Goal: Task Accomplishment & Management: Manage account settings

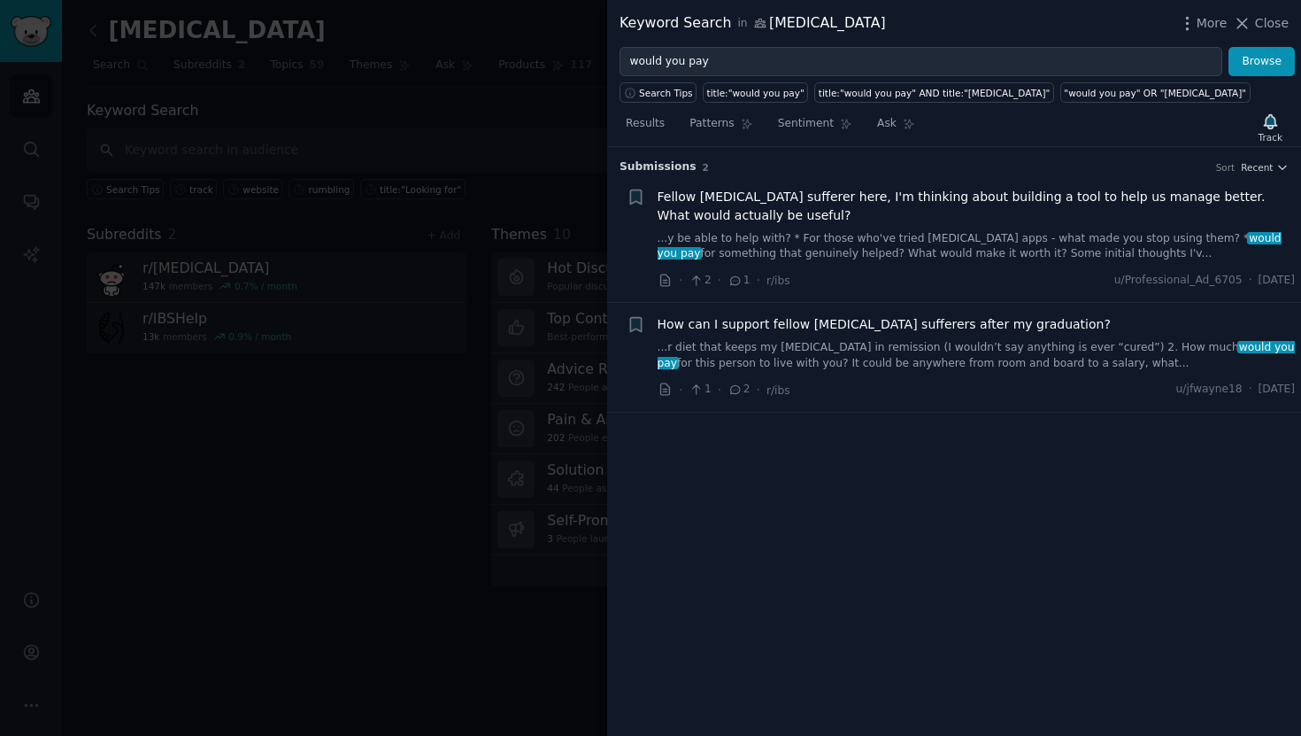
click at [647, 60] on input "would you pay" at bounding box center [921, 62] width 603 height 30
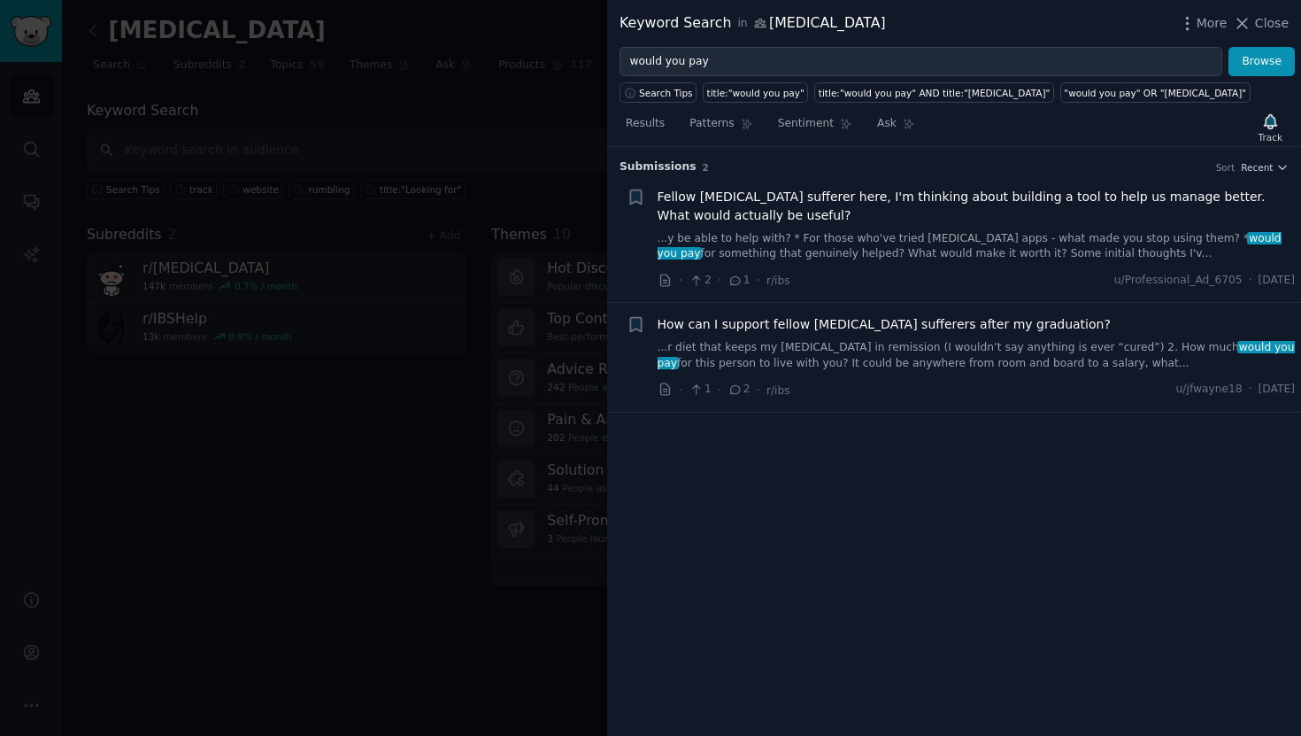
click at [647, 60] on input "would you pay" at bounding box center [921, 62] width 603 height 30
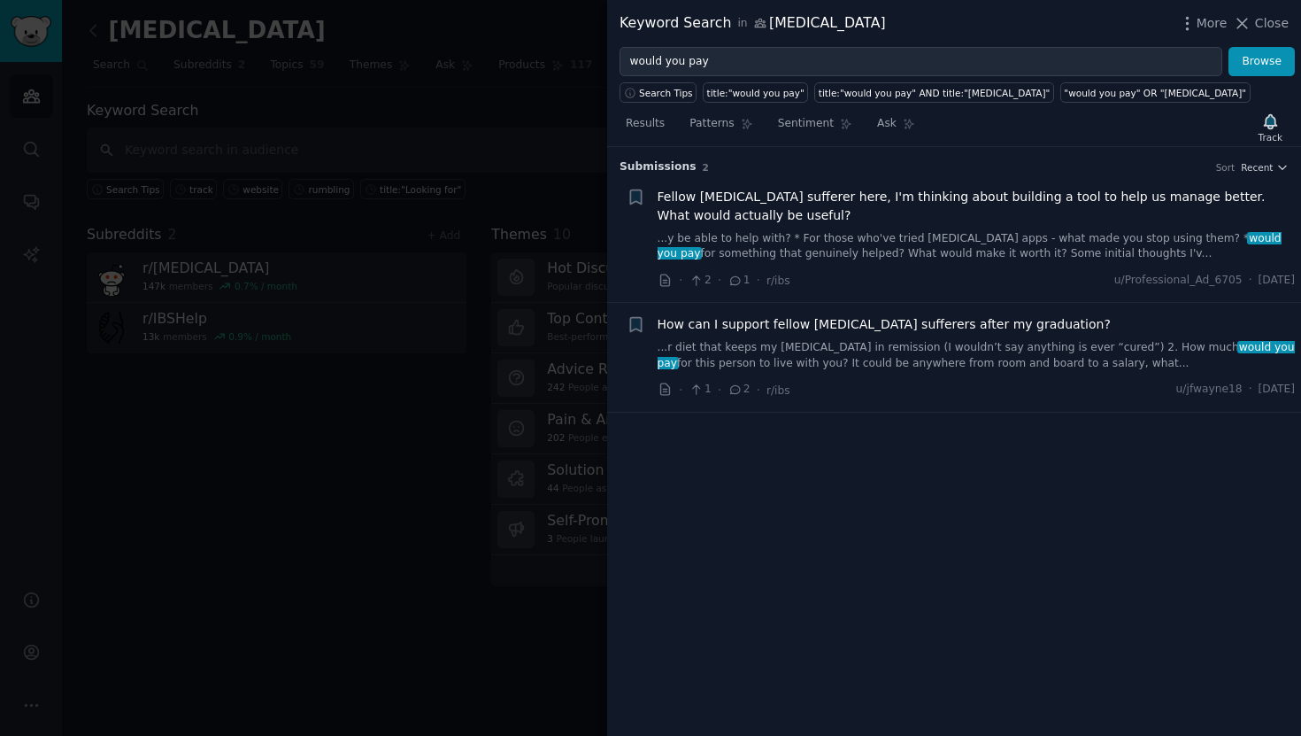
click at [647, 60] on input "would you pay" at bounding box center [921, 62] width 603 height 30
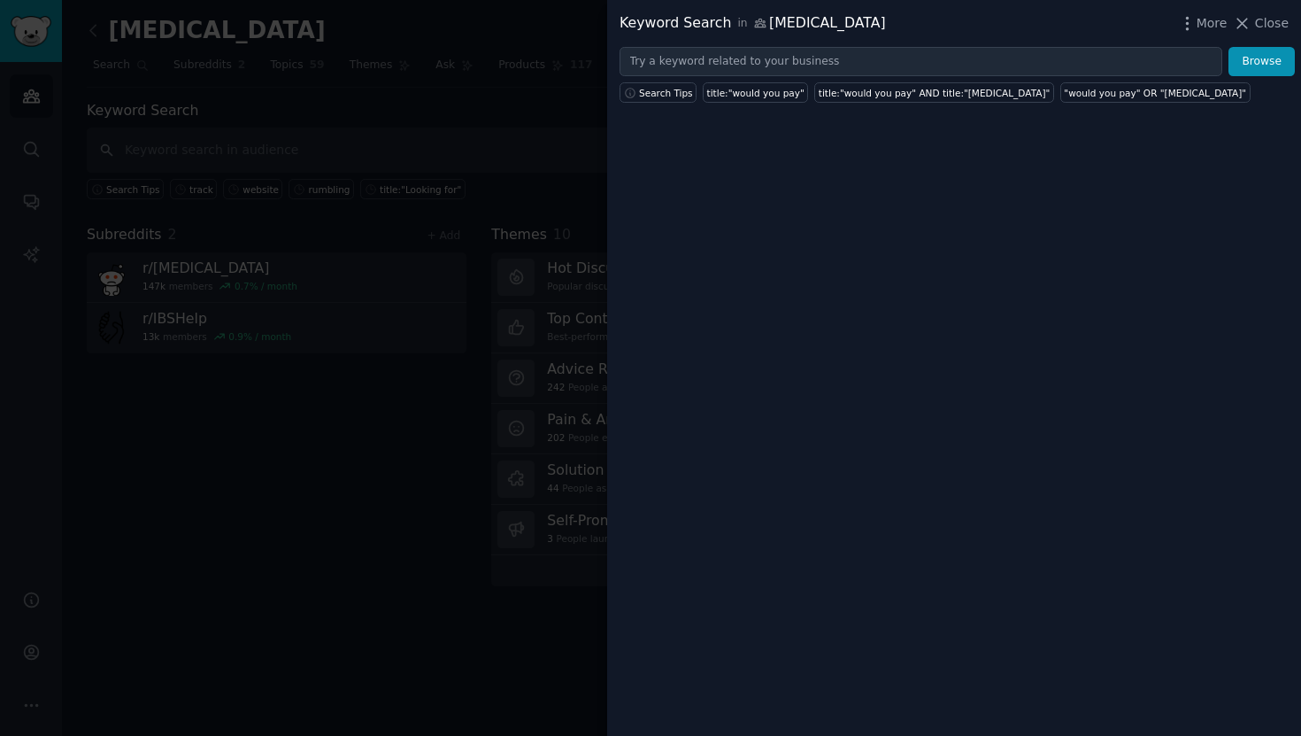
click at [1266, 35] on div "Keyword Search in ibs More Close" at bounding box center [954, 23] width 694 height 47
click at [1275, 16] on span "Close" at bounding box center [1272, 23] width 34 height 19
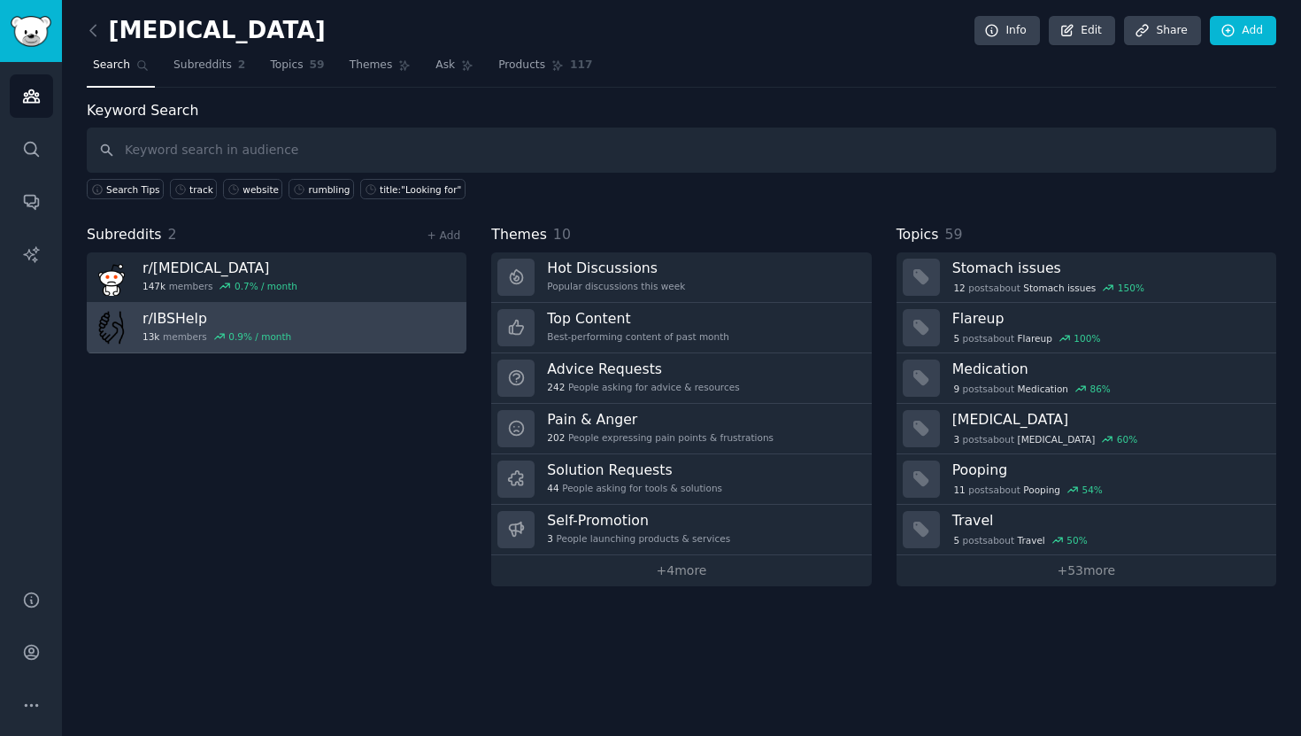
click at [329, 323] on link "r/ IBSHelp 13k members 0.9 % / month" at bounding box center [277, 328] width 380 height 50
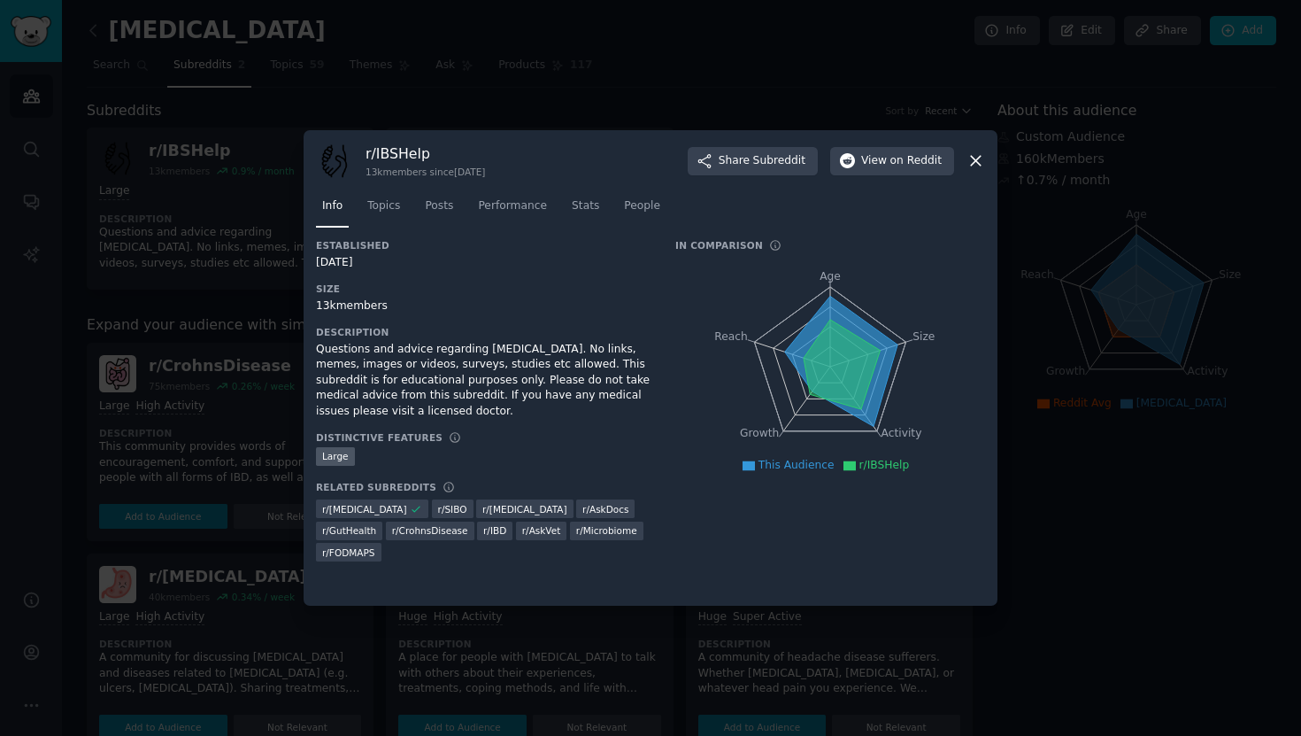
click at [637, 107] on div at bounding box center [650, 368] width 1301 height 736
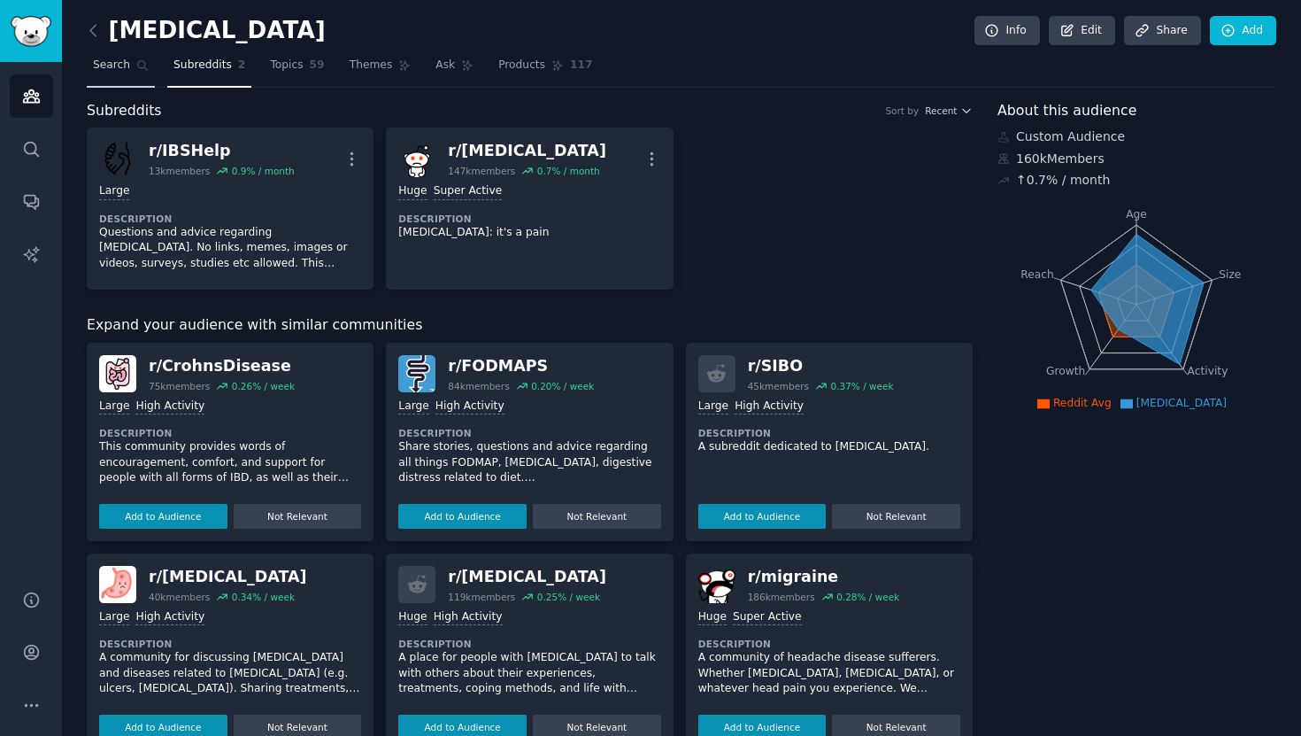
click at [116, 55] on link "Search" at bounding box center [121, 69] width 68 height 36
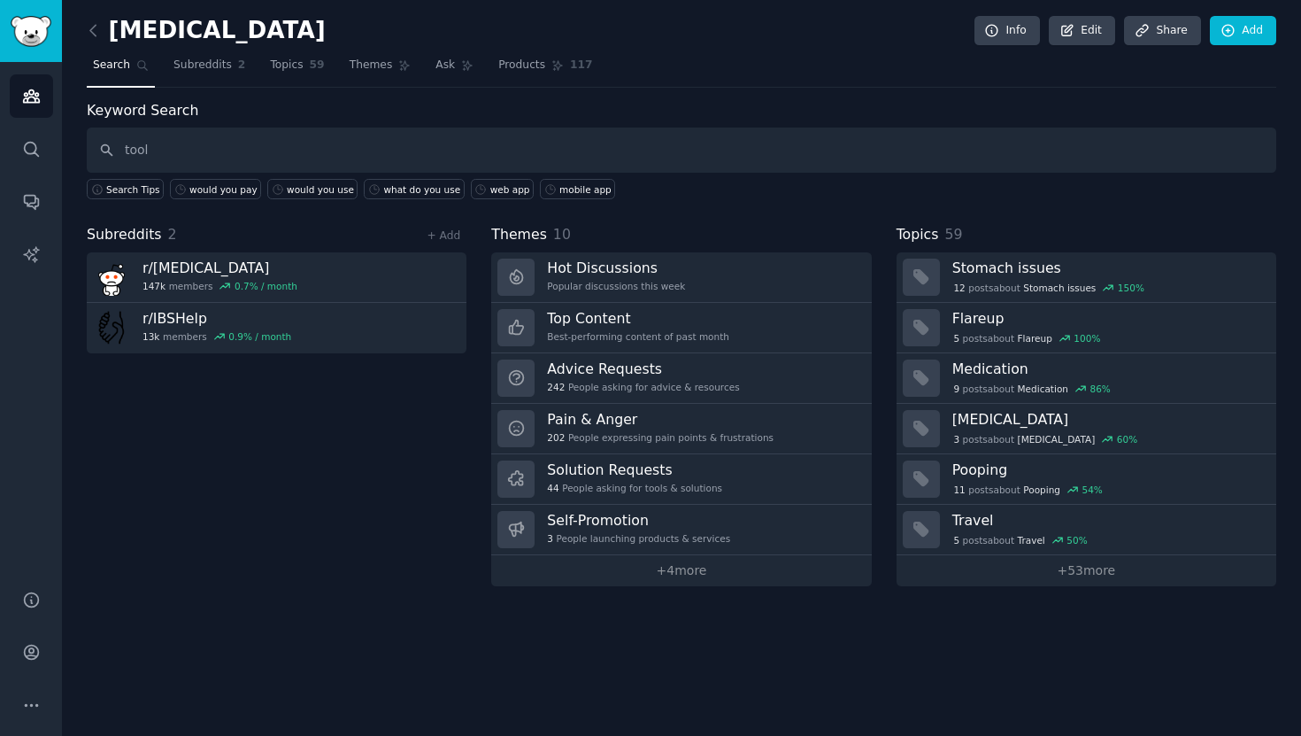
type input "tool"
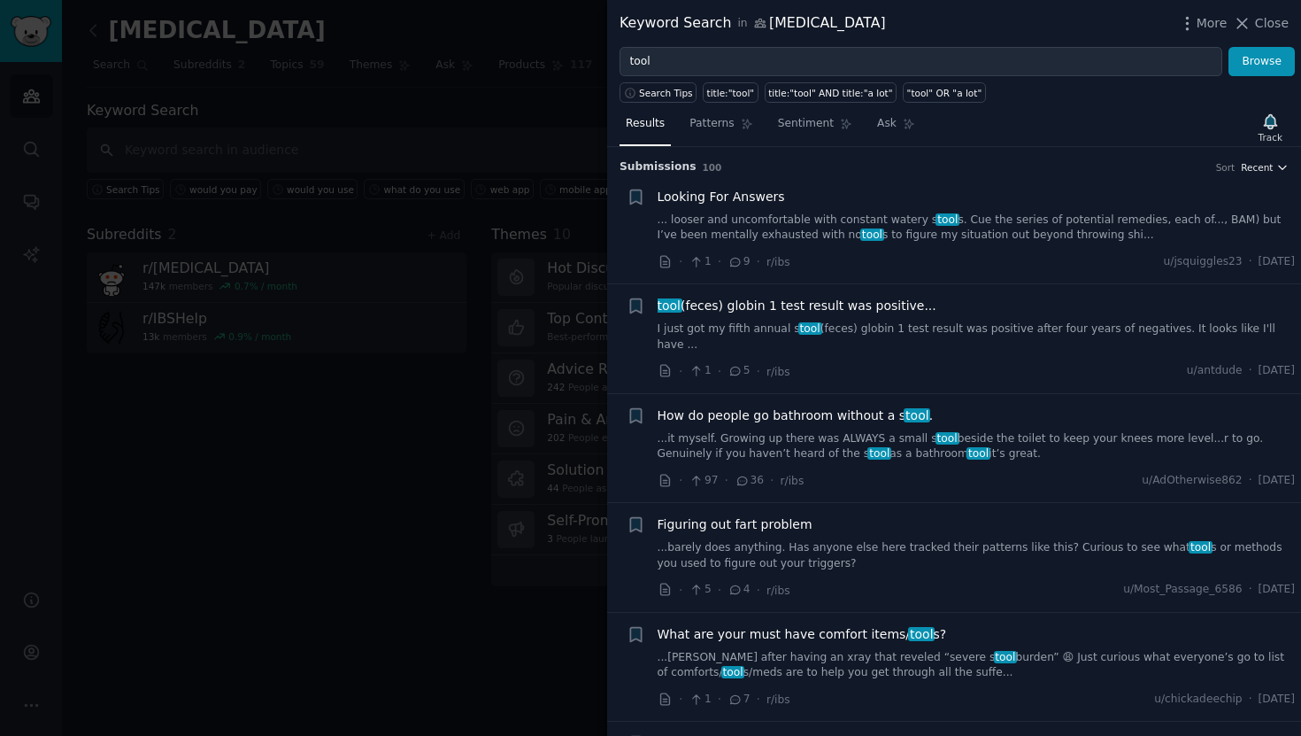
click at [1248, 166] on span "Recent" at bounding box center [1257, 167] width 32 height 12
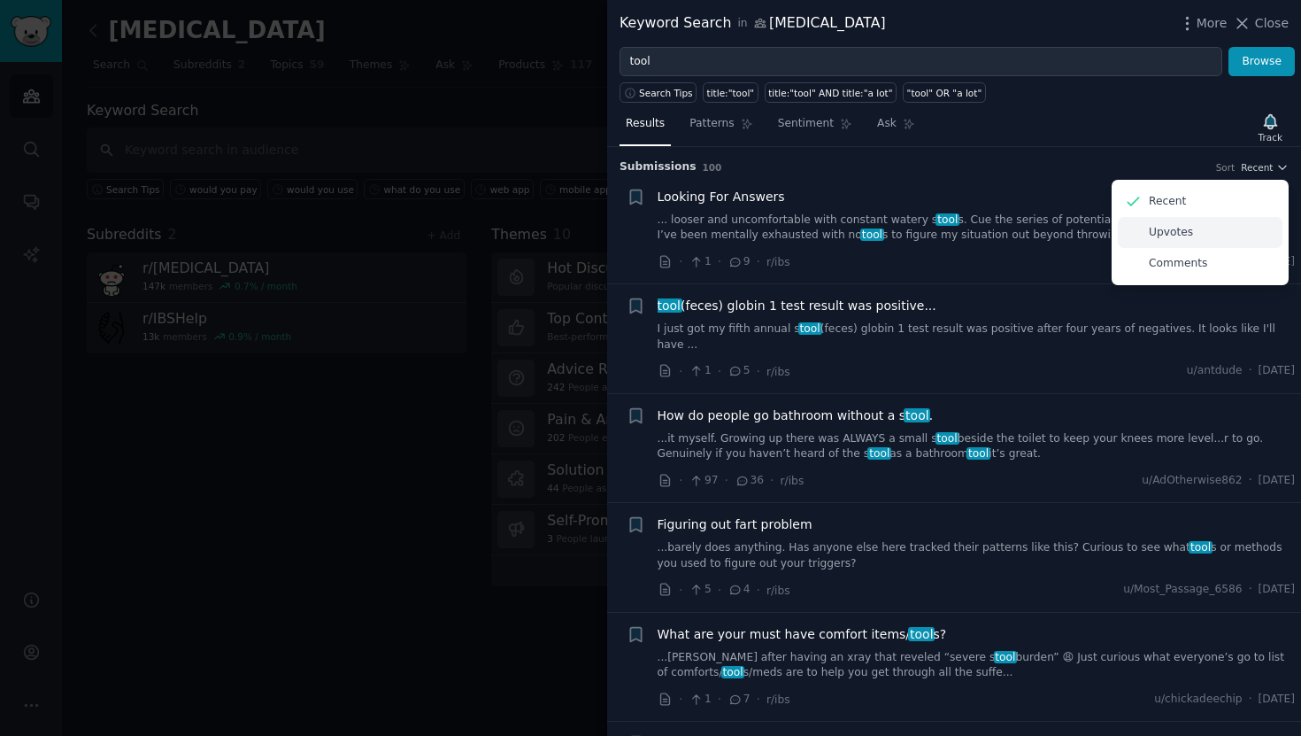
click at [1228, 234] on div "Upvotes" at bounding box center [1200, 232] width 165 height 31
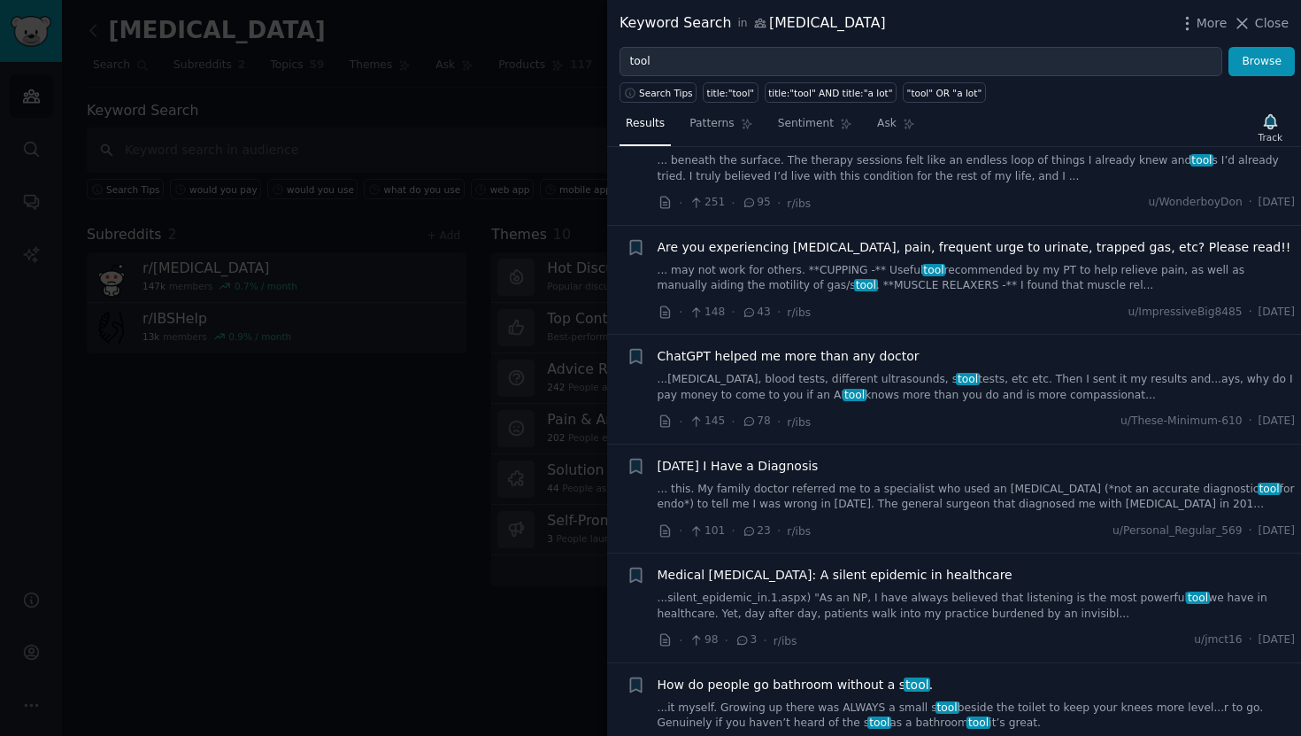
scroll to position [190, 0]
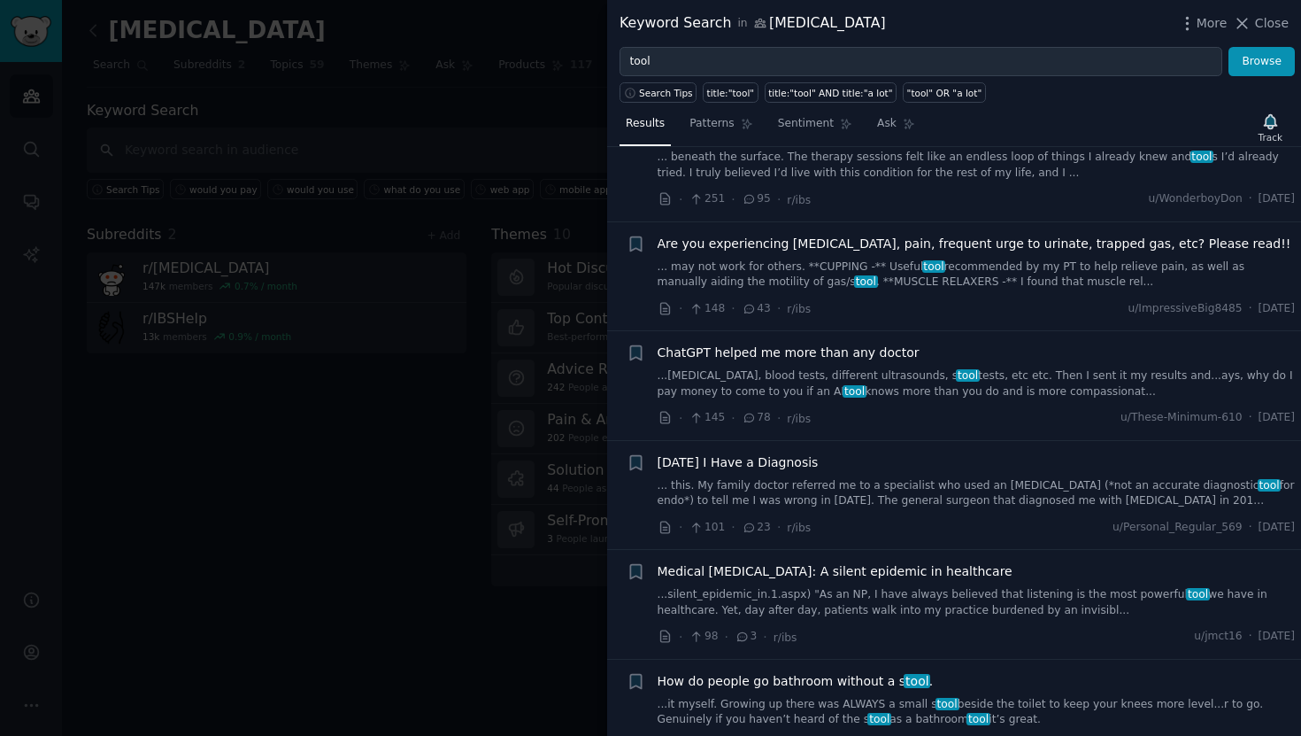
click at [861, 344] on span "ChatGPT helped me more than any doctor" at bounding box center [789, 353] width 262 height 19
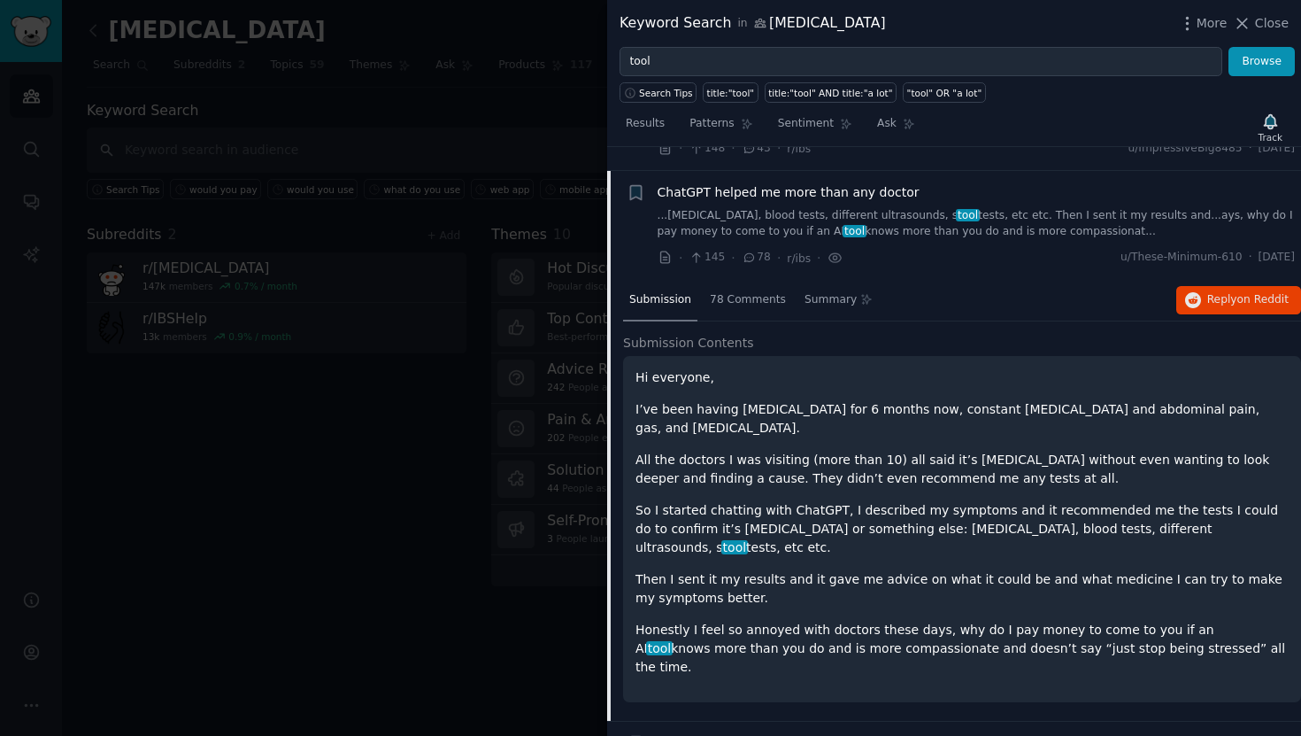
scroll to position [356, 0]
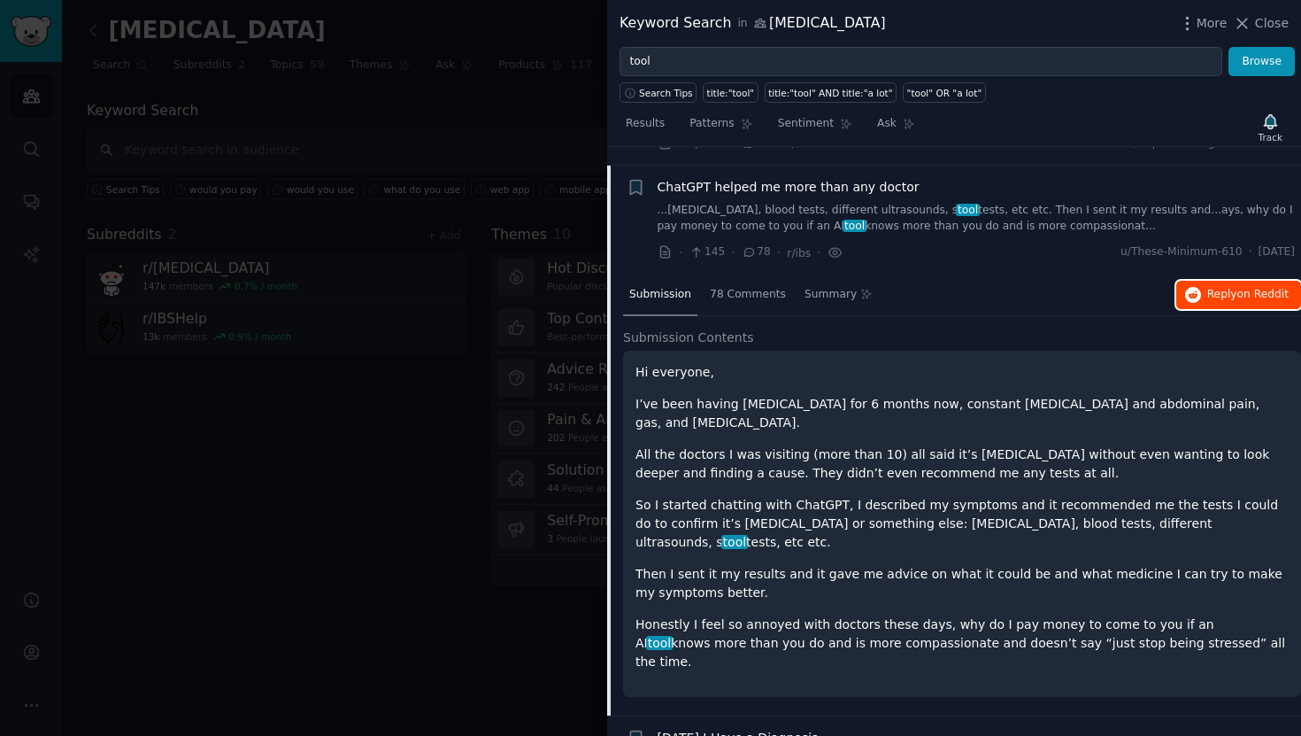
click at [1250, 287] on span "Reply on Reddit" at bounding box center [1248, 295] width 81 height 16
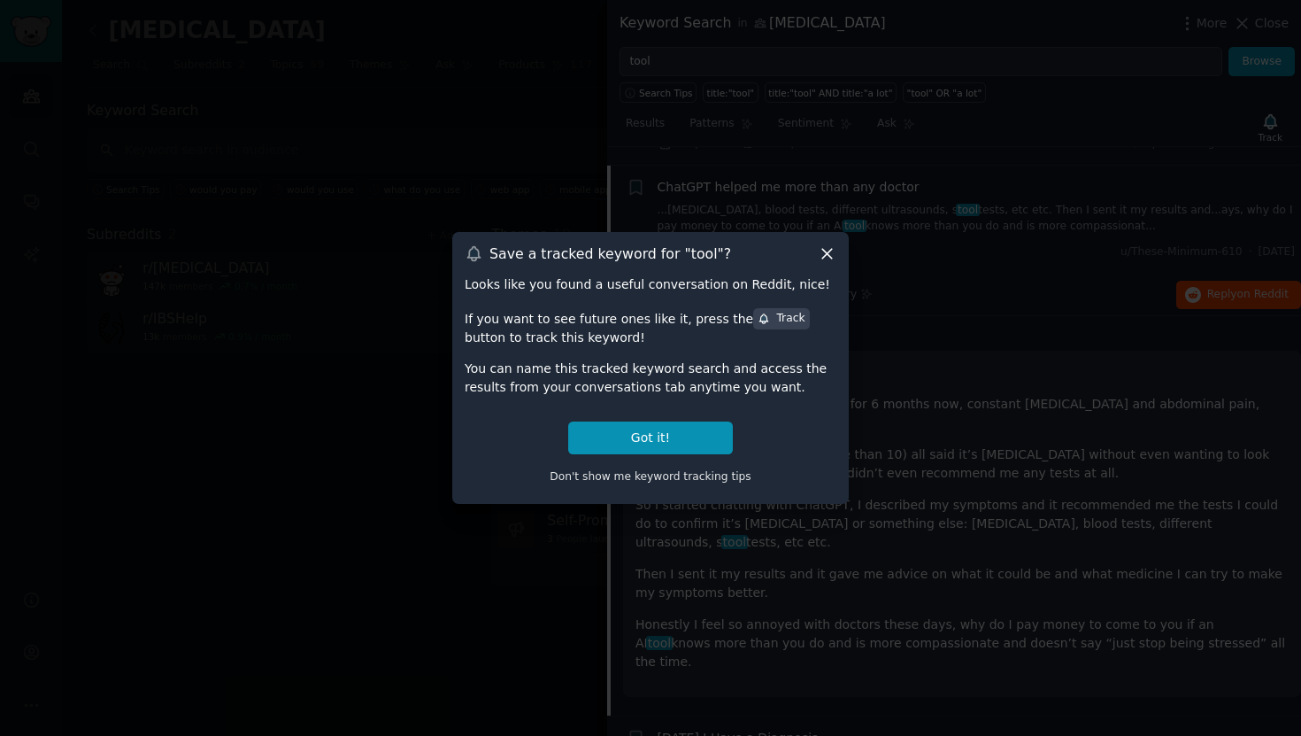
click at [828, 247] on icon at bounding box center [827, 253] width 19 height 19
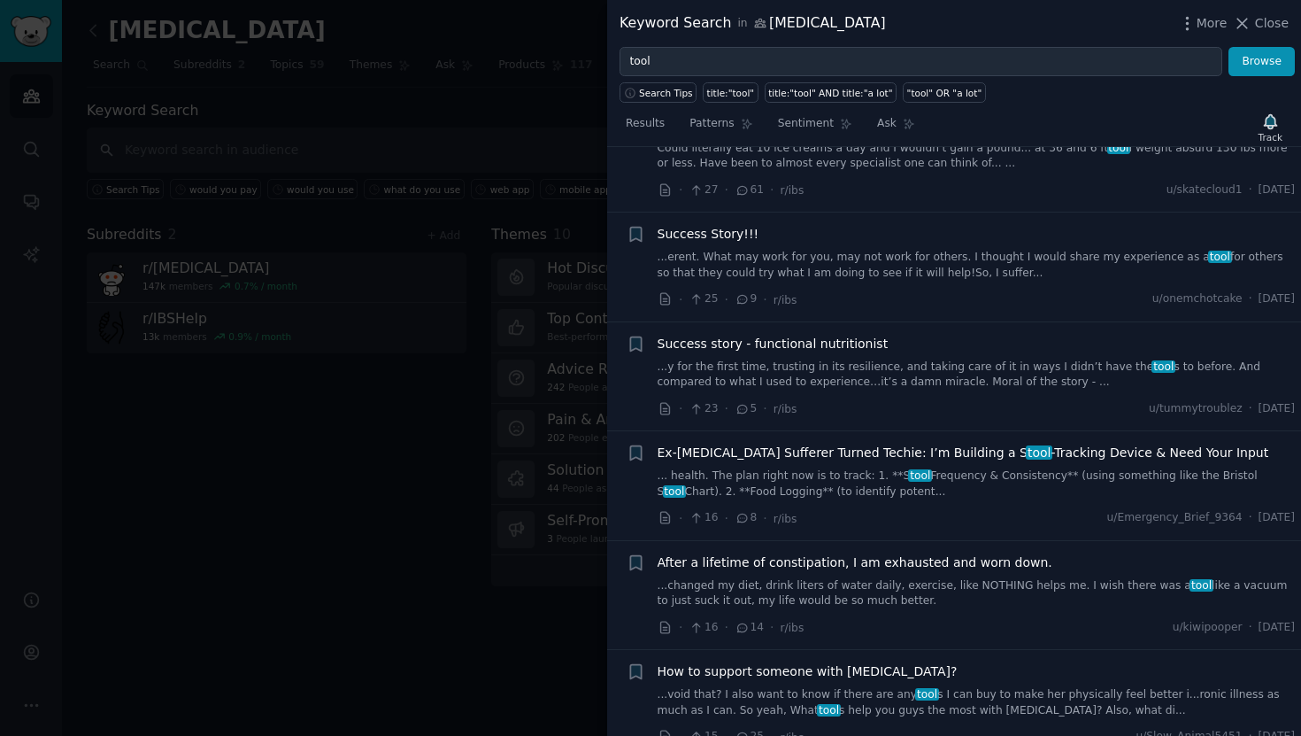
scroll to position [2743, 0]
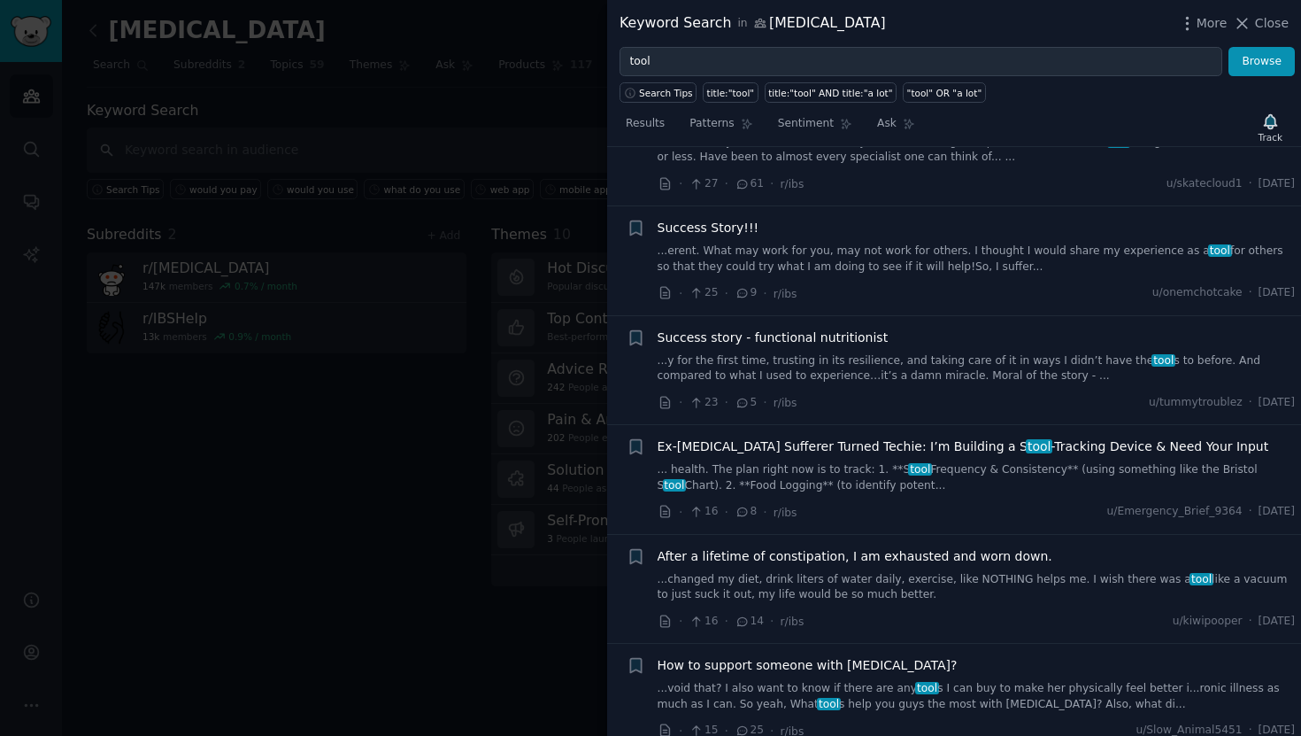
click at [839, 437] on span "Ex-IBS Sufferer Turned Techie: I’m Building a S tool -Tracking Device & Need Yo…" at bounding box center [964, 446] width 612 height 19
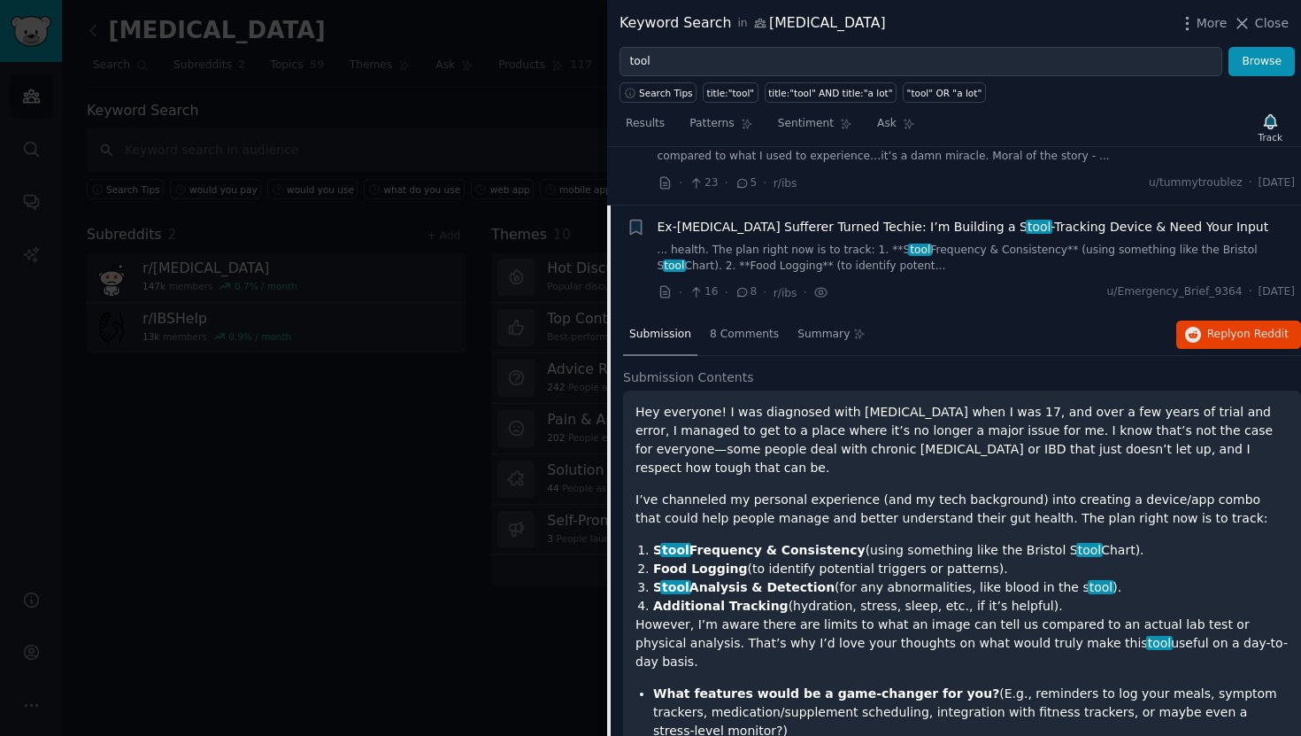
scroll to position [2527, 0]
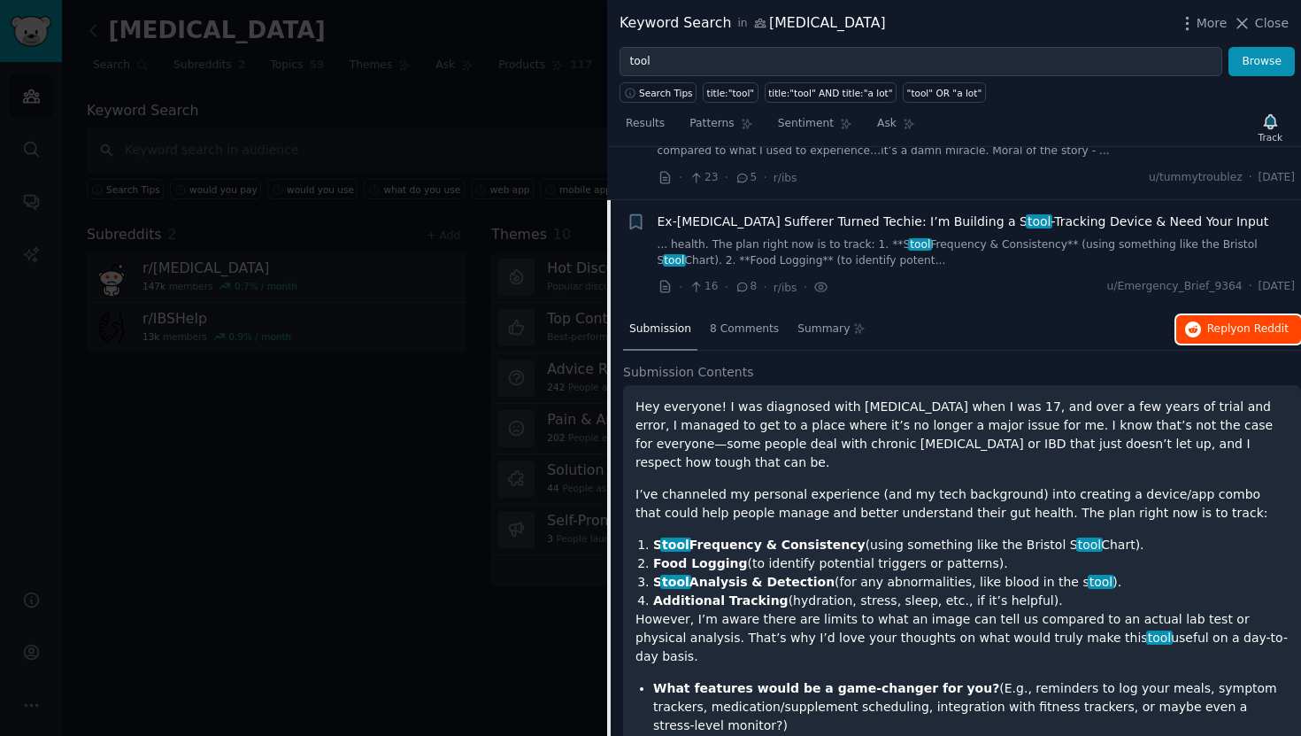
click at [1208, 321] on span "Reply on Reddit" at bounding box center [1248, 329] width 81 height 16
click at [325, 176] on div at bounding box center [650, 368] width 1301 height 736
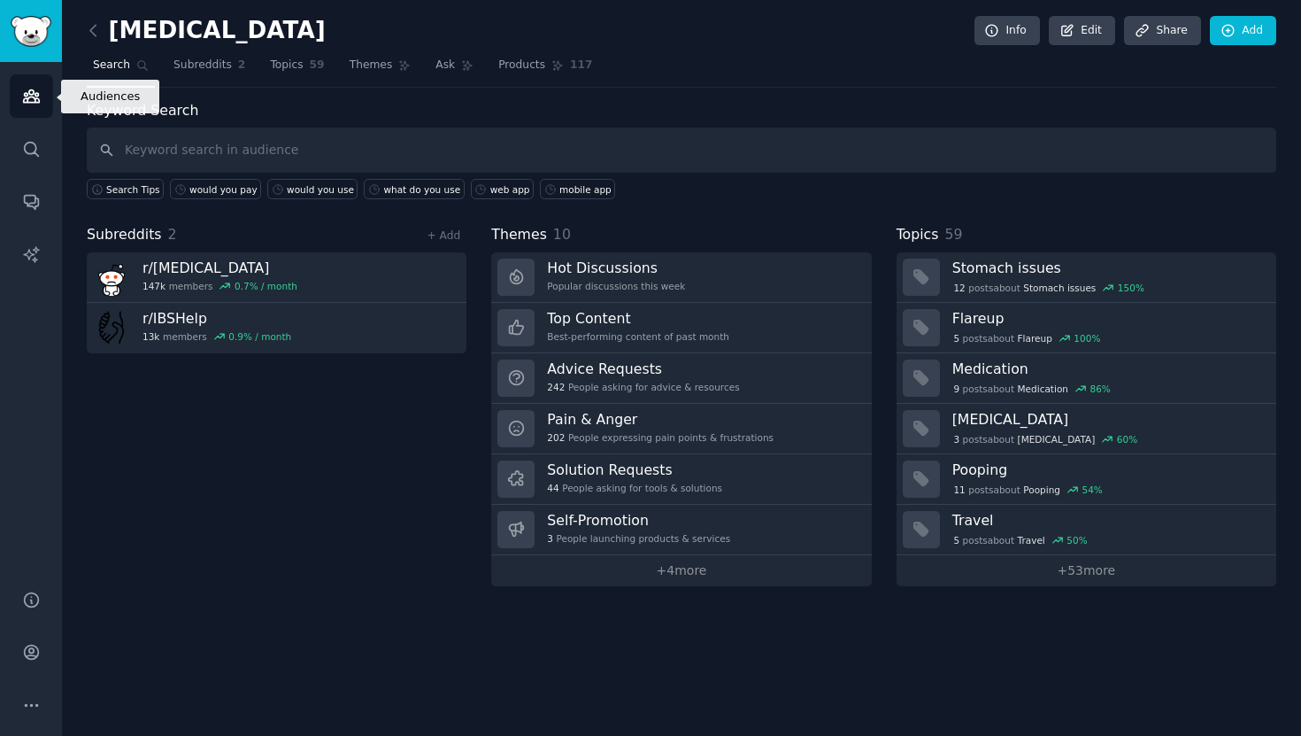
click at [27, 87] on icon "Sidebar" at bounding box center [31, 96] width 19 height 19
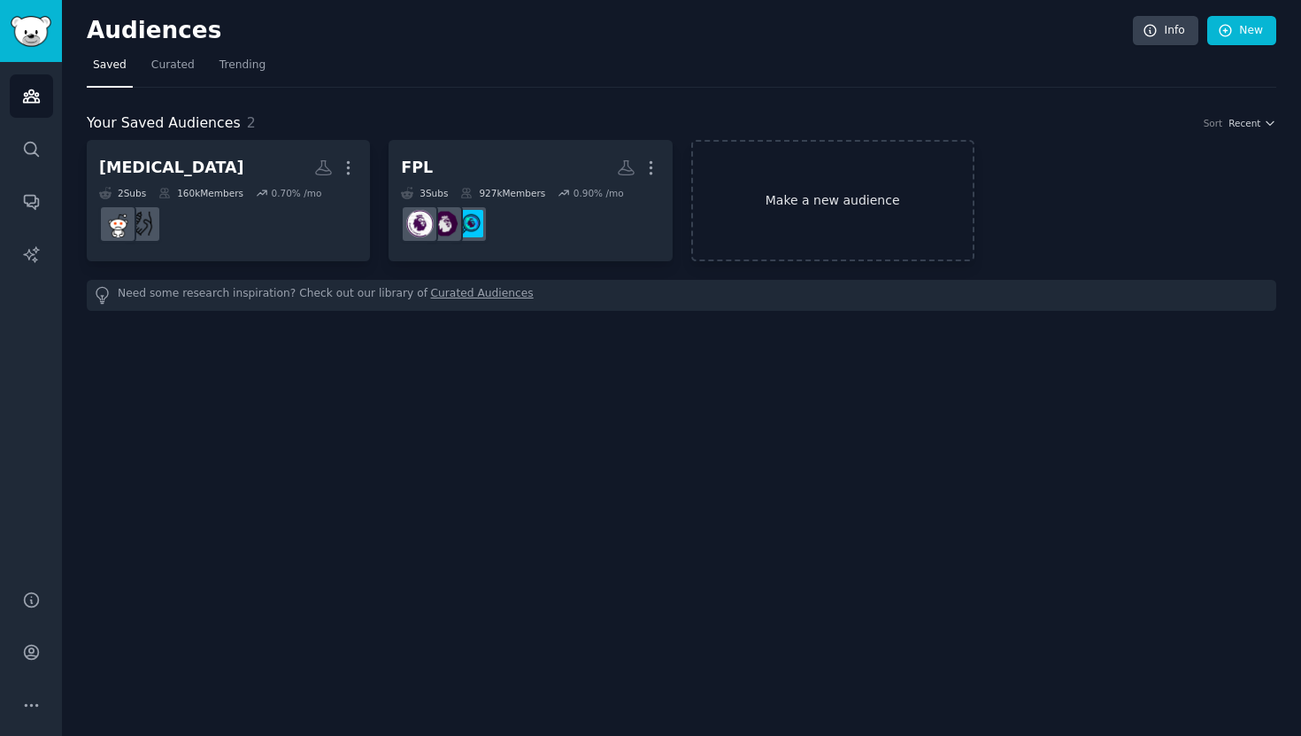
click at [790, 188] on link "Make a new audience" at bounding box center [832, 200] width 283 height 121
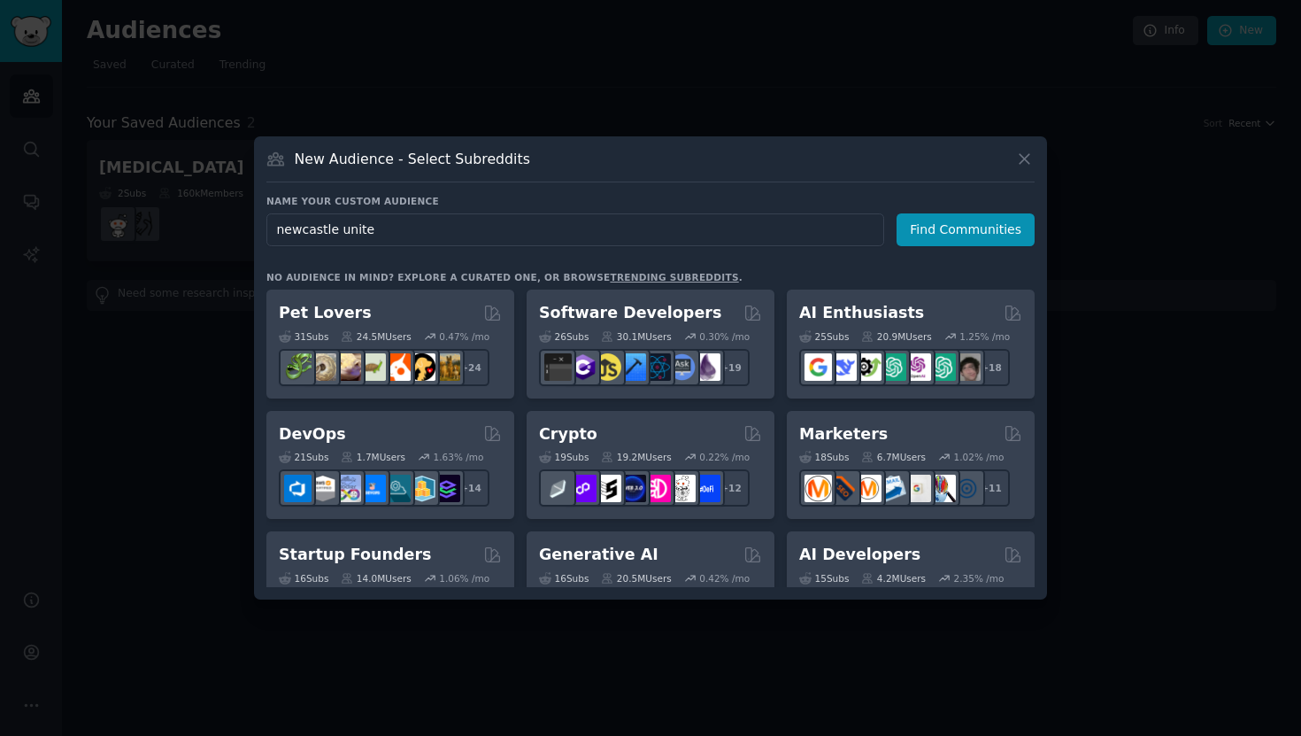
type input "newcastle united"
click button "Find Communities" at bounding box center [966, 229] width 138 height 33
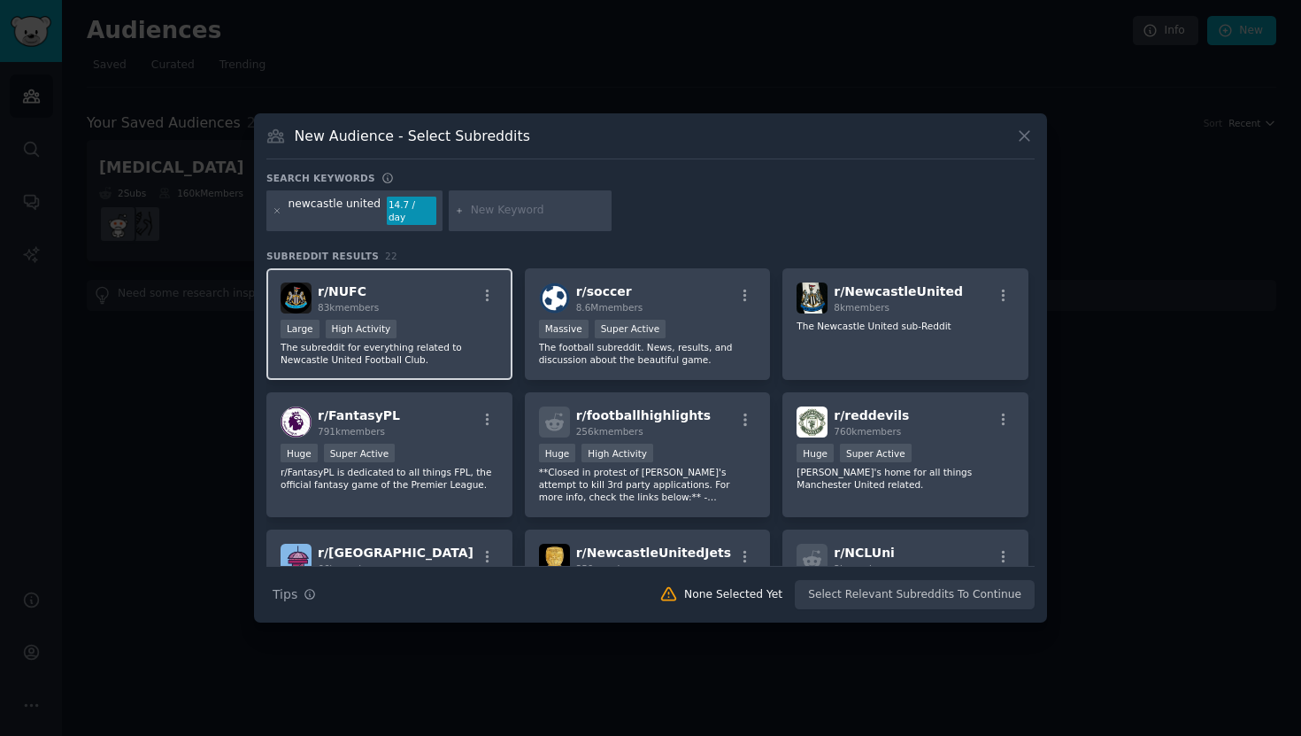
click at [451, 289] on div "r/ NUFC 83k members" at bounding box center [390, 297] width 218 height 31
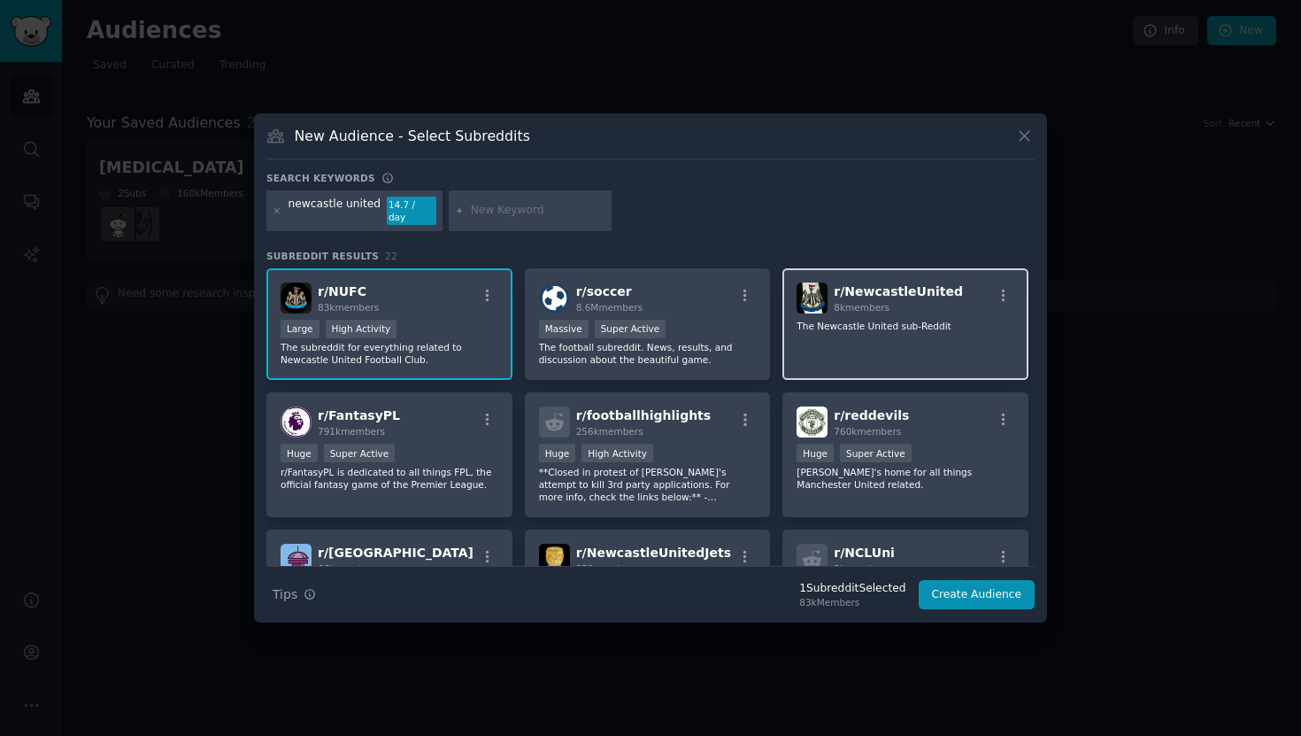
click at [845, 328] on div "r/ NewcastleUnited 8k members The Newcastle United sub-Reddit" at bounding box center [906, 324] width 246 height 112
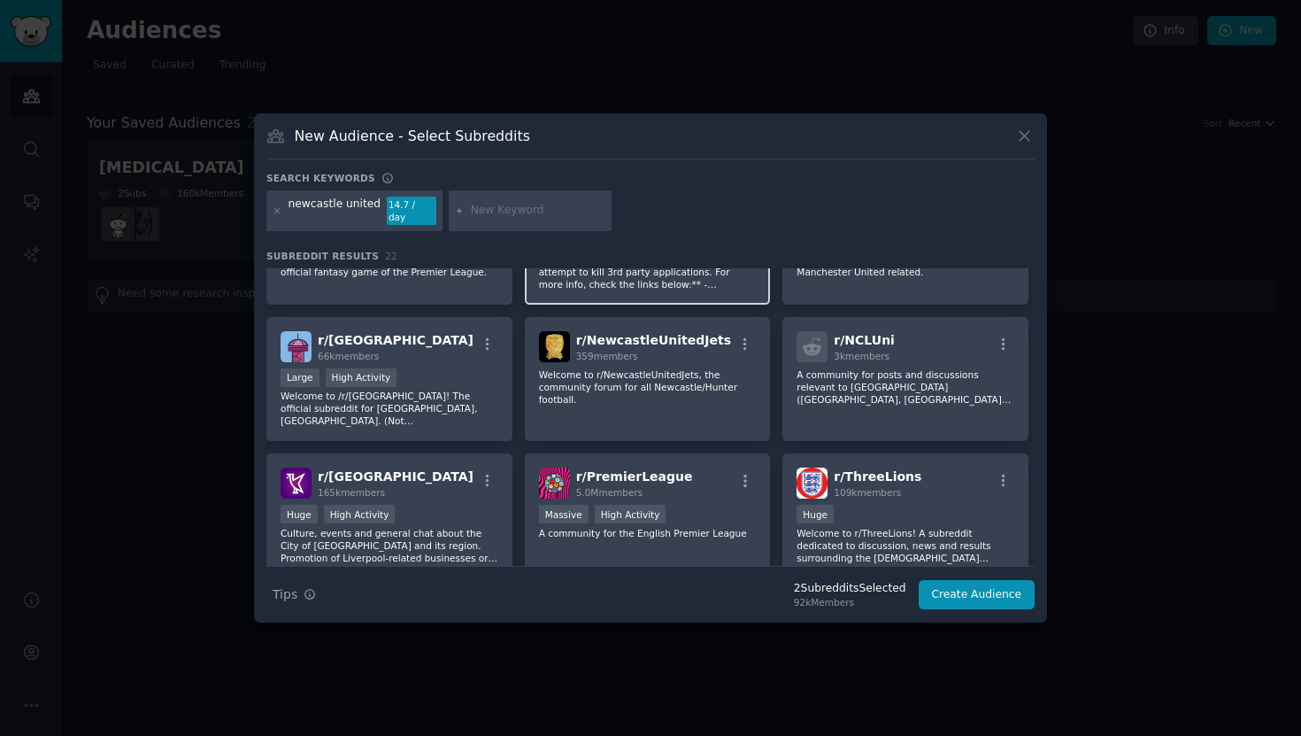
scroll to position [212, 0]
click at [982, 594] on button "Create Audience" at bounding box center [977, 595] width 117 height 30
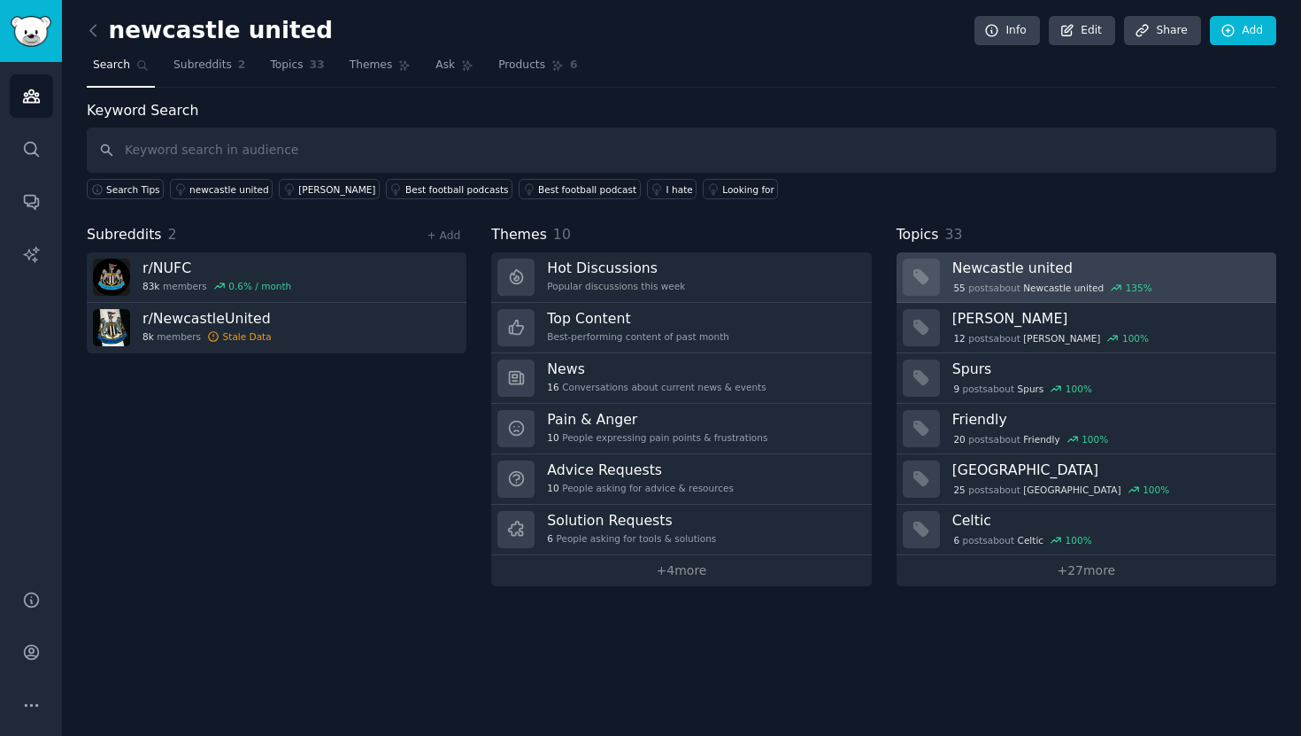
click at [1142, 266] on h3 "Newcastle united" at bounding box center [1109, 268] width 312 height 19
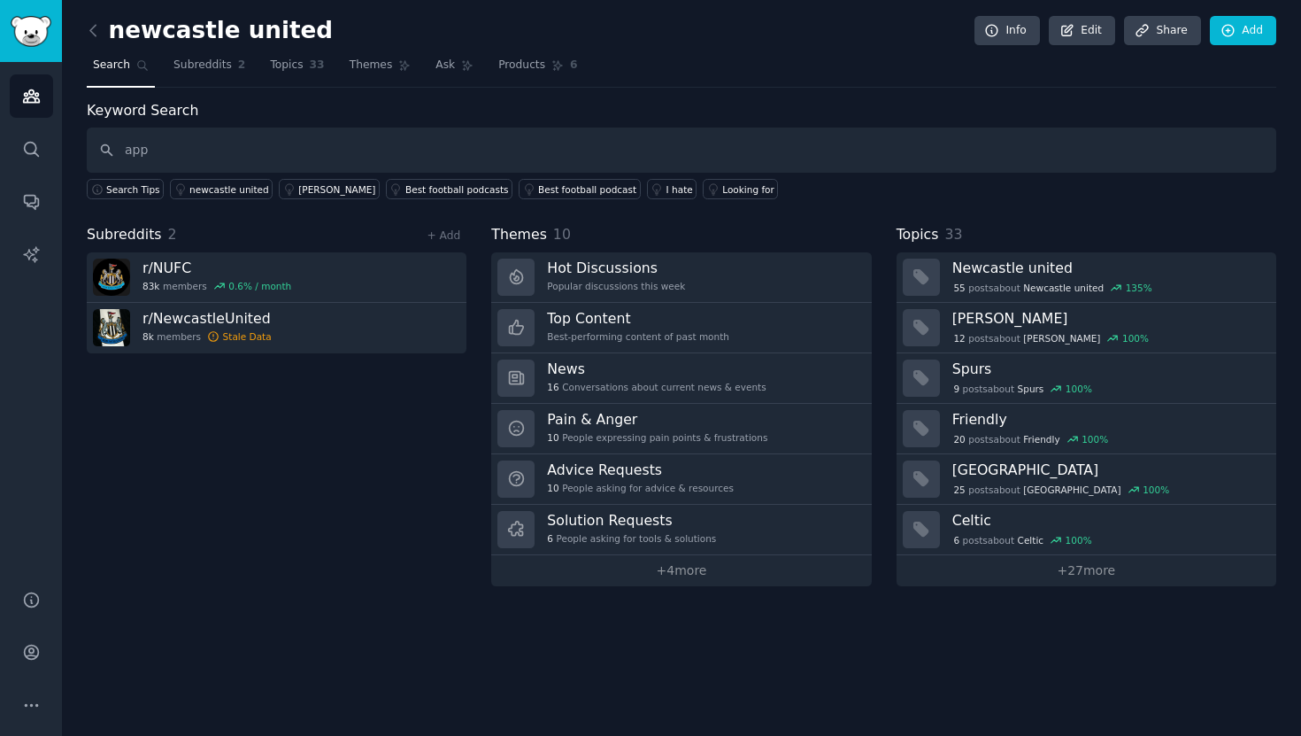
type input "app"
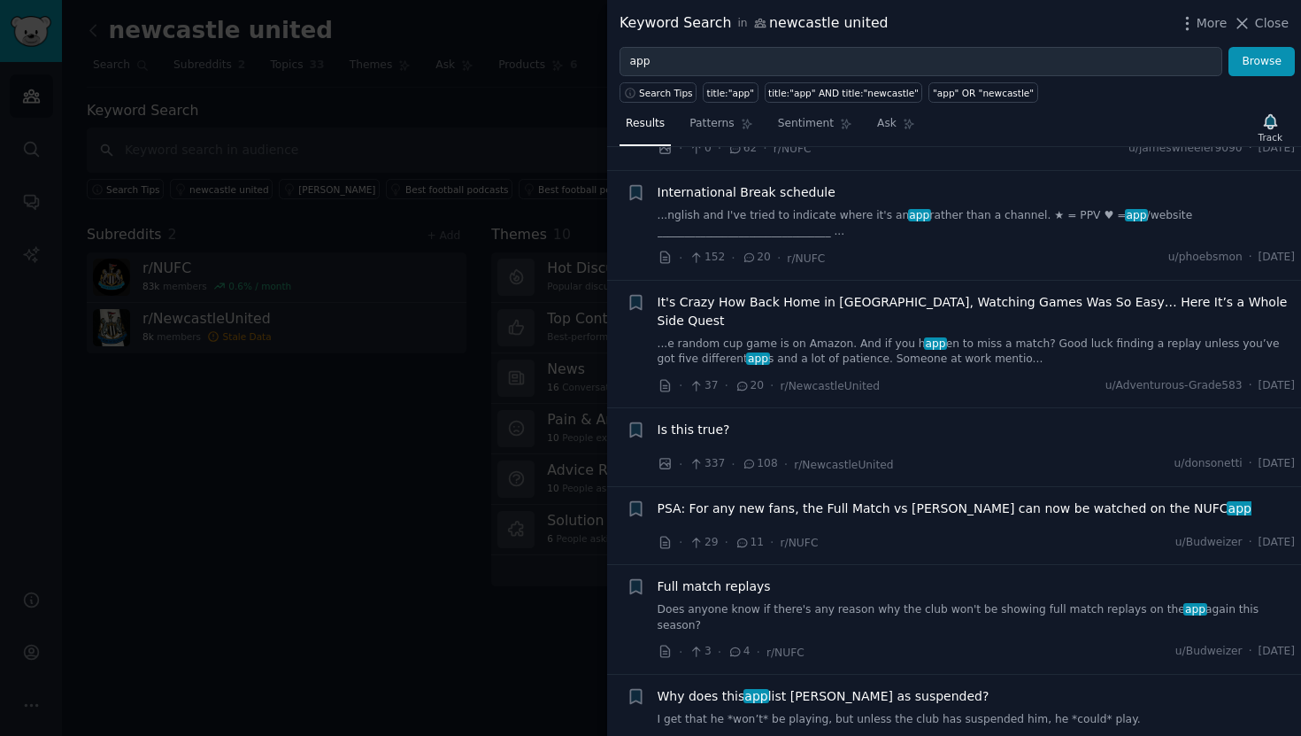
scroll to position [217, 0]
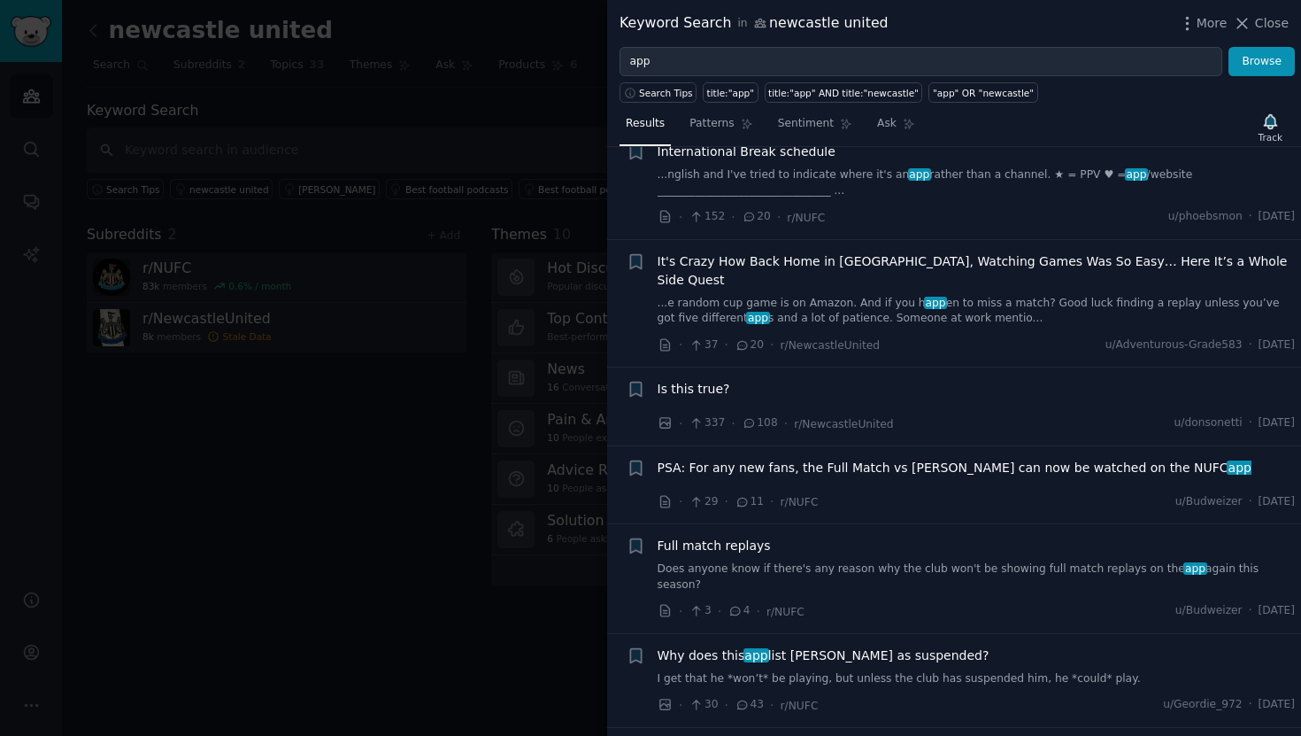
click at [271, 142] on div at bounding box center [650, 368] width 1301 height 736
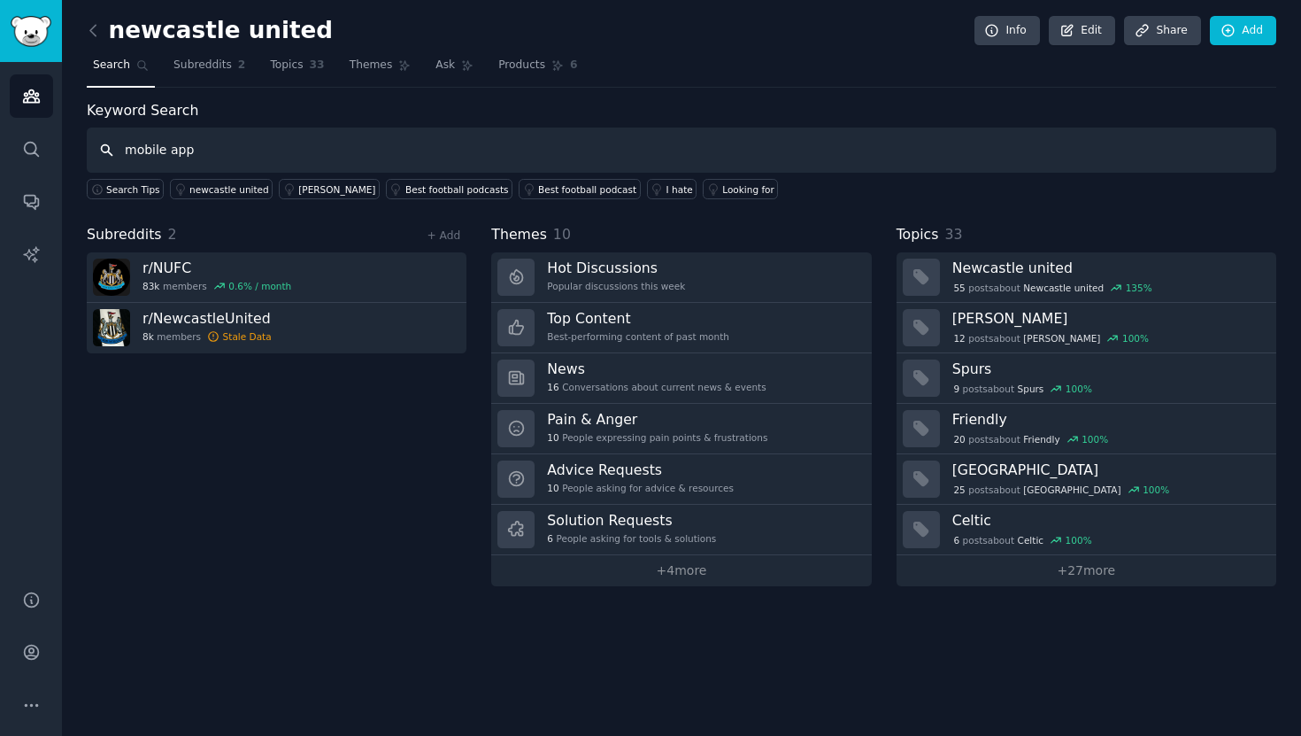
type input "mobile app"
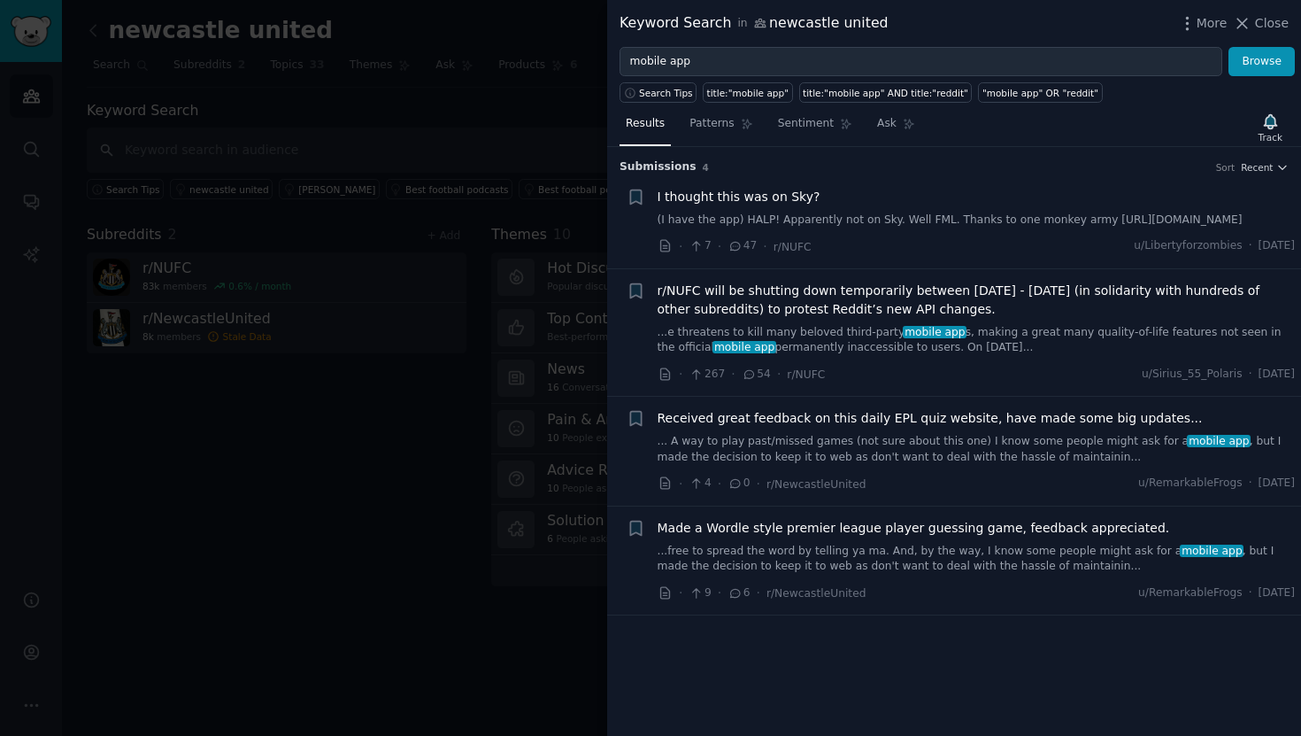
click at [452, 181] on div at bounding box center [650, 368] width 1301 height 736
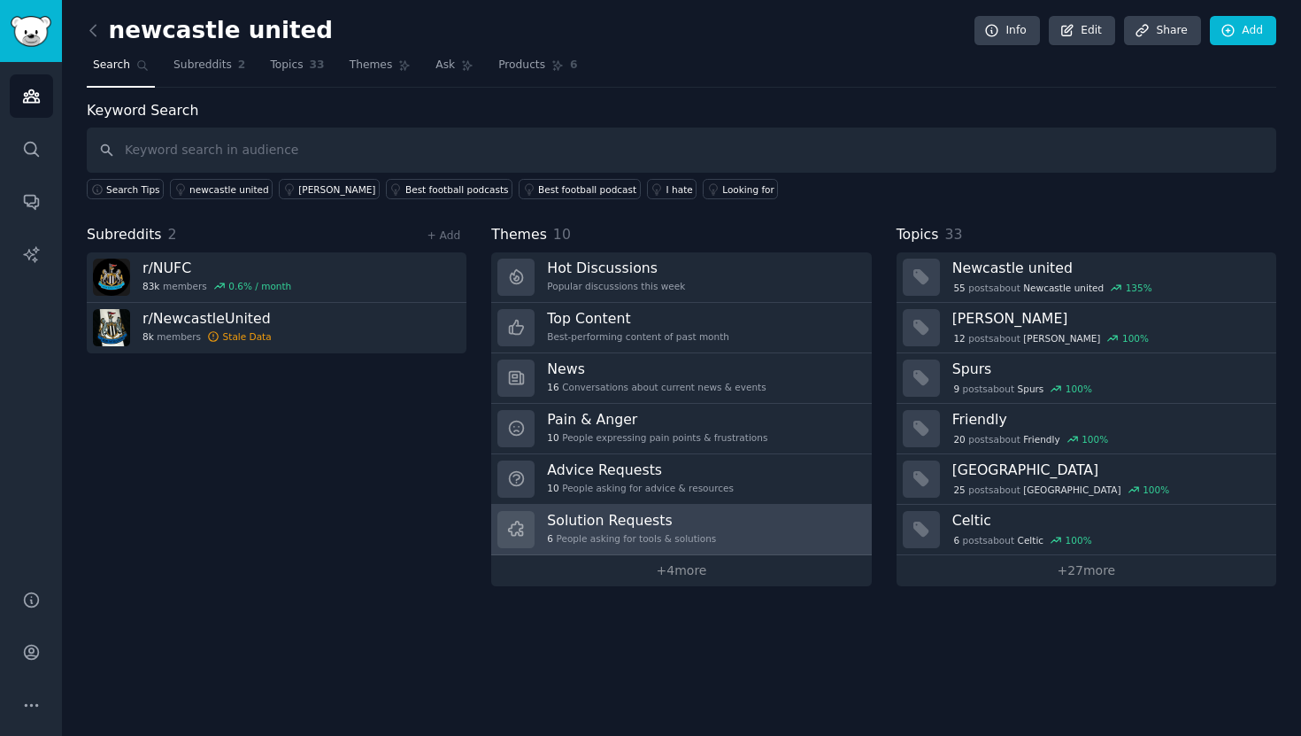
click at [652, 526] on h3 "Solution Requests" at bounding box center [631, 520] width 169 height 19
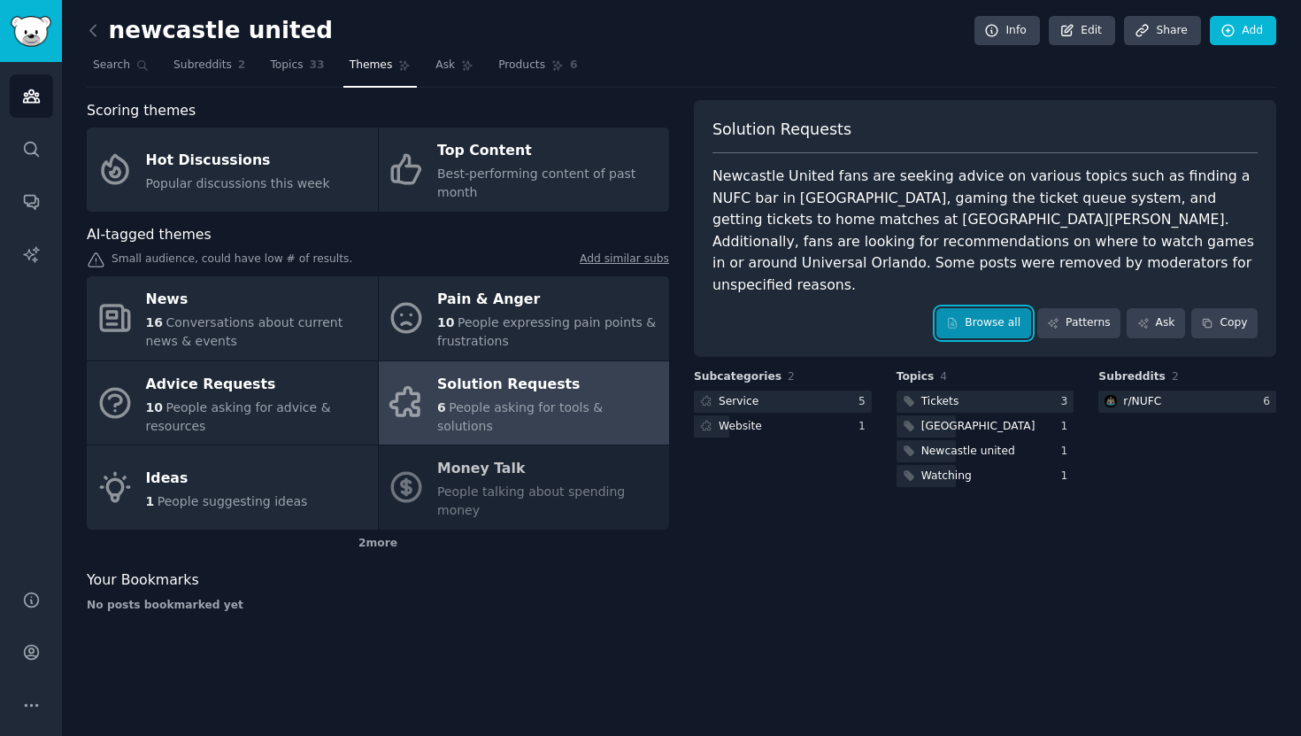
click at [977, 308] on link "Browse all" at bounding box center [984, 323] width 95 height 30
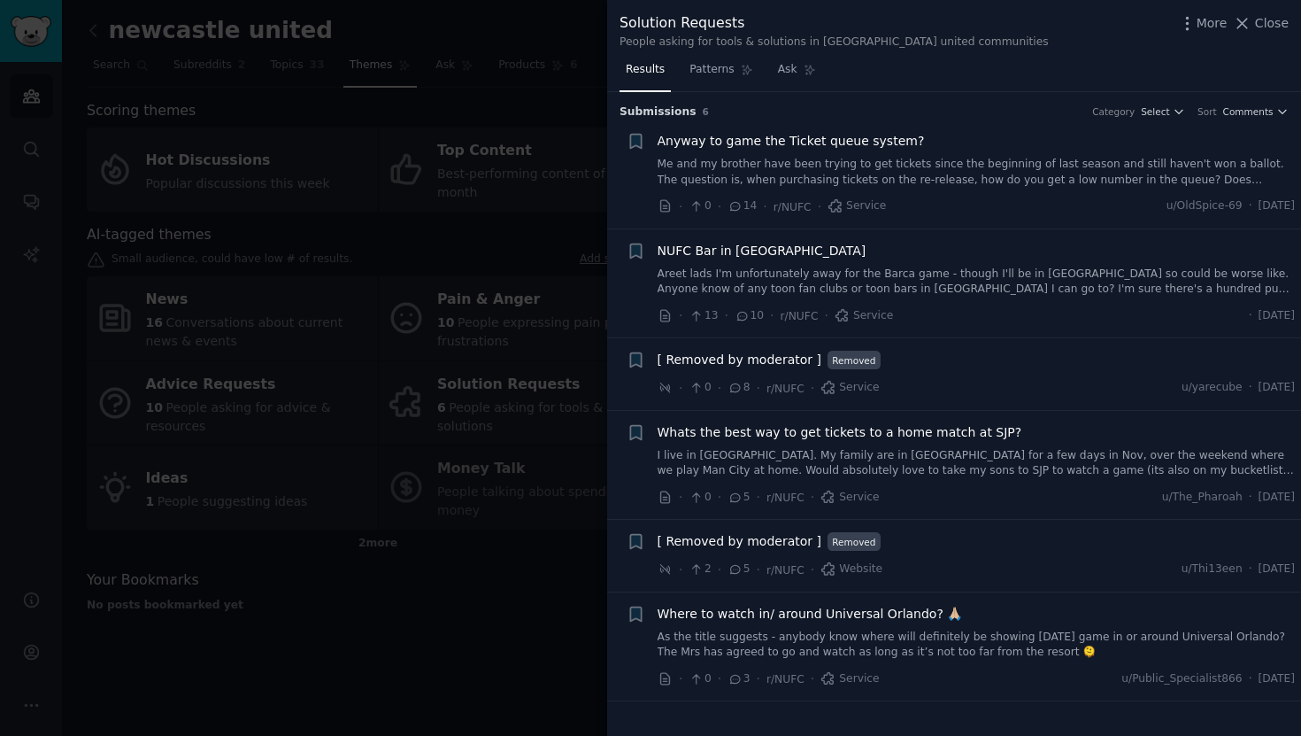
click at [336, 547] on div at bounding box center [650, 368] width 1301 height 736
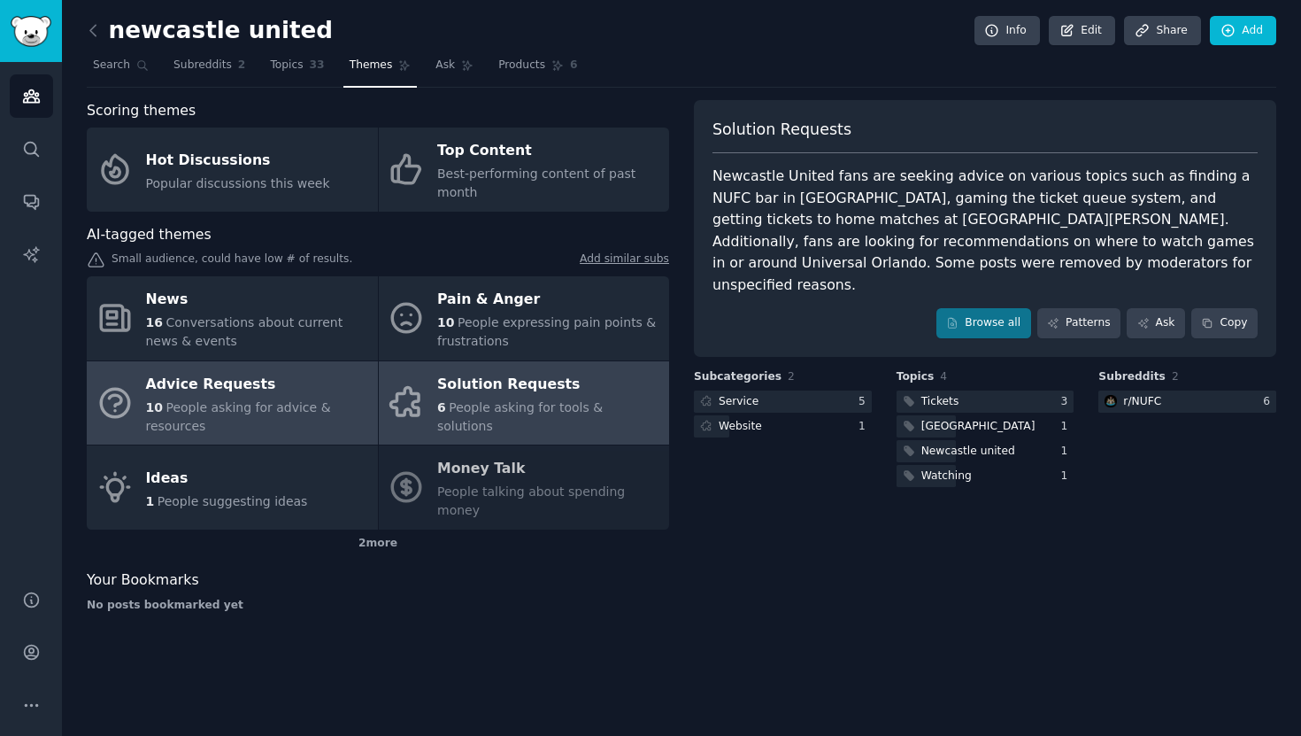
click at [259, 413] on span "People asking for advice & resources" at bounding box center [238, 416] width 185 height 33
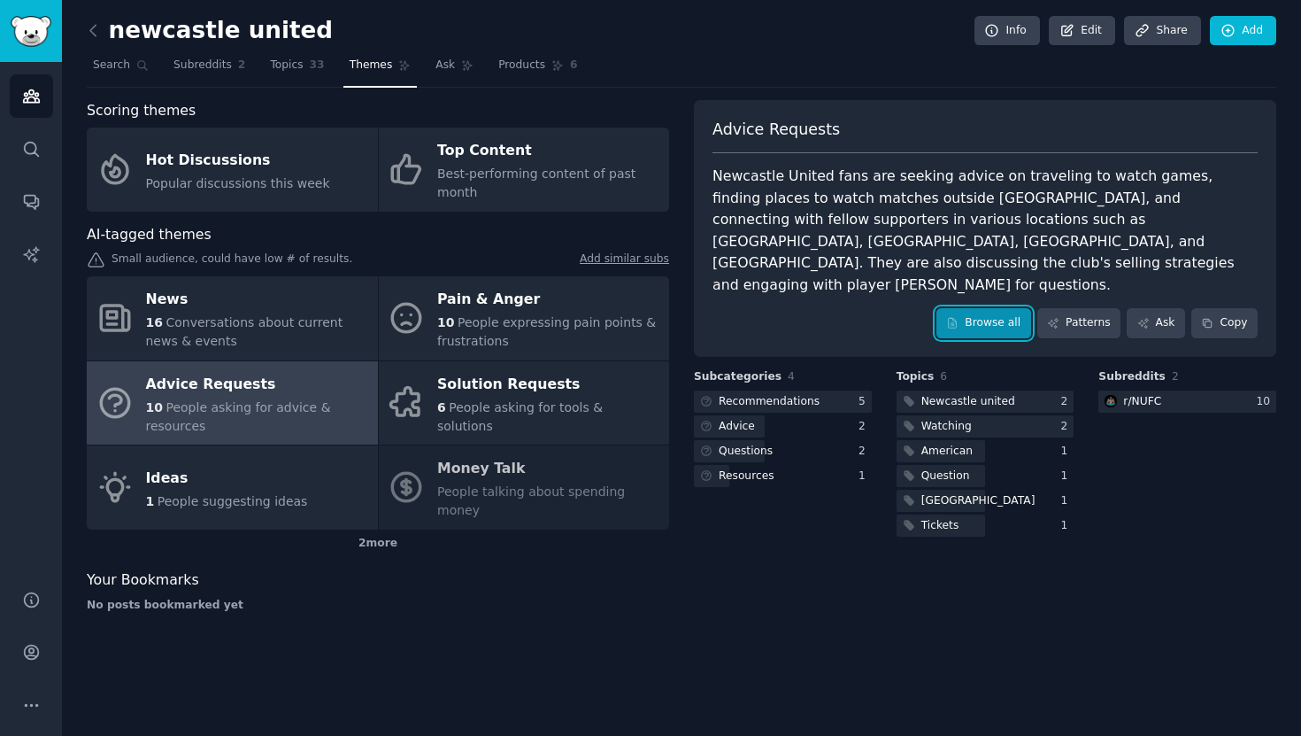
click at [1016, 308] on link "Browse all" at bounding box center [984, 323] width 95 height 30
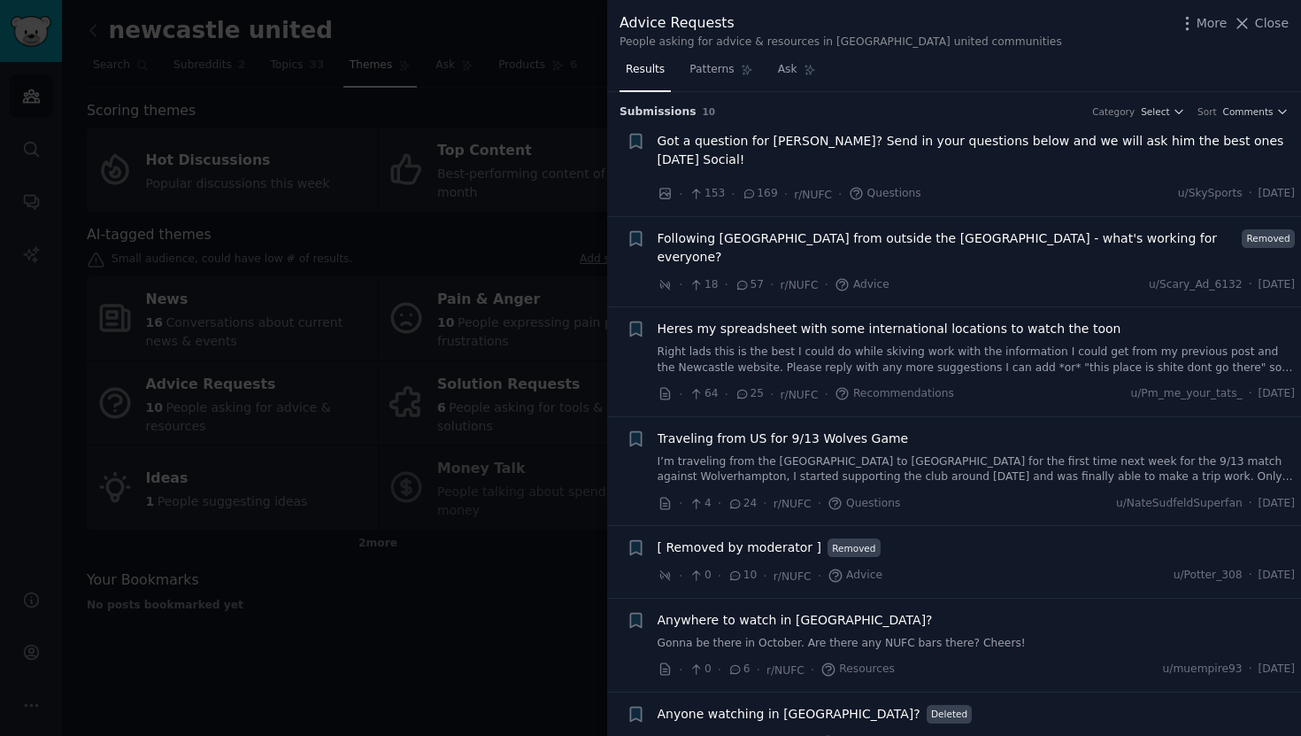
click at [286, 483] on div at bounding box center [650, 368] width 1301 height 736
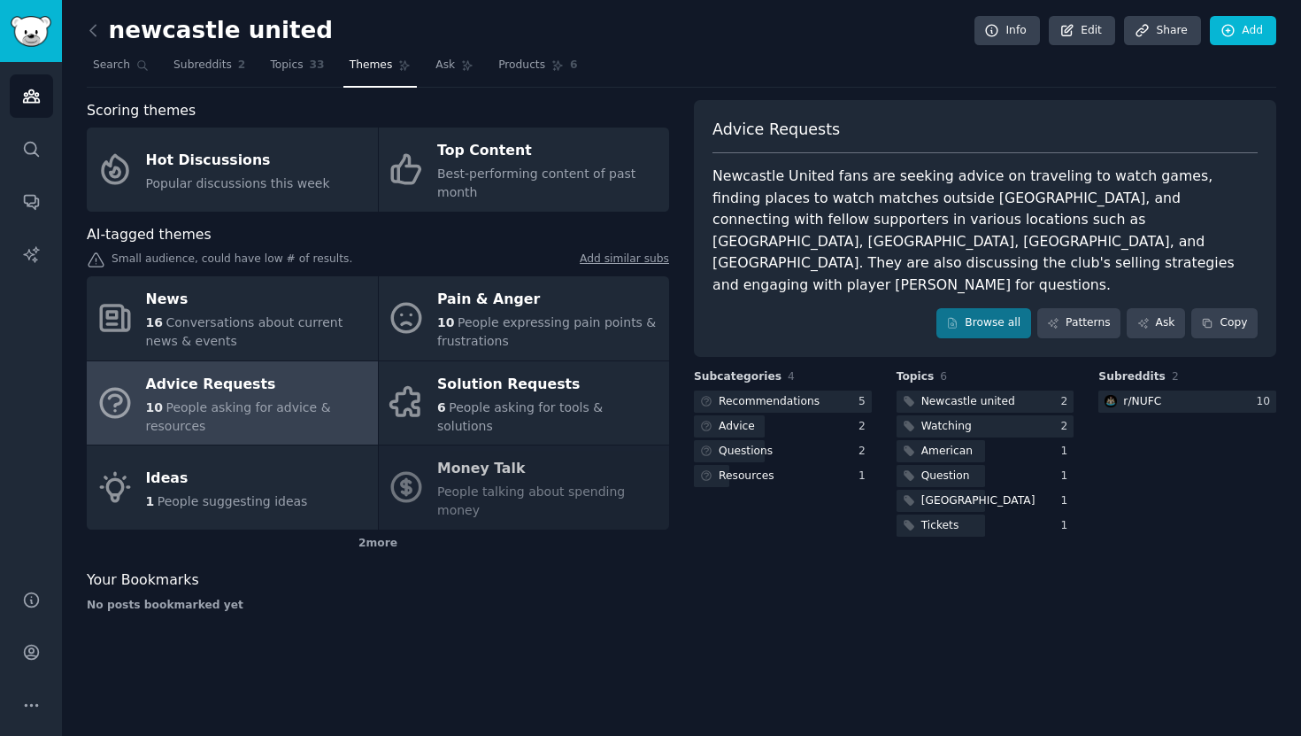
click at [286, 494] on span "People suggesting ideas" at bounding box center [233, 501] width 151 height 14
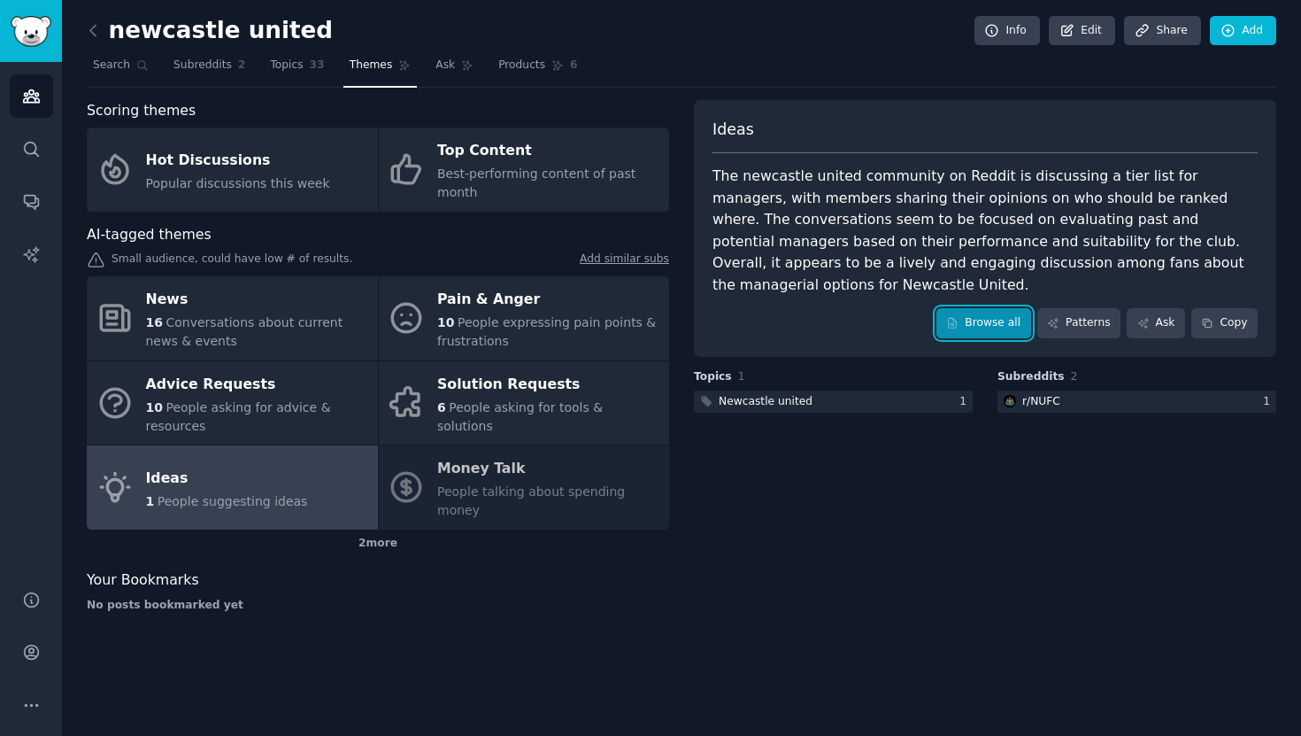
click at [985, 311] on link "Browse all" at bounding box center [984, 323] width 95 height 30
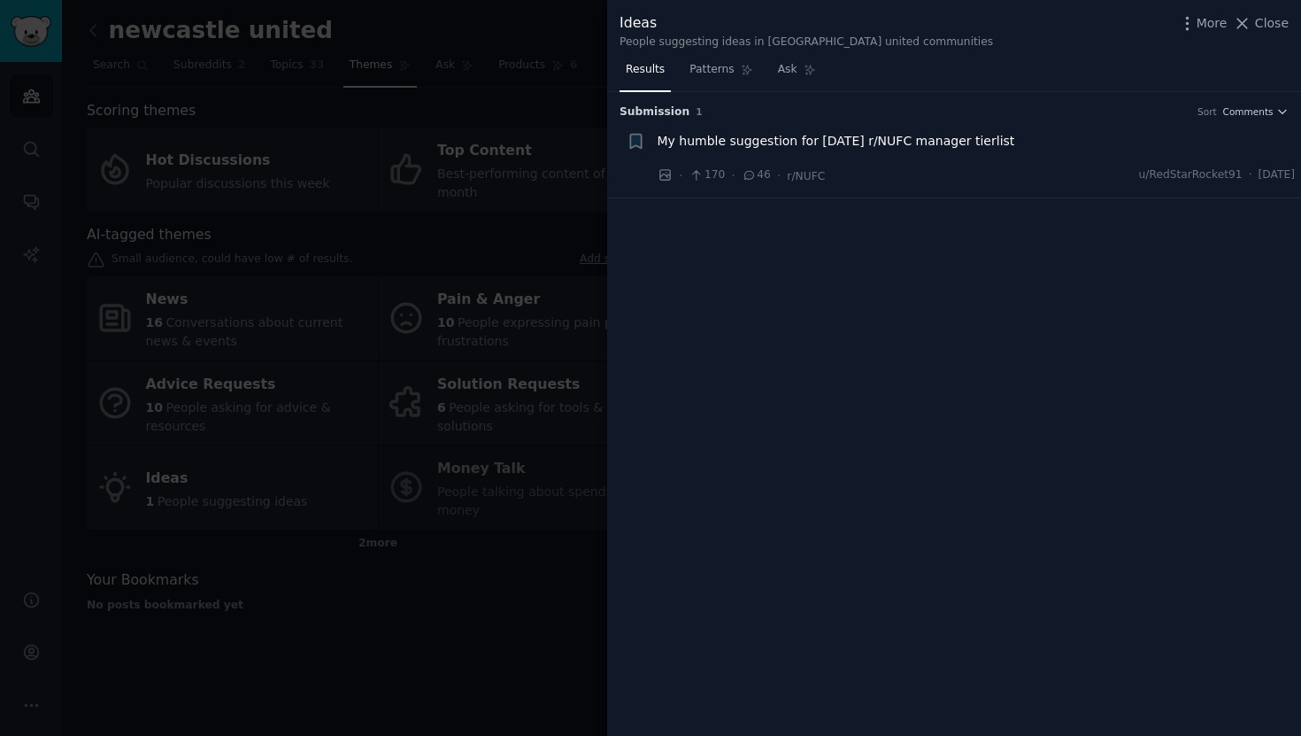
click at [368, 87] on div at bounding box center [650, 368] width 1301 height 736
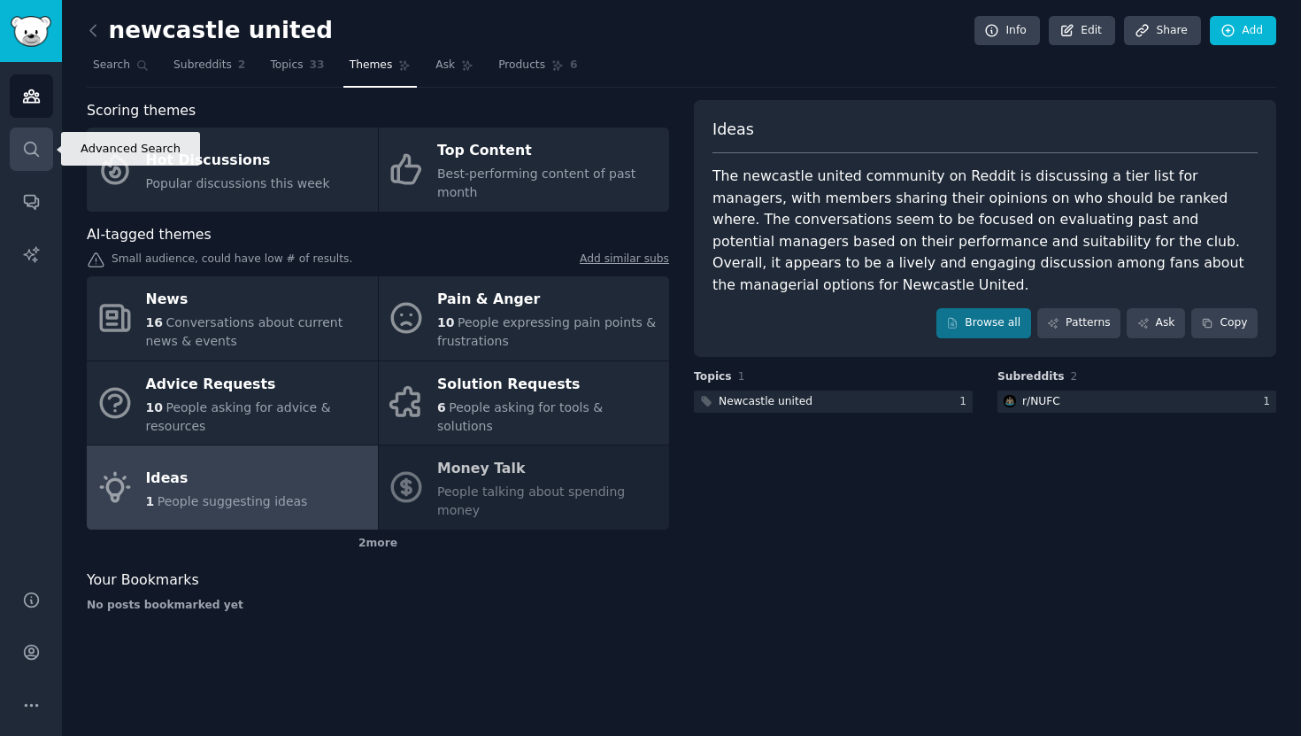
click at [42, 152] on link "Search" at bounding box center [31, 148] width 43 height 43
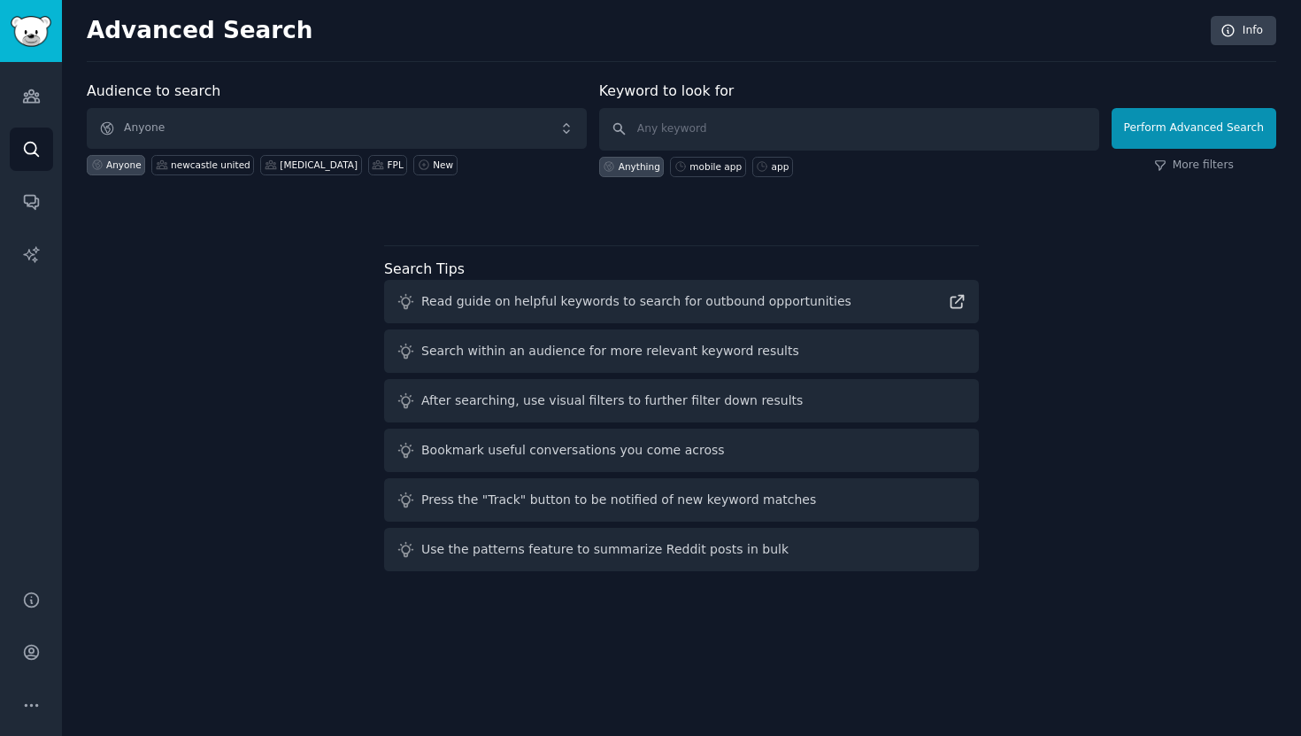
click at [214, 125] on span "Anyone" at bounding box center [337, 128] width 500 height 41
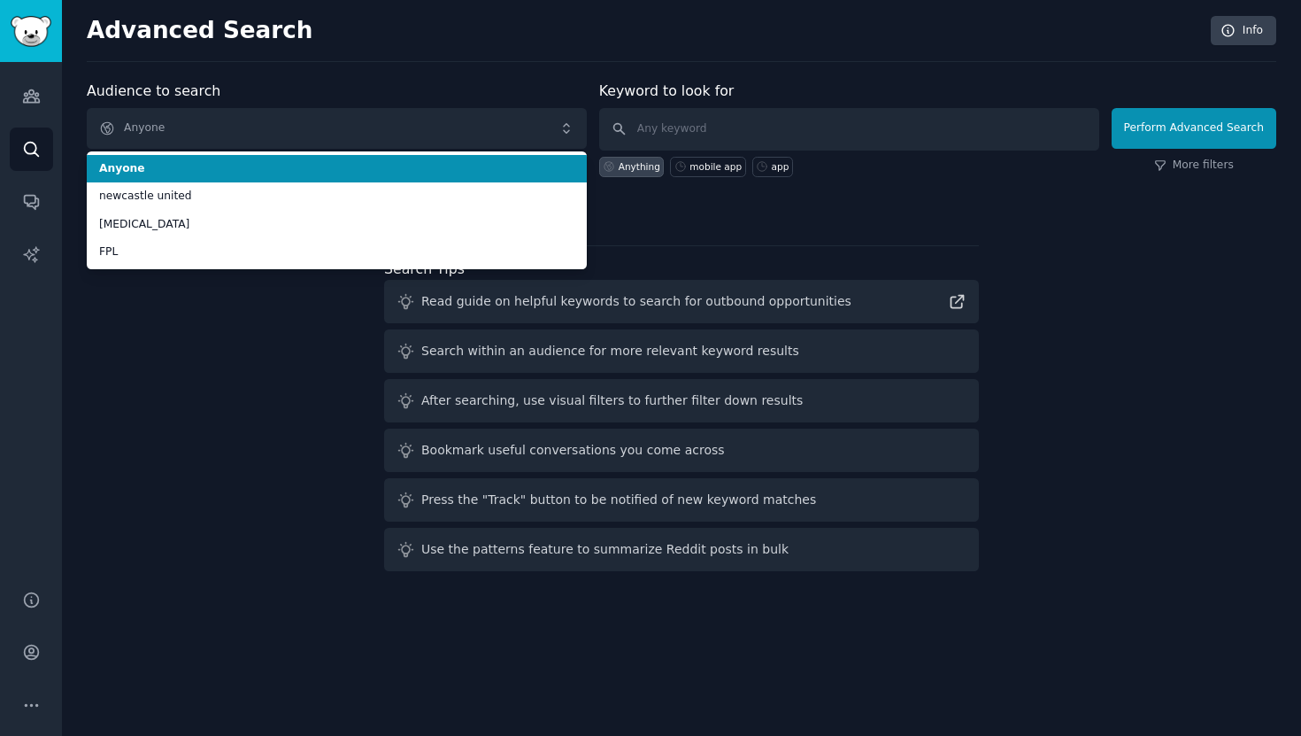
click at [53, 92] on div "Audiences Search Conversations AI Reports" at bounding box center [31, 315] width 62 height 506
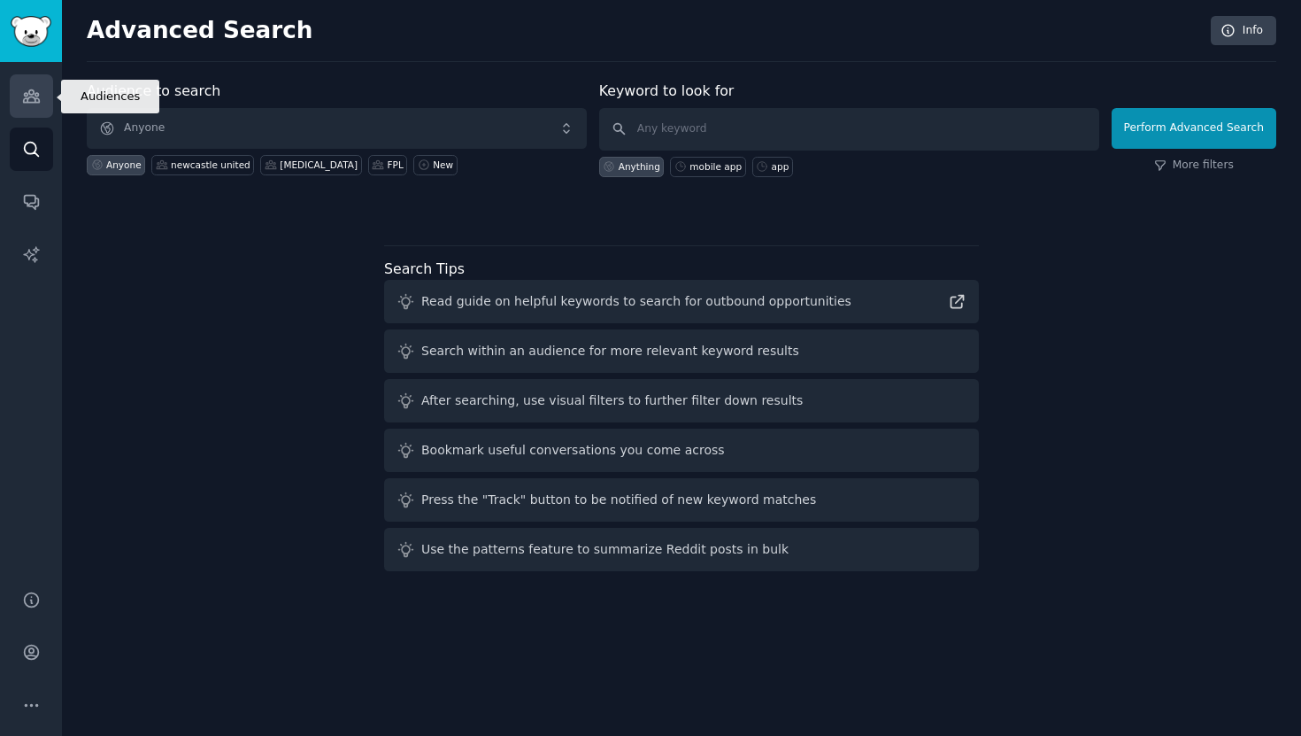
click at [39, 95] on icon "Sidebar" at bounding box center [31, 96] width 19 height 19
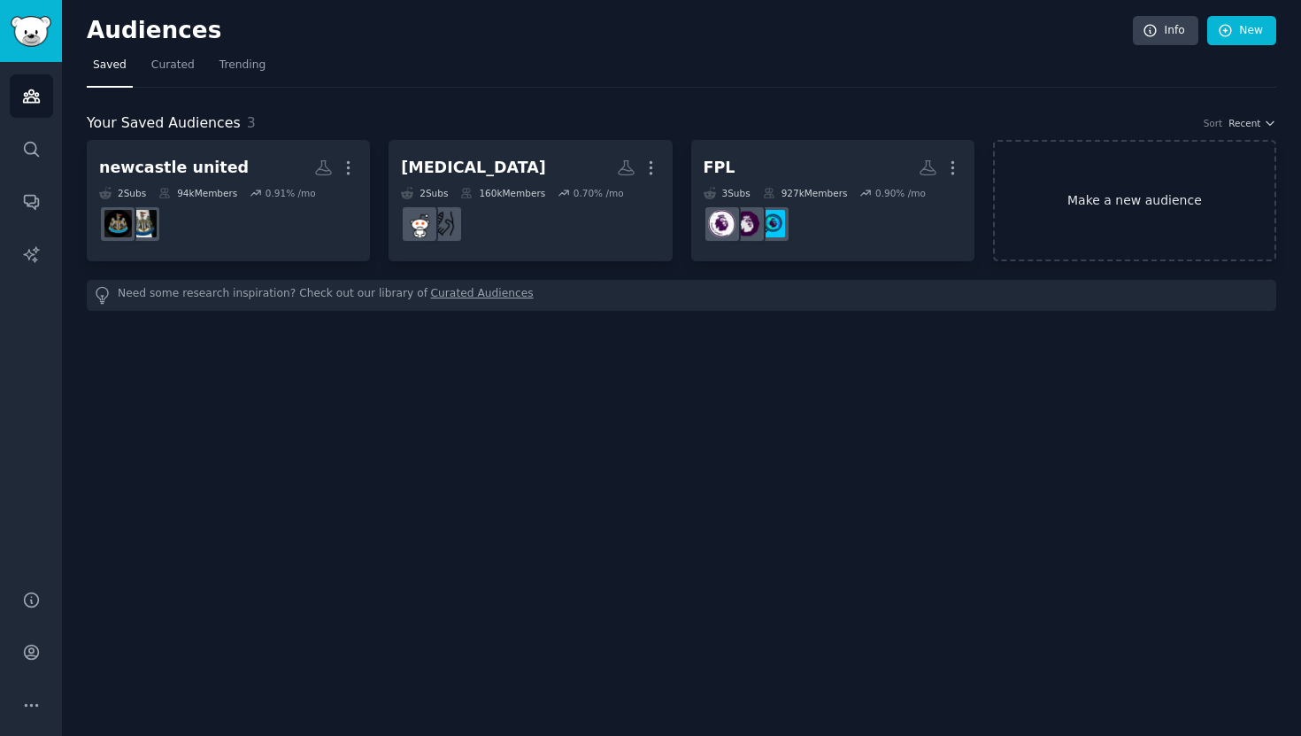
click at [1110, 206] on link "Make a new audience" at bounding box center [1134, 200] width 283 height 121
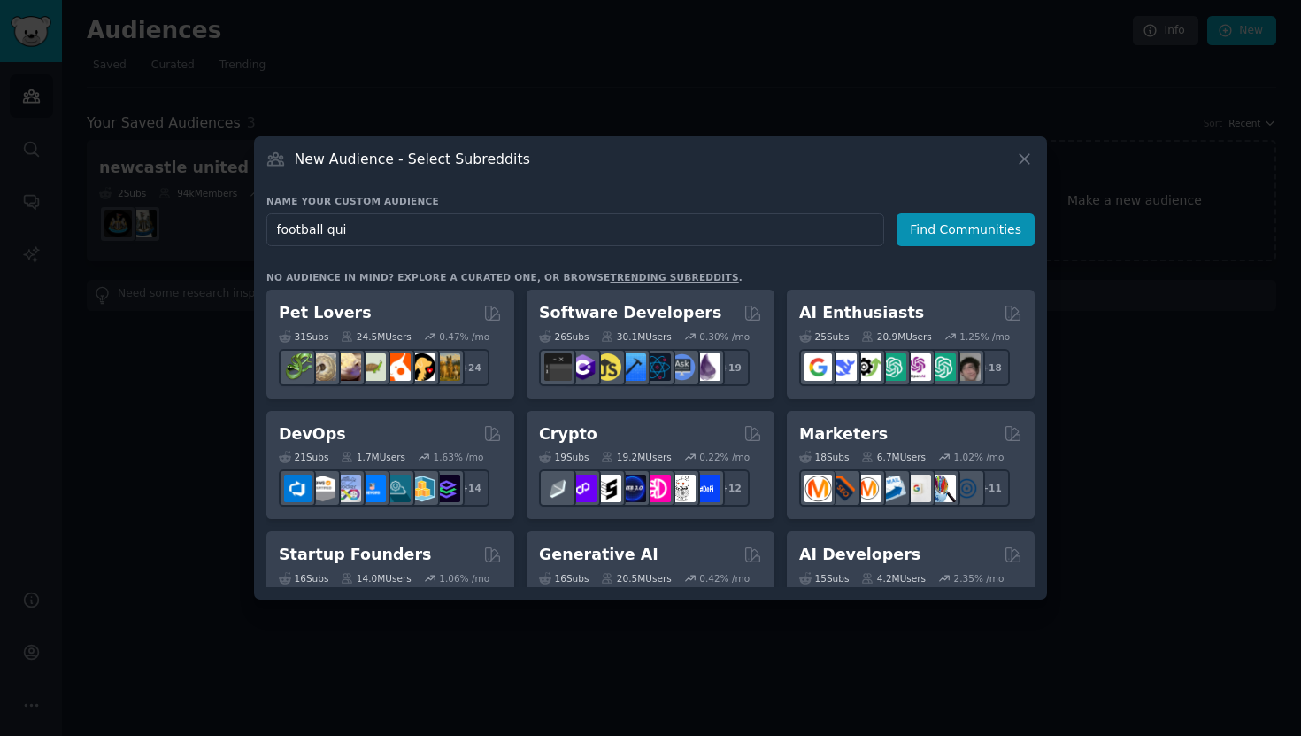
type input "football quiz"
click button "Find Communities" at bounding box center [966, 229] width 138 height 33
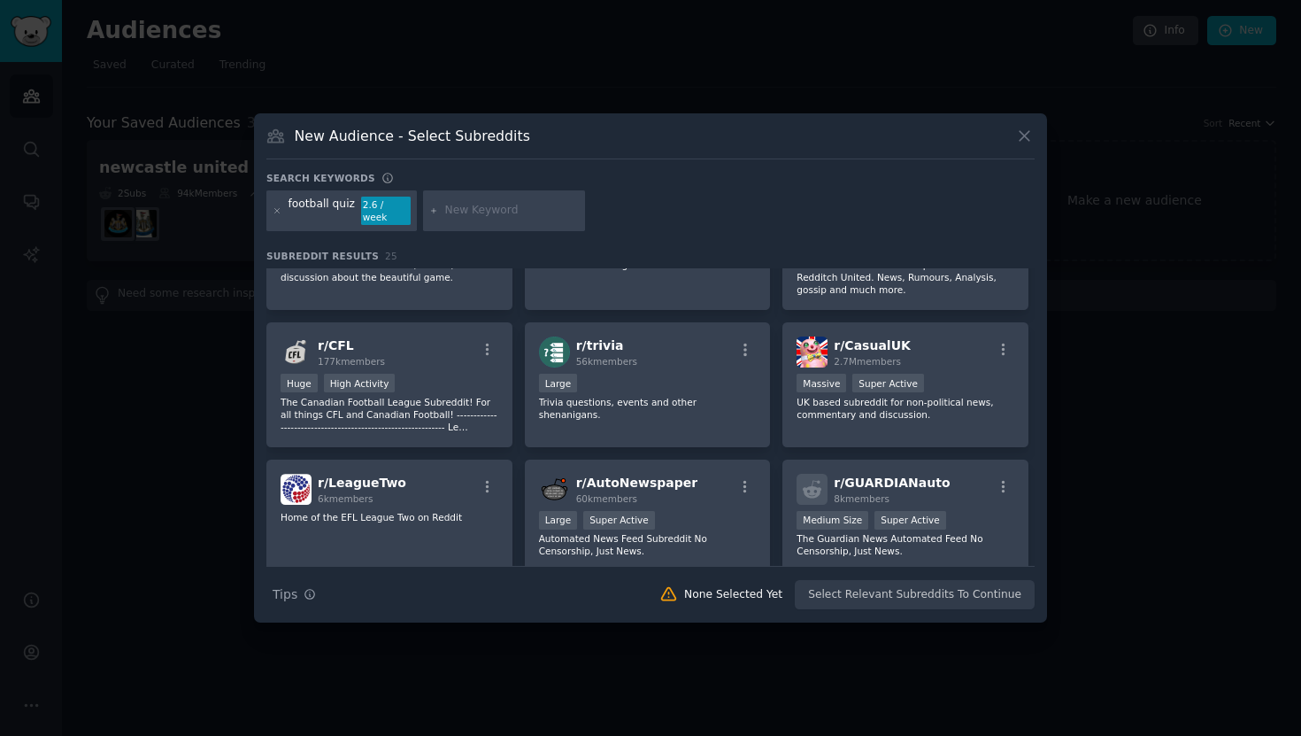
scroll to position [474, 0]
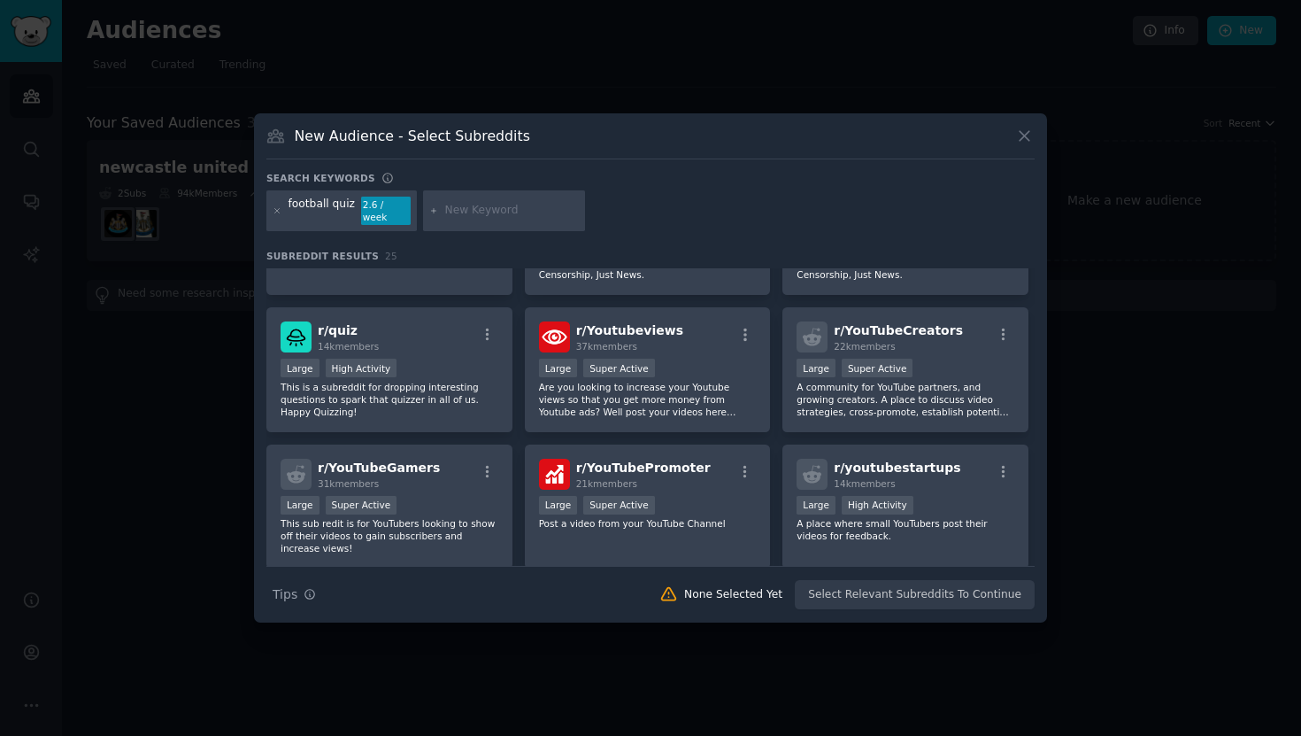
click at [444, 81] on div at bounding box center [650, 368] width 1301 height 736
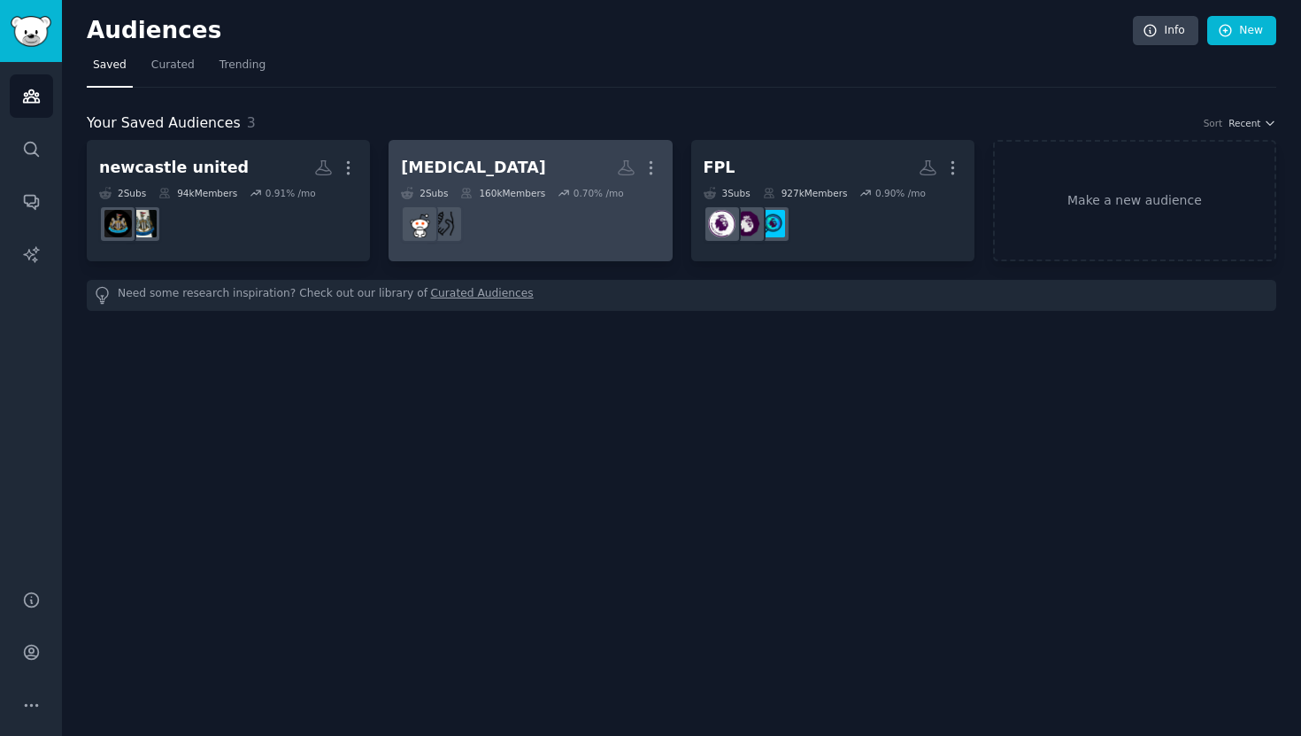
click at [481, 166] on h2 "ibs More" at bounding box center [530, 167] width 259 height 31
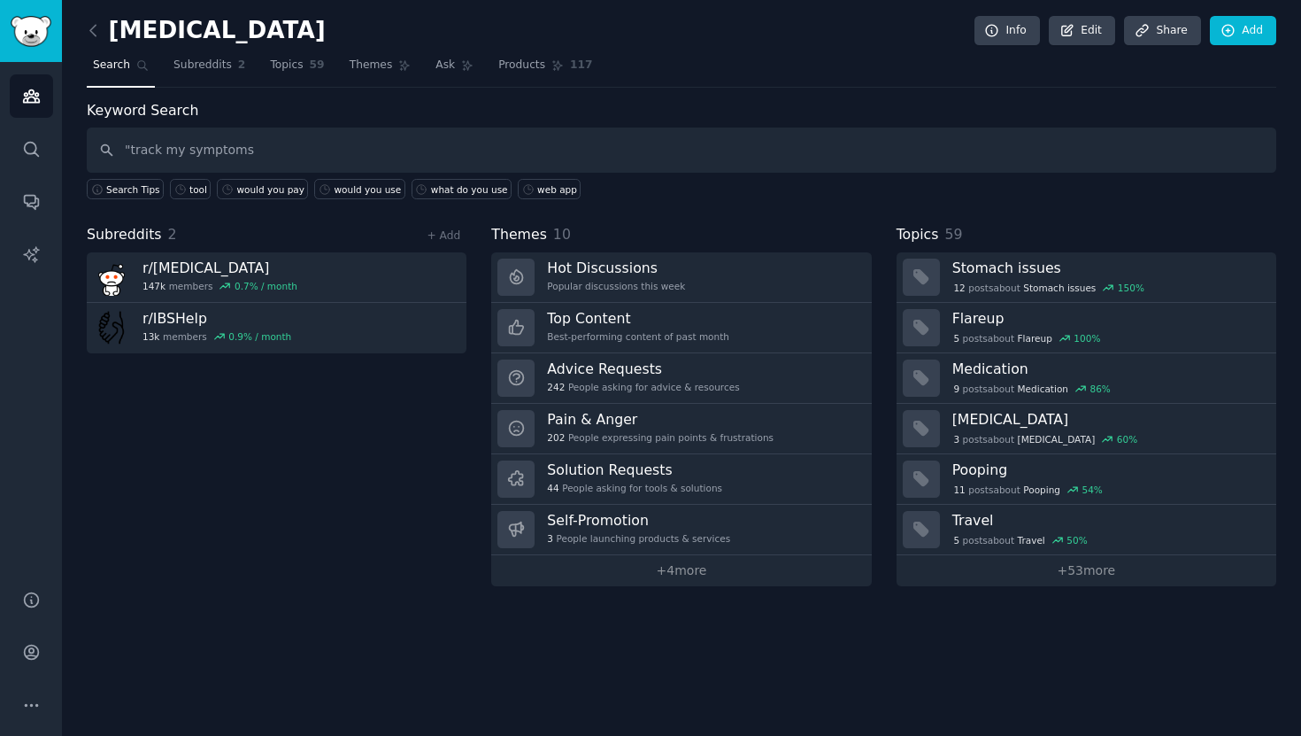
click at [128, 147] on input ""track my symptoms" at bounding box center [682, 149] width 1190 height 45
type input "track my symptoms"
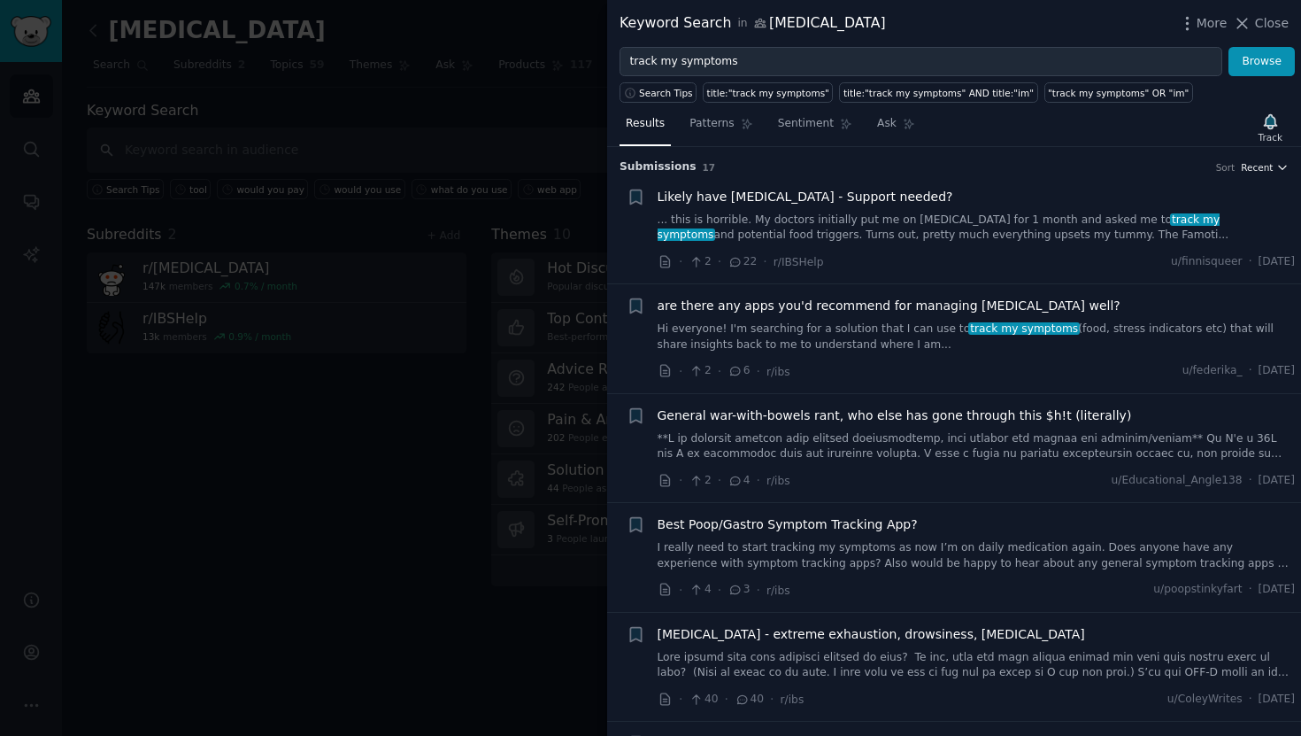
click at [1251, 170] on span "Recent" at bounding box center [1257, 167] width 32 height 12
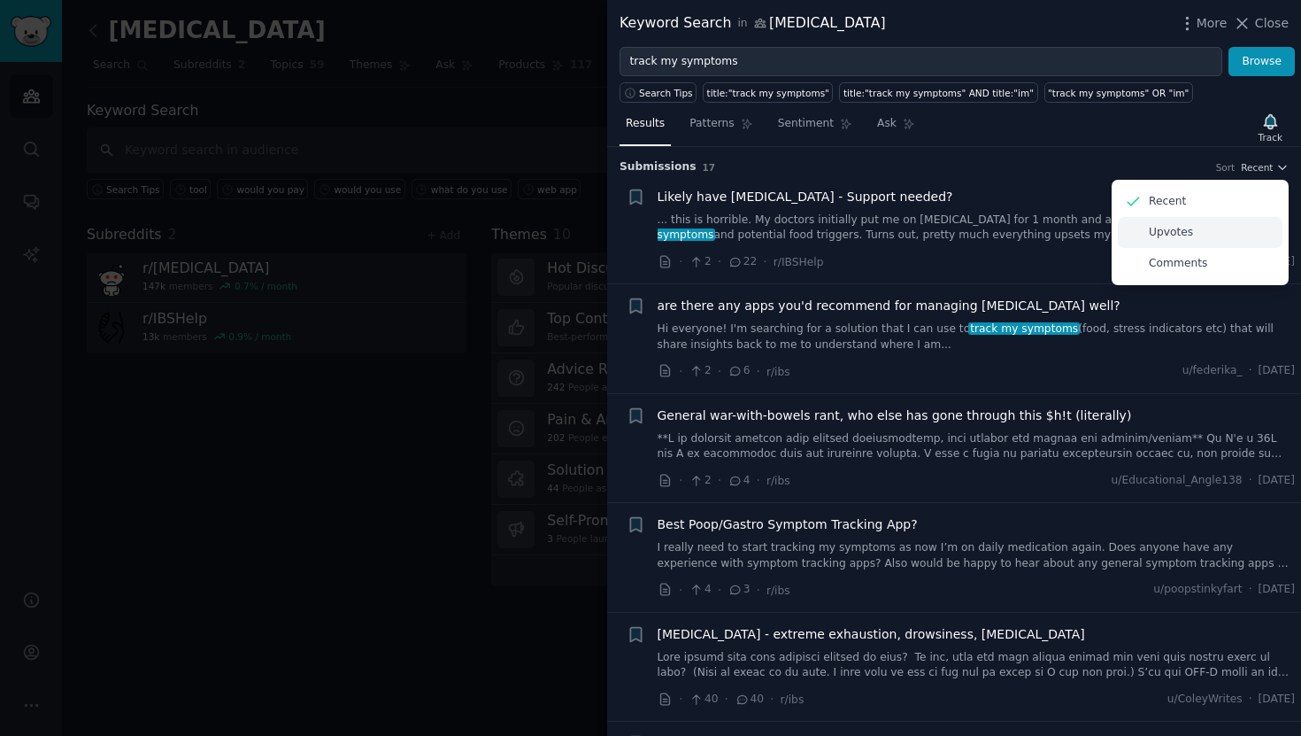
click at [1231, 243] on div "Upvotes" at bounding box center [1200, 232] width 165 height 31
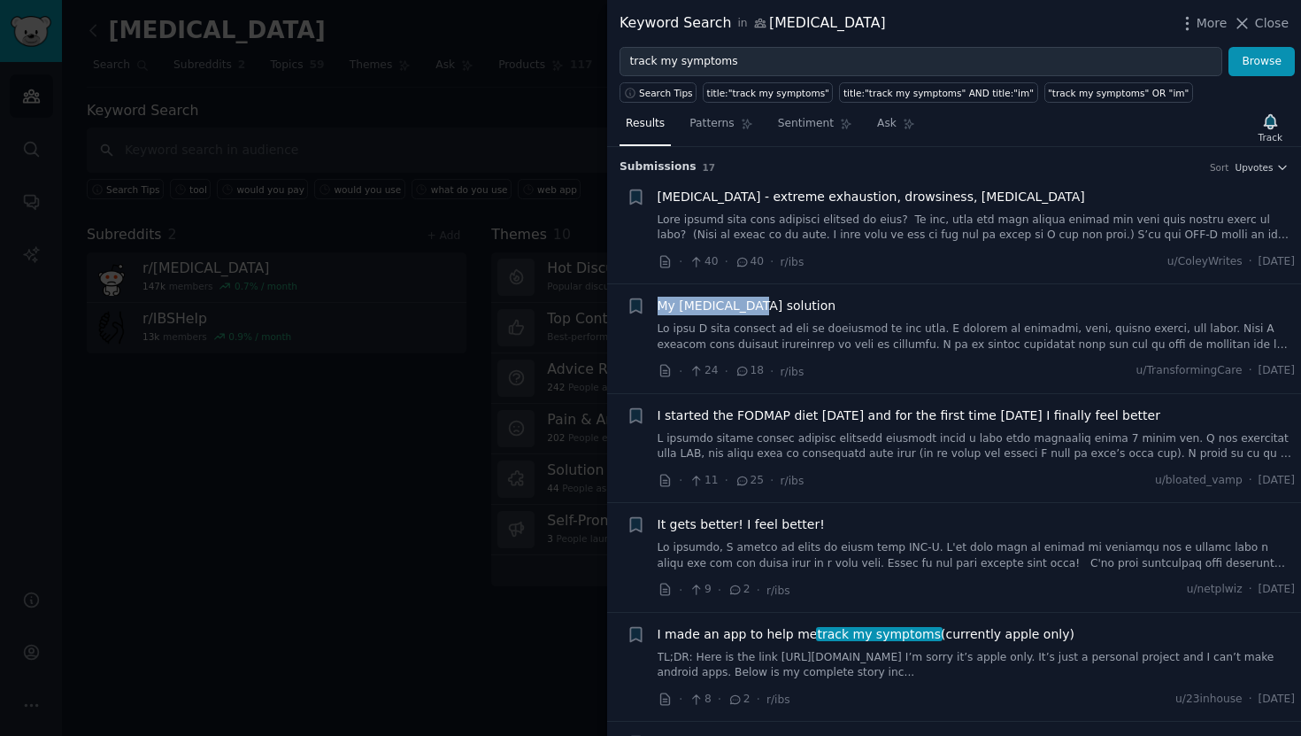
click at [699, 310] on span "My ibs solution" at bounding box center [747, 306] width 179 height 19
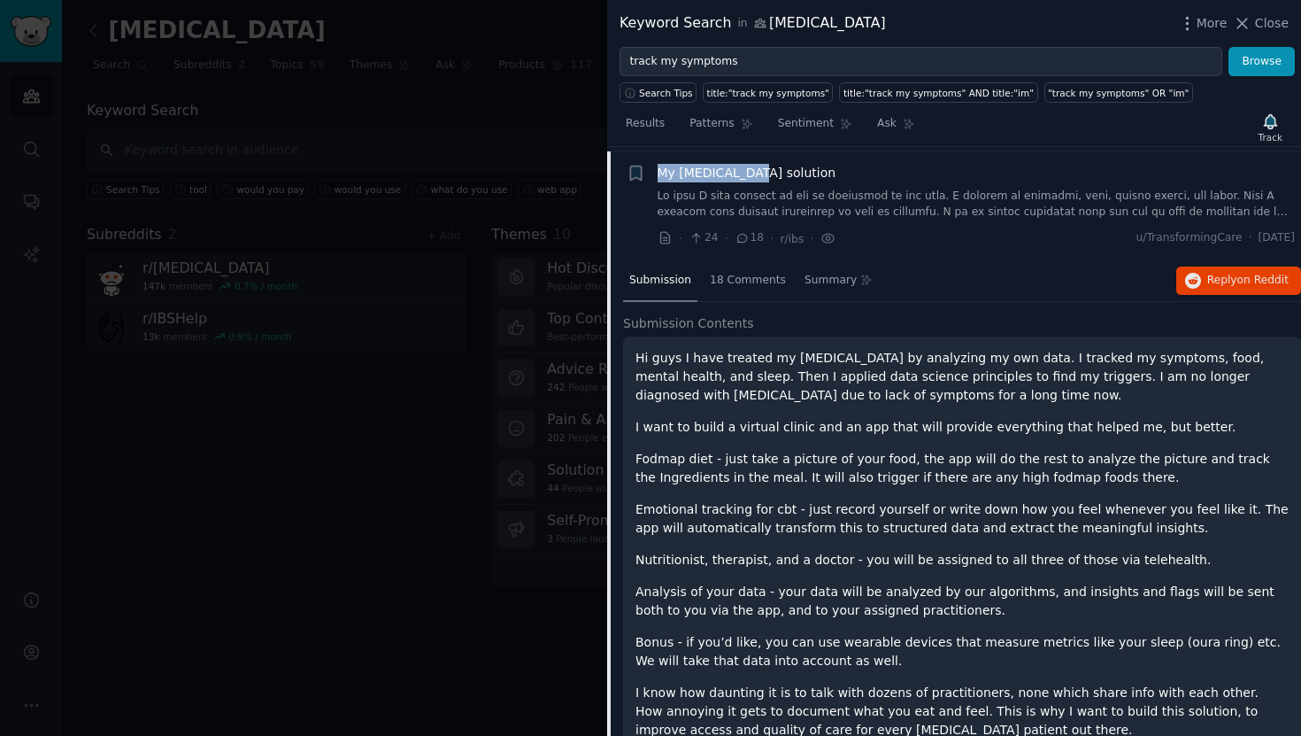
scroll to position [137, 0]
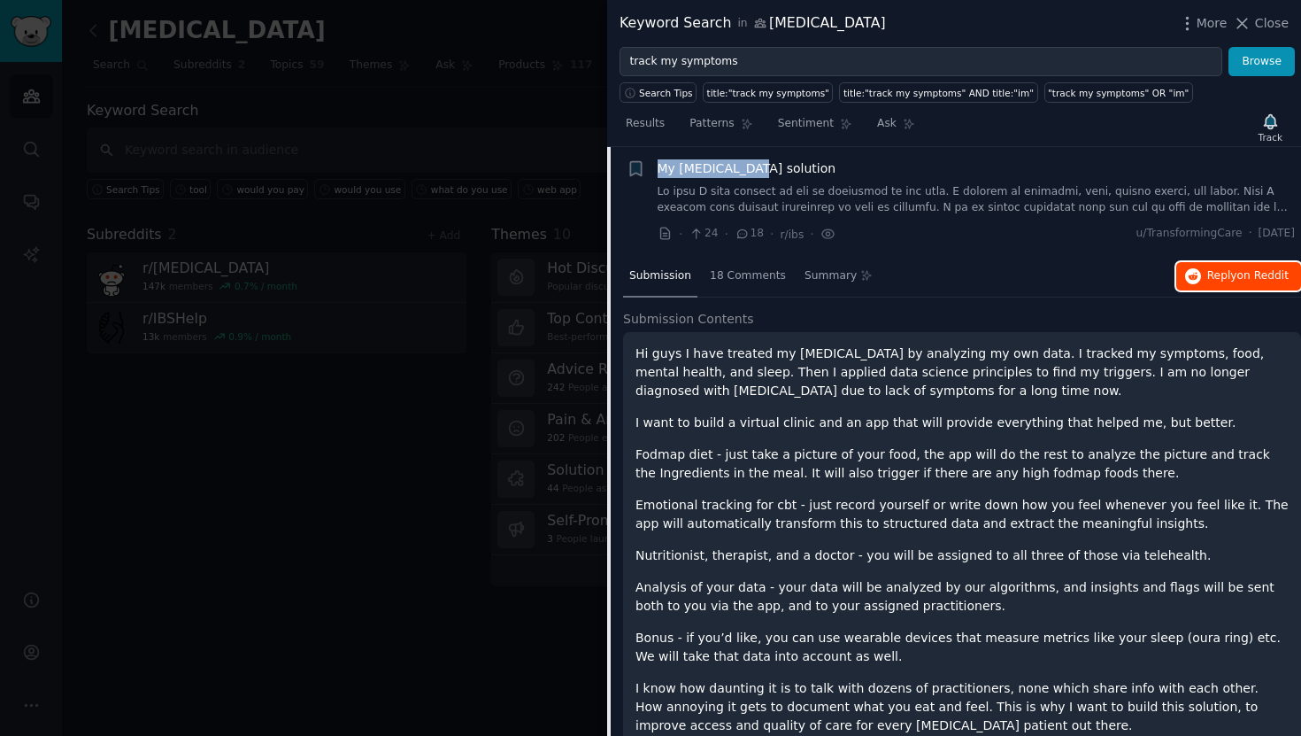
click at [1228, 277] on span "Reply on Reddit" at bounding box center [1248, 276] width 81 height 16
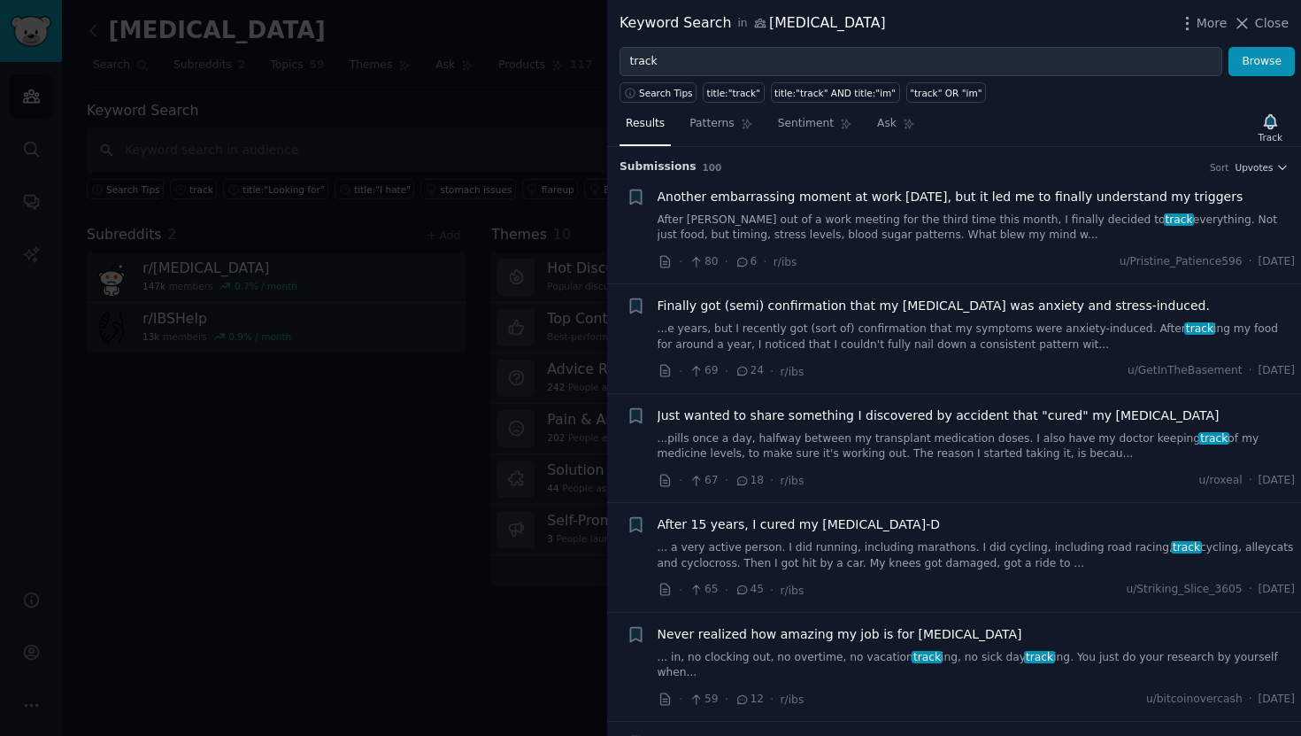
click at [337, 107] on div at bounding box center [650, 368] width 1301 height 736
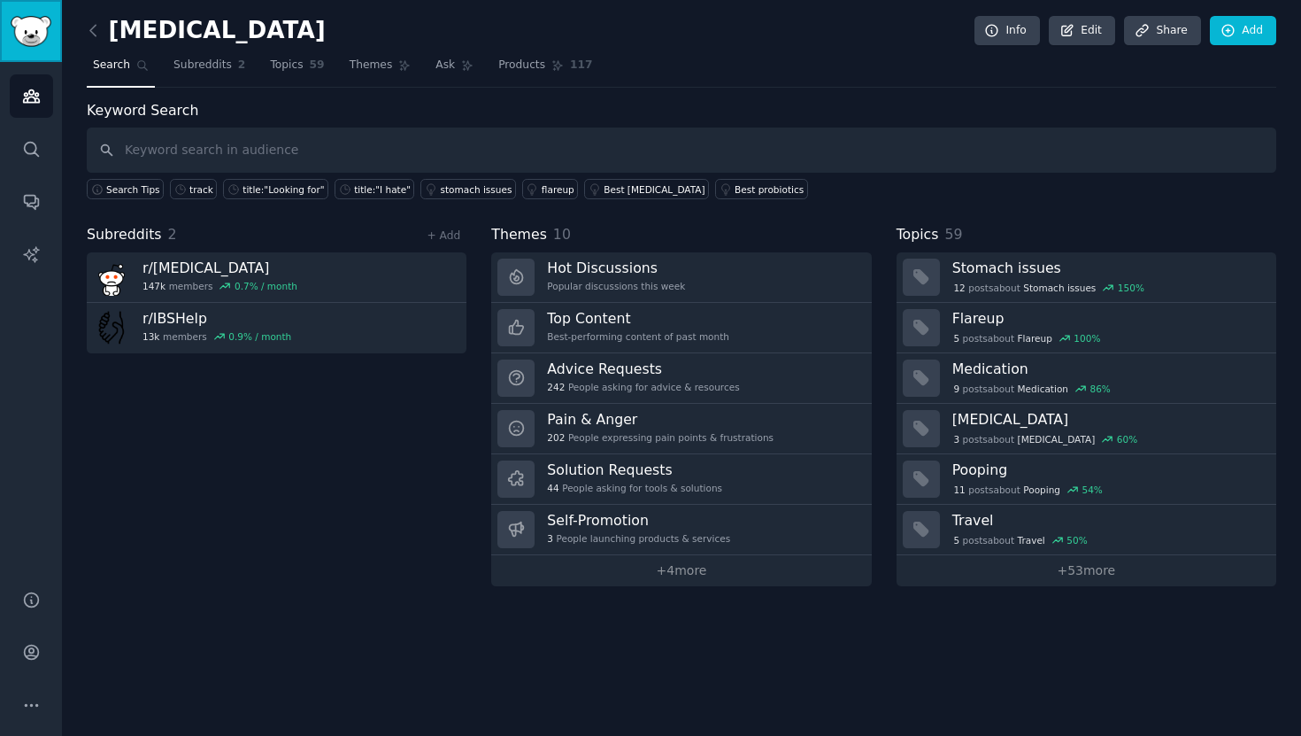
click at [37, 60] on link "Sidebar" at bounding box center [31, 31] width 62 height 62
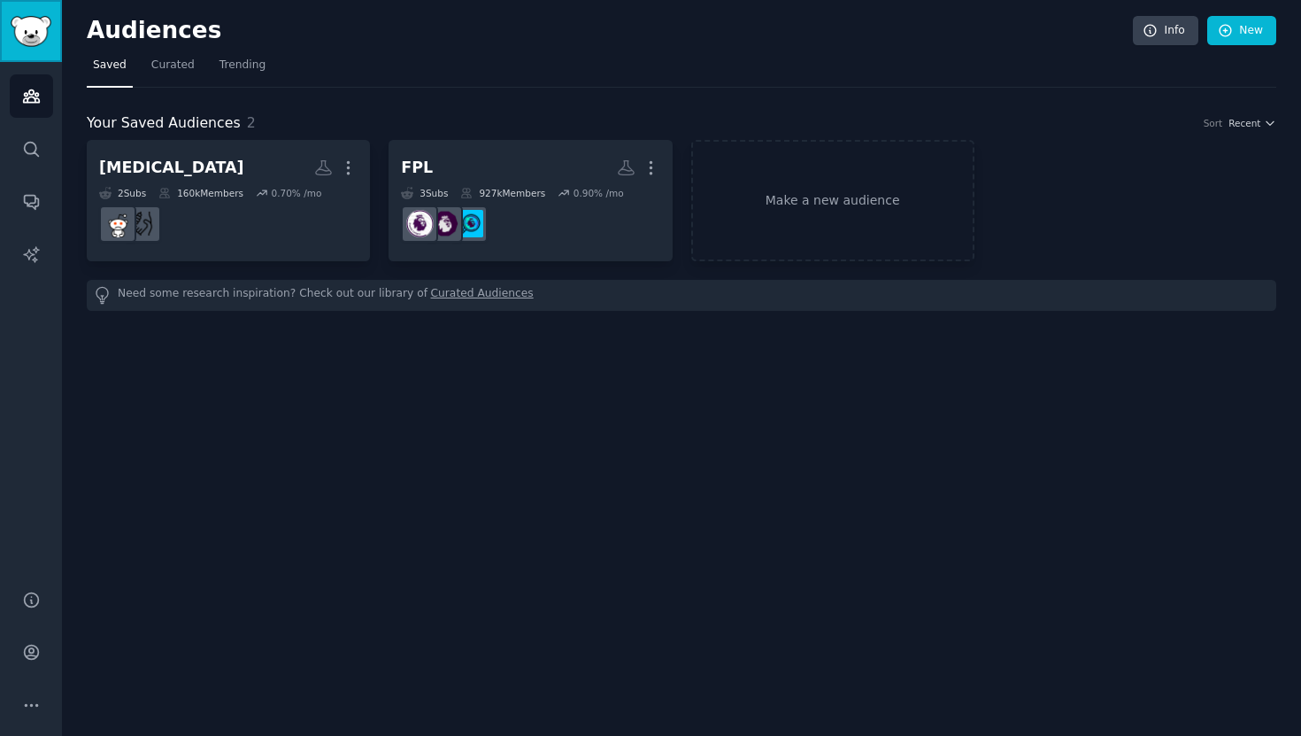
click at [37, 60] on link "Sidebar" at bounding box center [31, 31] width 62 height 62
click at [753, 198] on link "Make a new audience" at bounding box center [832, 200] width 283 height 121
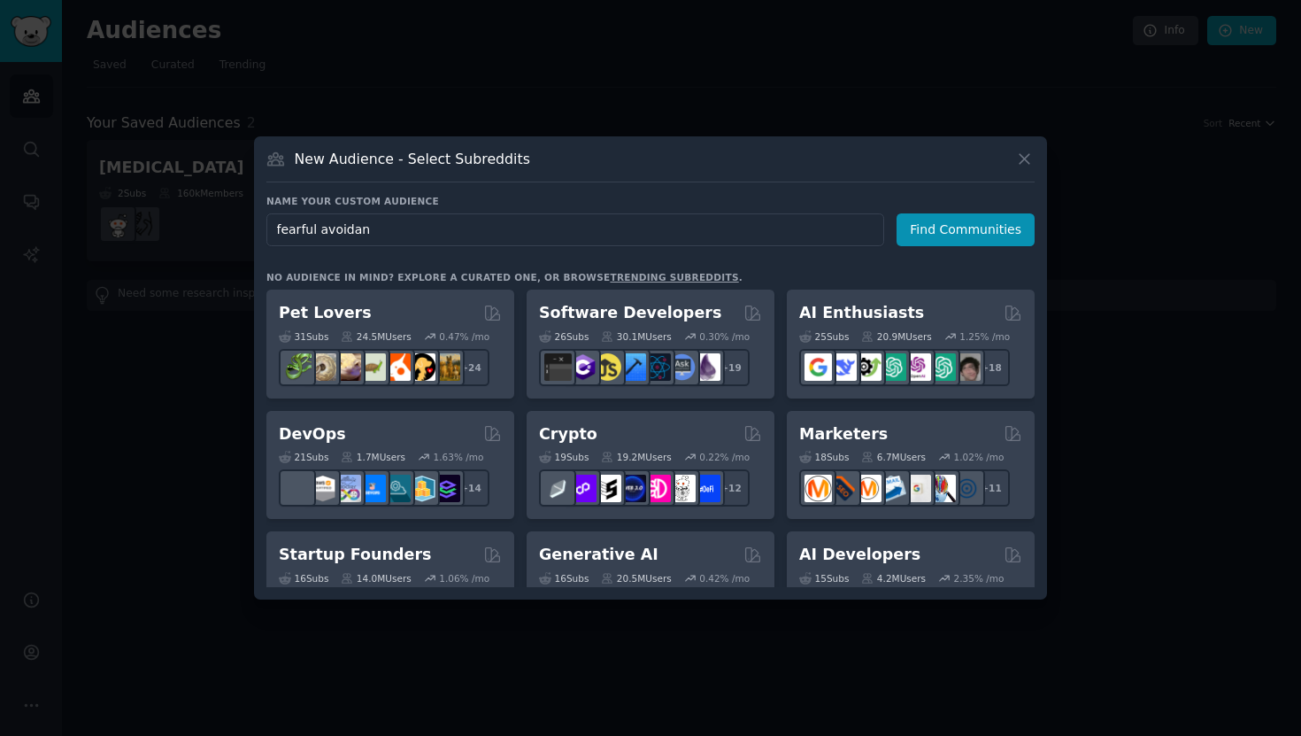
type input "fearful avoidant"
click at [1006, 225] on button "Find Communities" at bounding box center [966, 229] width 138 height 33
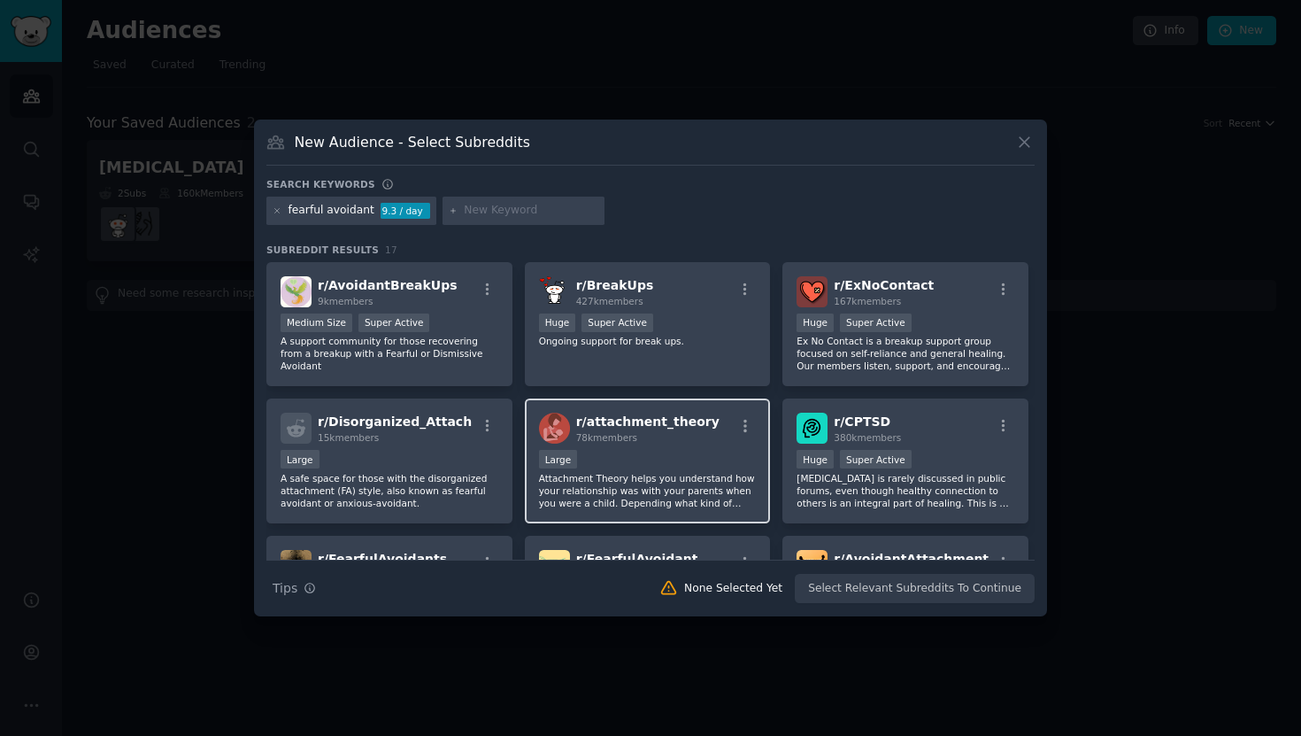
click at [699, 467] on div "Large" at bounding box center [648, 461] width 218 height 22
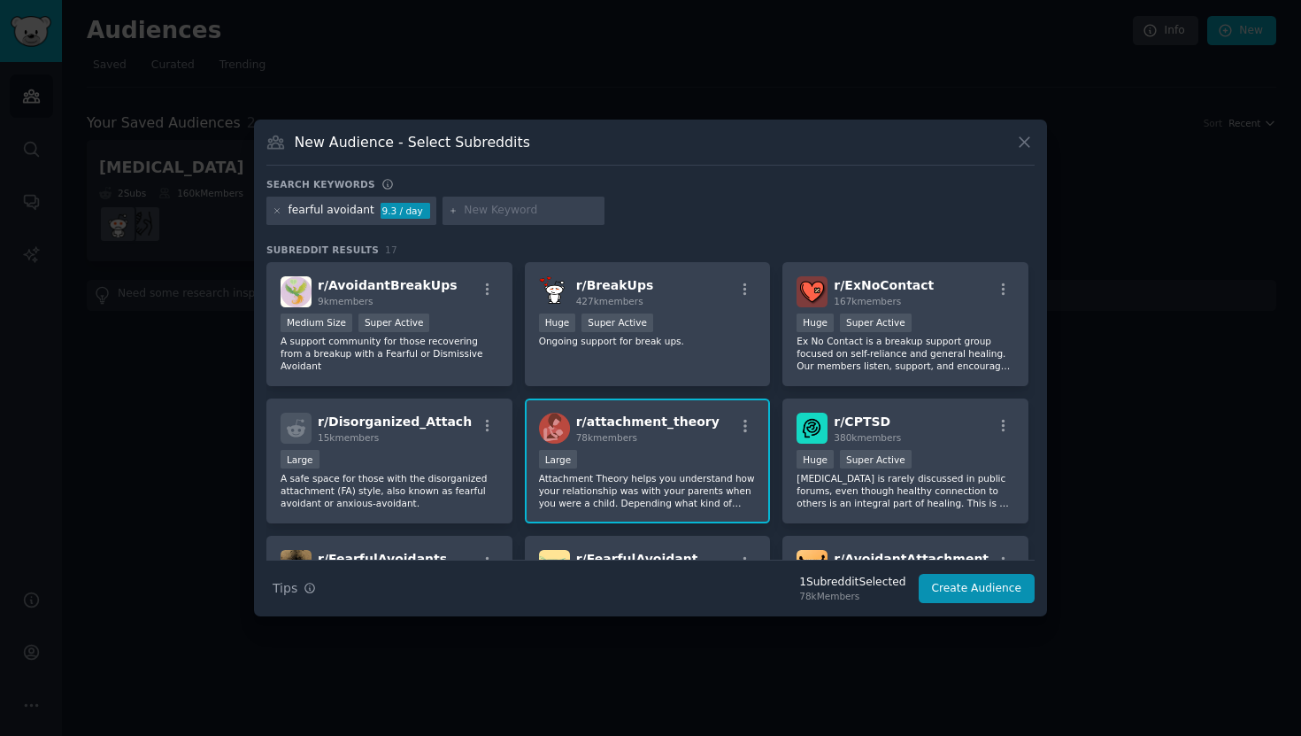
click at [699, 467] on div "Large" at bounding box center [648, 461] width 218 height 22
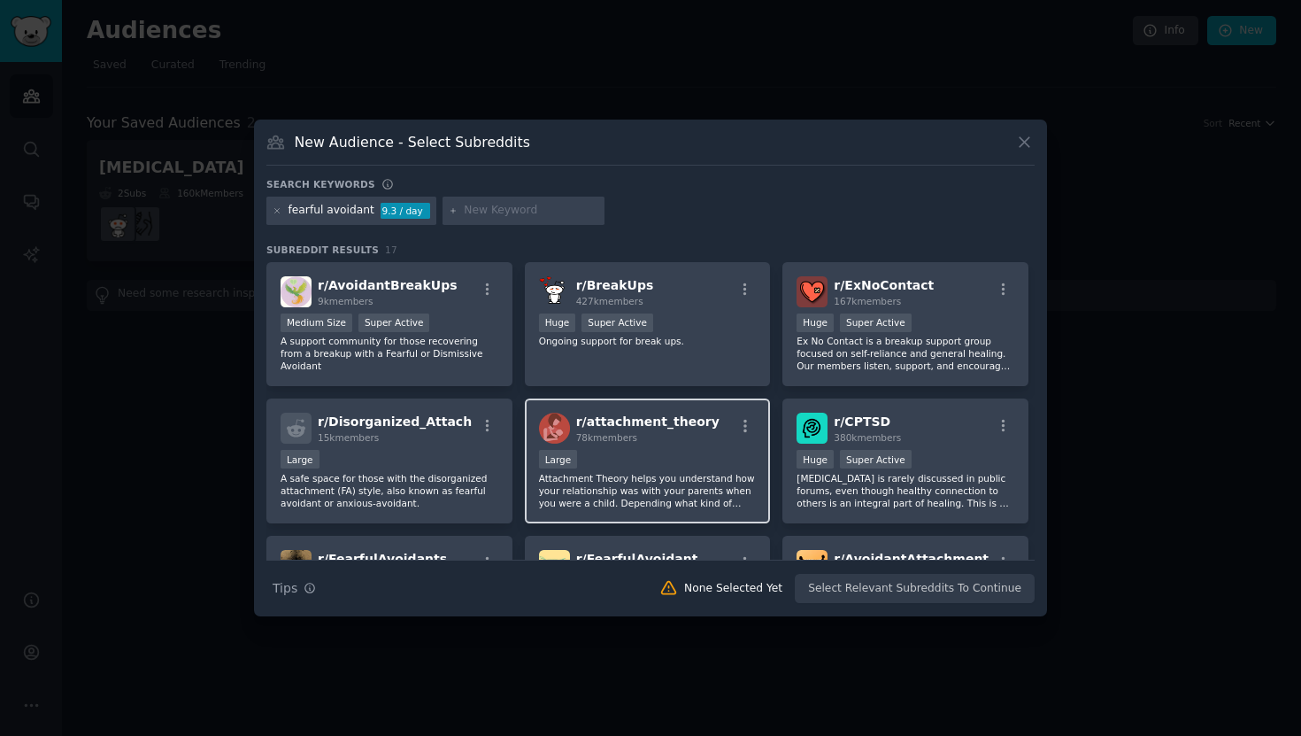
click at [699, 467] on div "Large" at bounding box center [648, 461] width 218 height 22
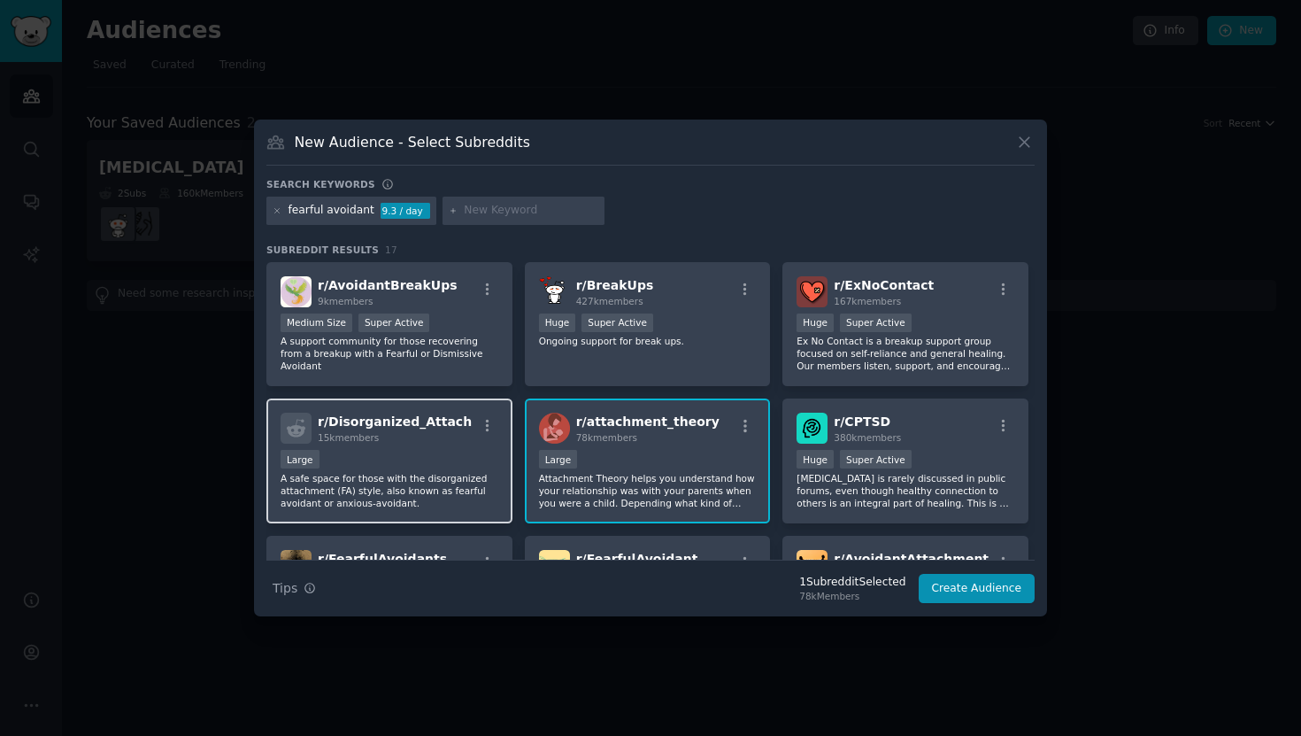
click at [446, 476] on p "A safe space for those with the disorganized attachment (FA) style, also known …" at bounding box center [390, 490] width 218 height 37
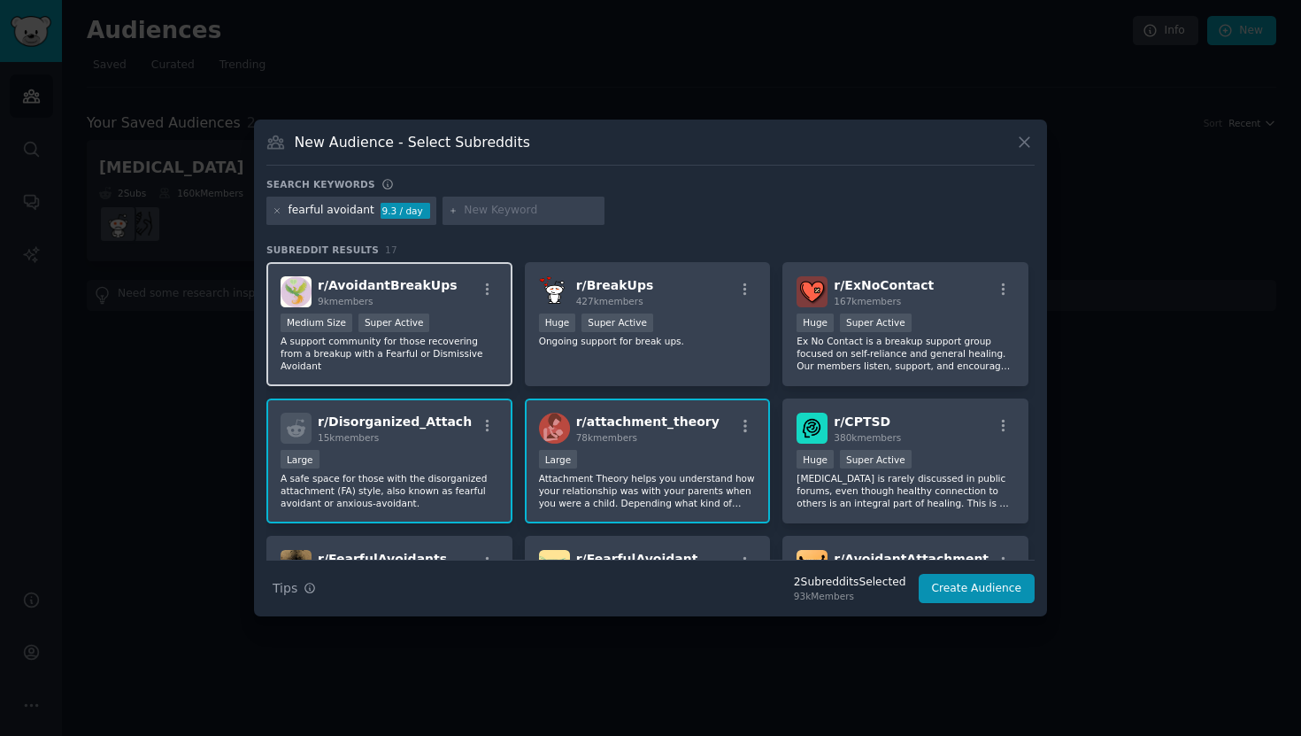
click at [446, 331] on div "Medium Size Super Active" at bounding box center [390, 324] width 218 height 22
click at [1000, 603] on div "Search Tips Tips 3 Subreddit s Selected 102k Members Create Audience" at bounding box center [650, 582] width 768 height 44
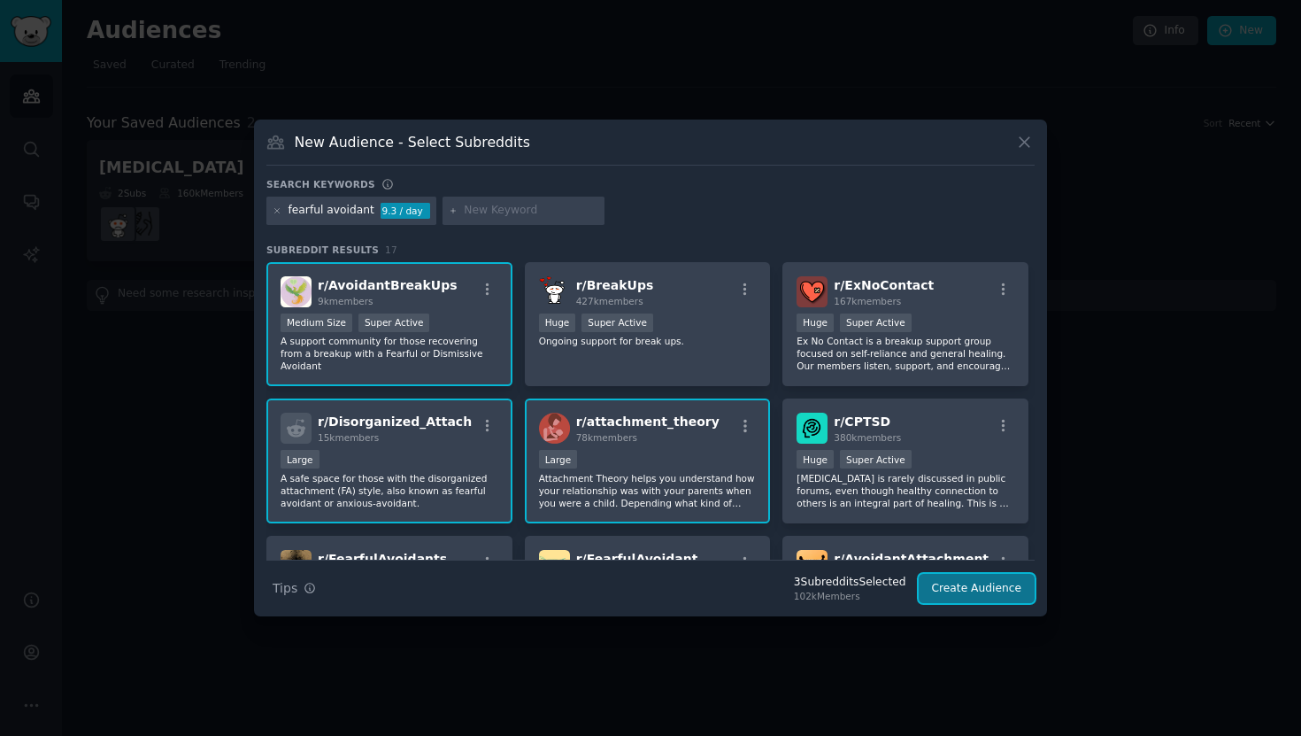
click at [998, 592] on button "Create Audience" at bounding box center [977, 589] width 117 height 30
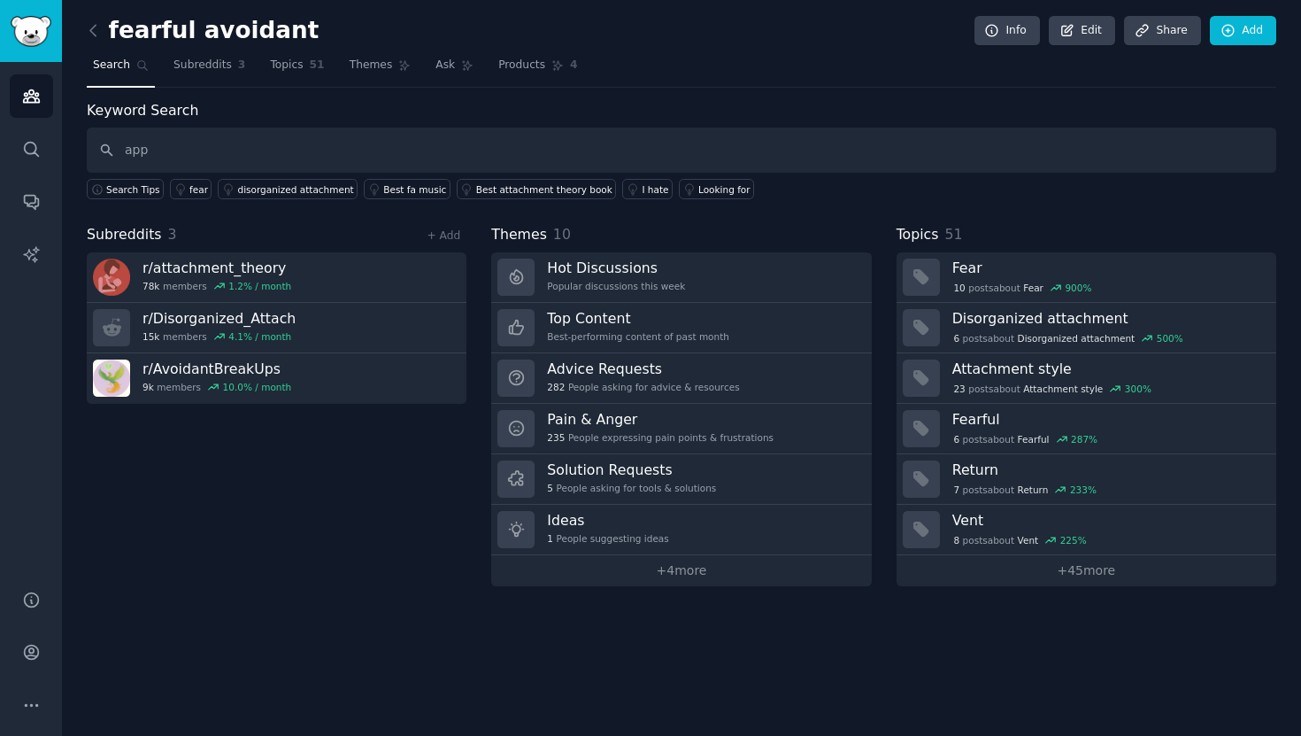
type input "app"
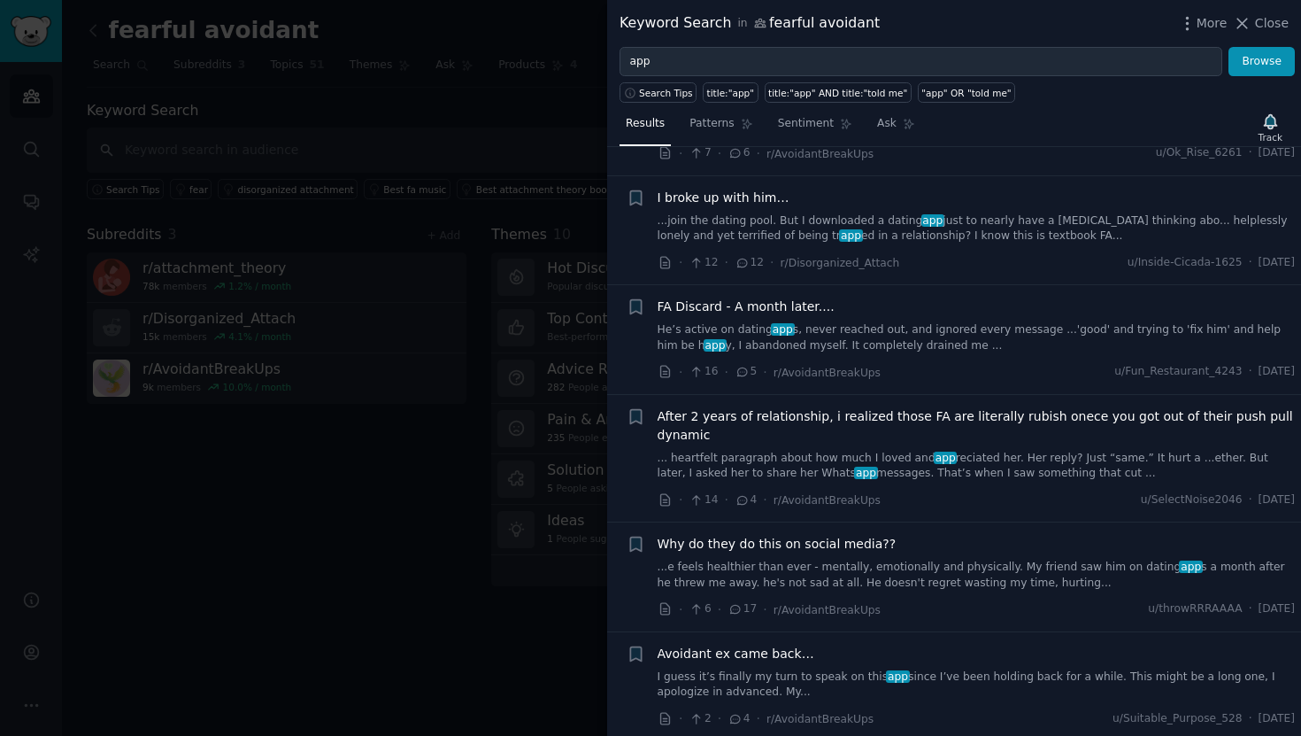
scroll to position [1100, 0]
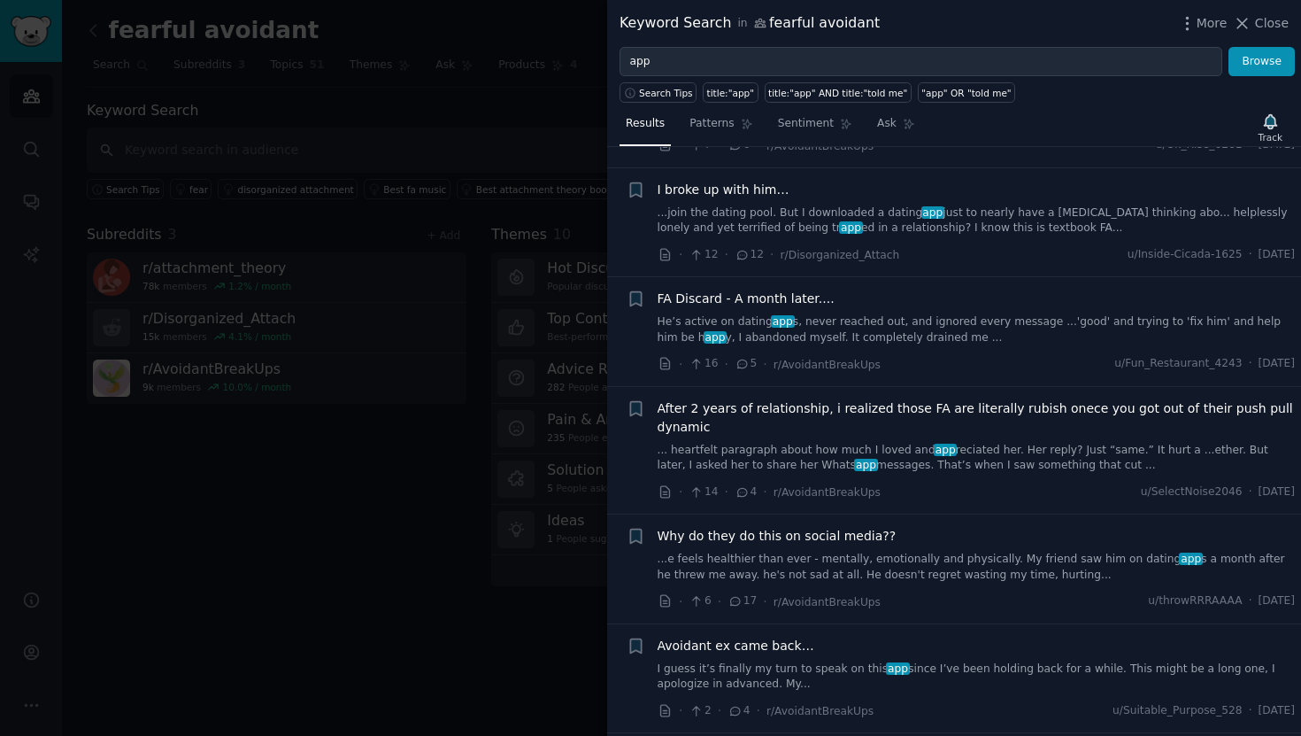
click at [205, 113] on div at bounding box center [650, 368] width 1301 height 736
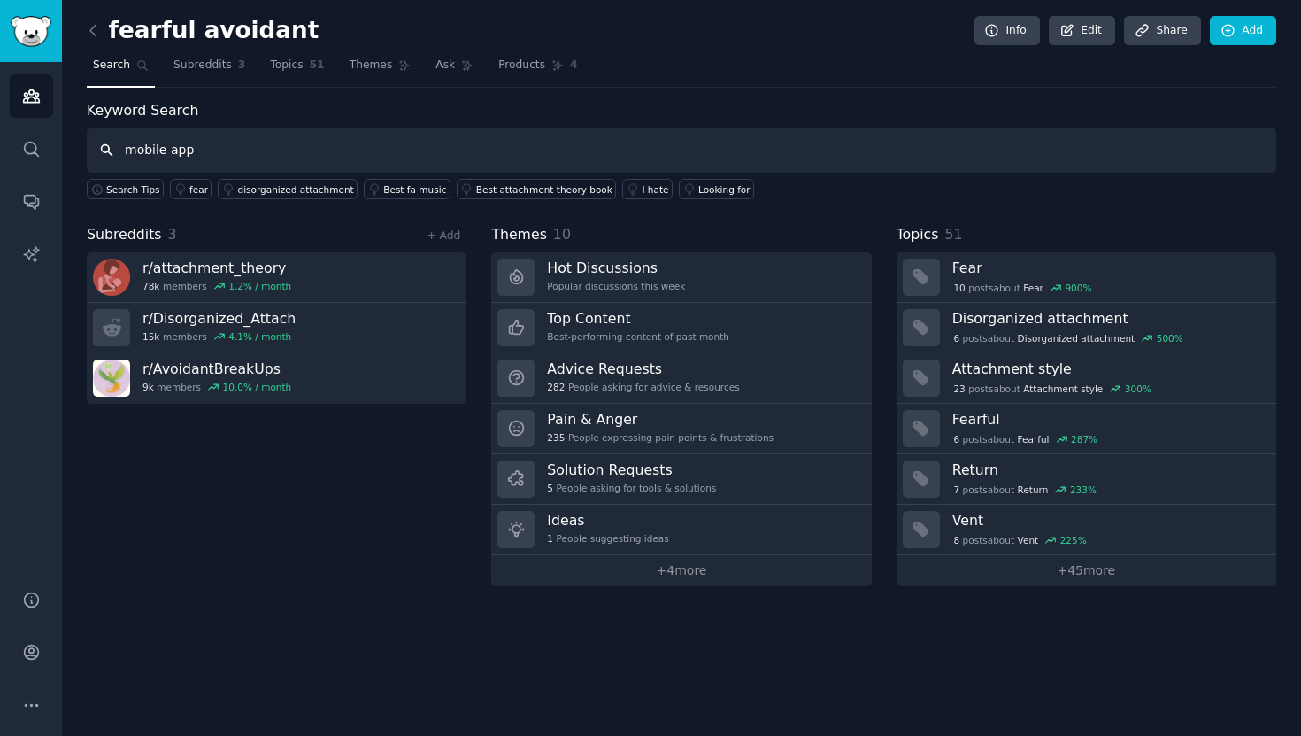
type input "mobile app"
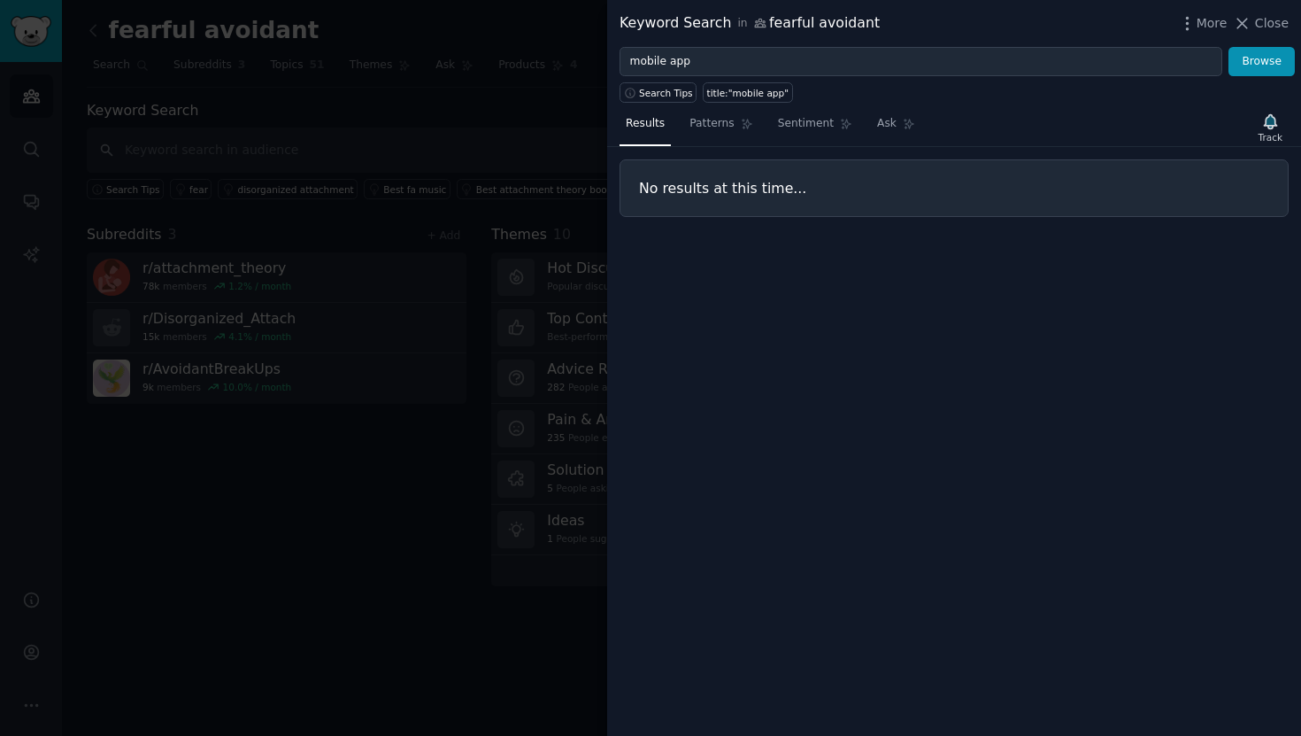
click at [364, 91] on div at bounding box center [650, 368] width 1301 height 736
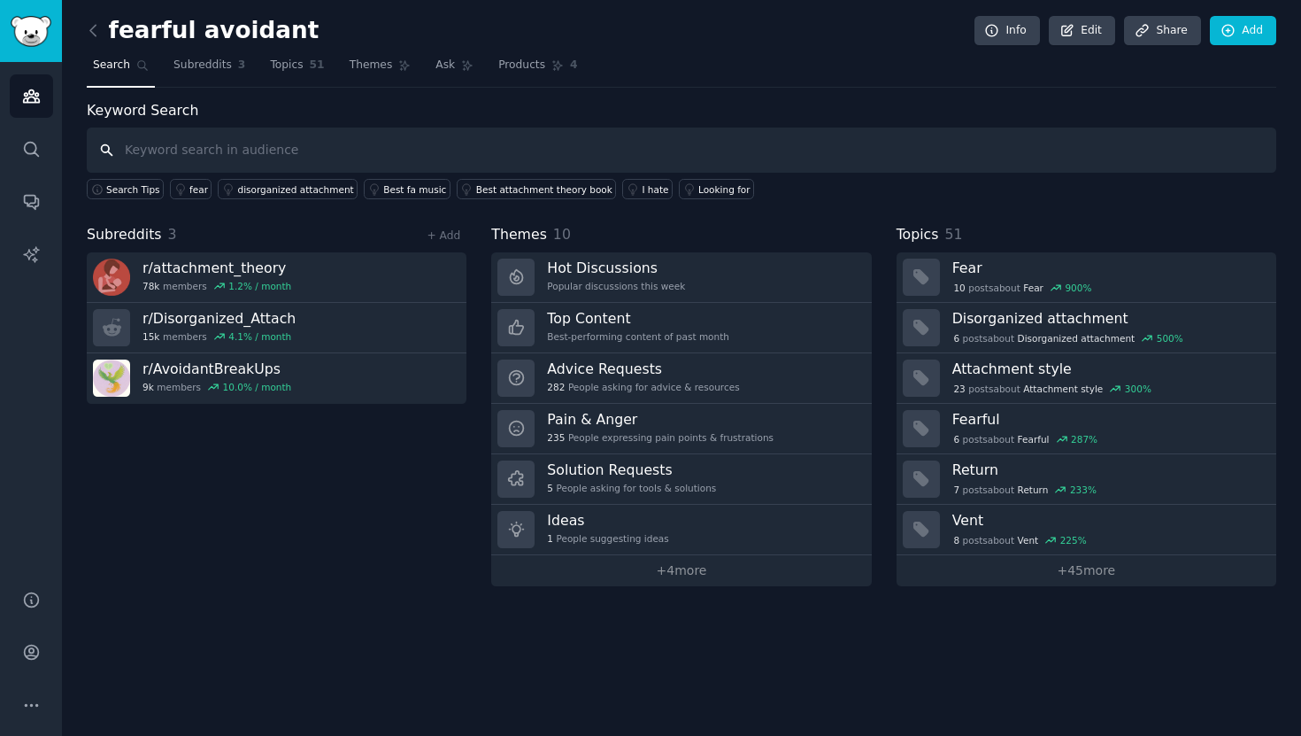
click at [349, 140] on input "text" at bounding box center [682, 149] width 1190 height 45
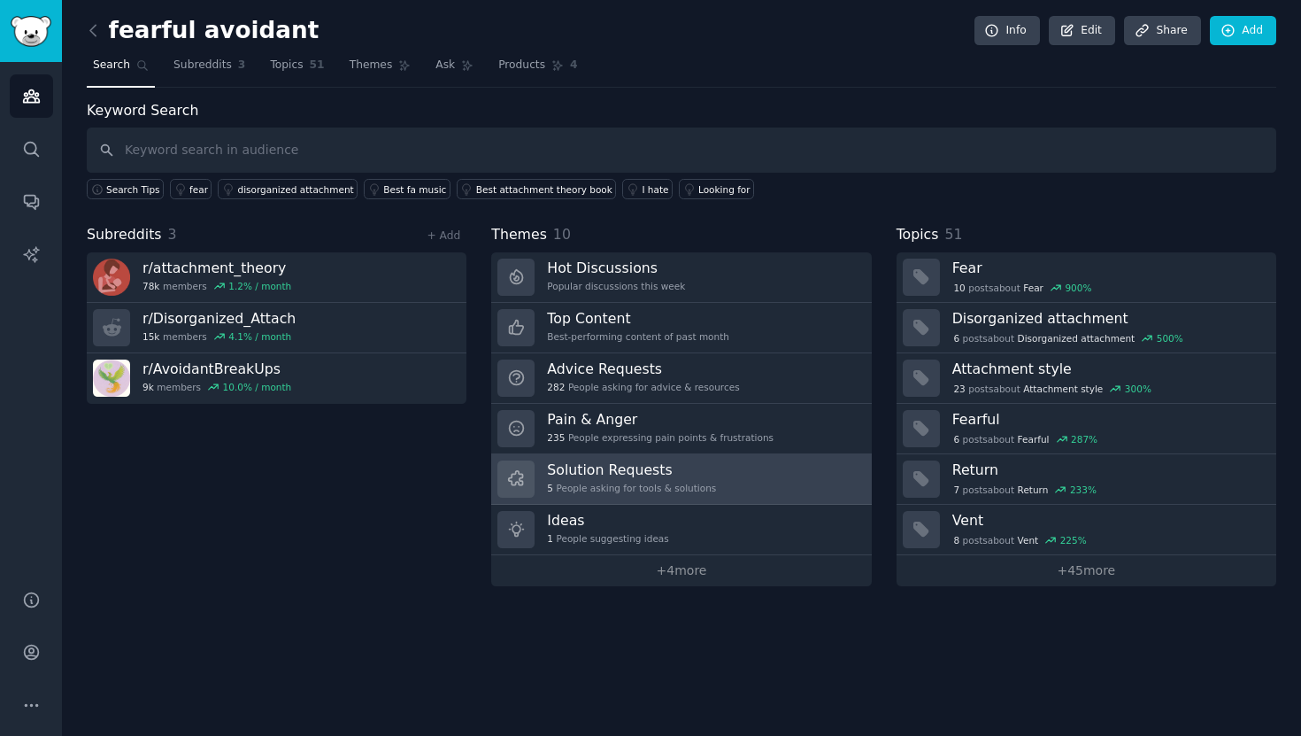
click at [694, 489] on div "5 People asking for tools & solutions" at bounding box center [631, 488] width 169 height 12
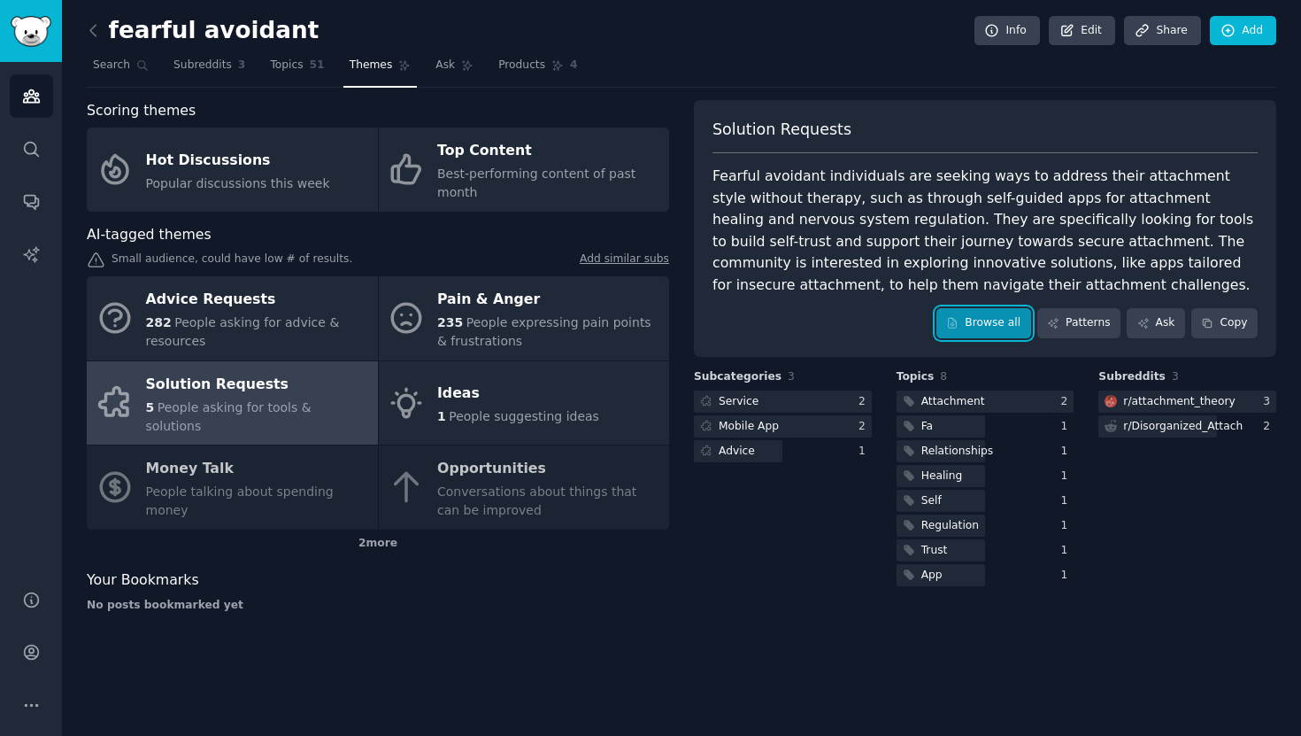
click at [980, 326] on link "Browse all" at bounding box center [984, 323] width 95 height 30
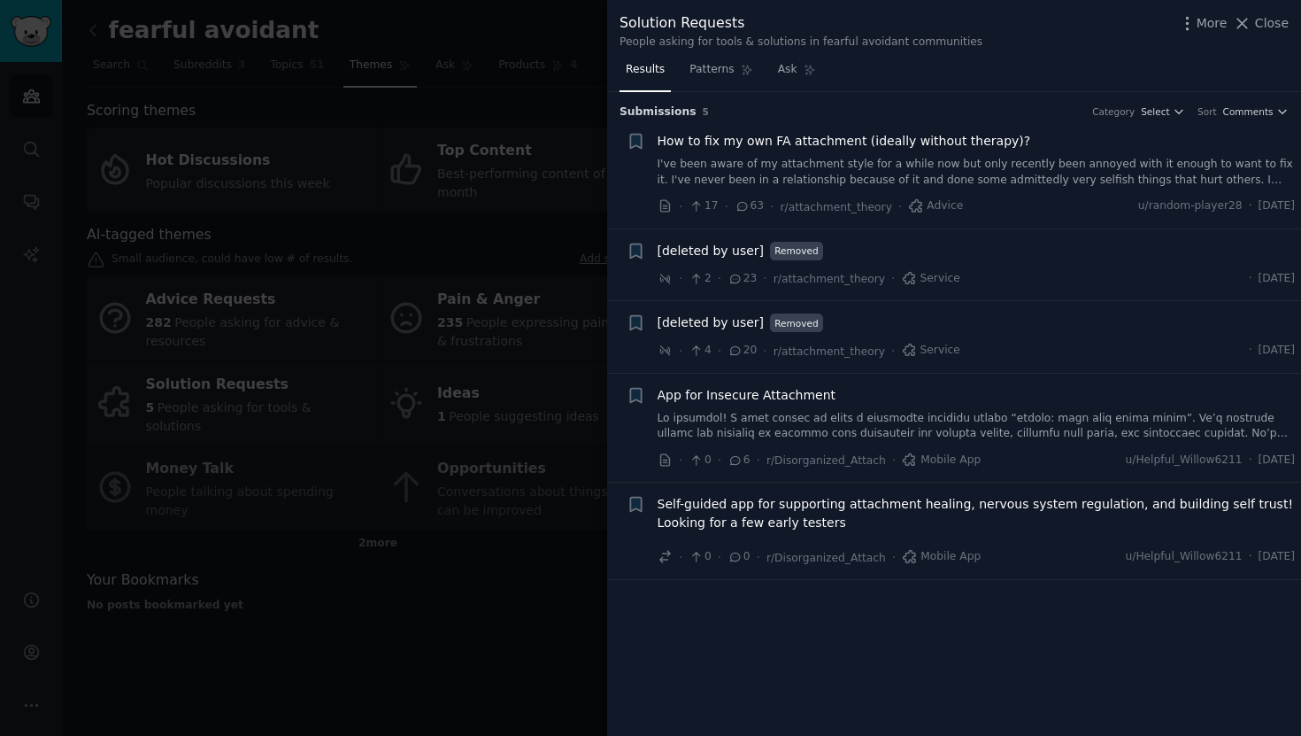
click at [992, 145] on span "How to fix my own FA attachment (ideally without therapy)?" at bounding box center [845, 141] width 374 height 19
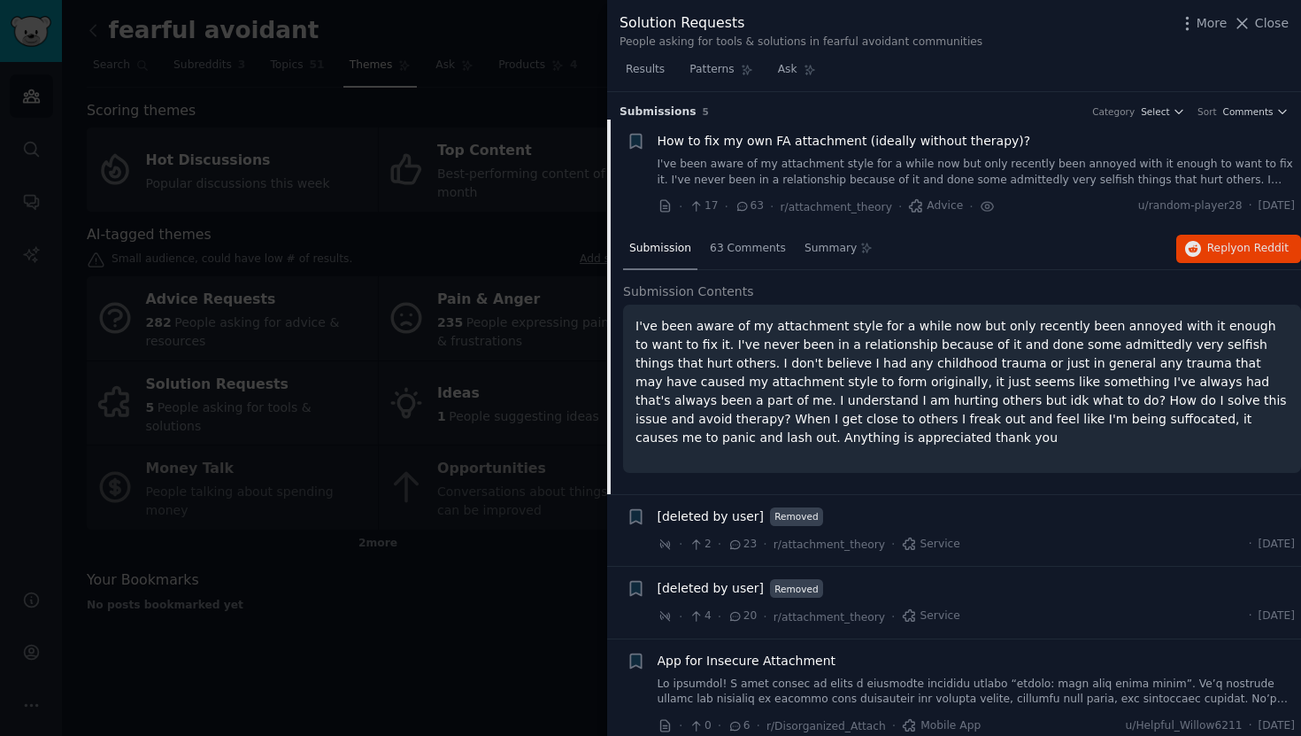
scroll to position [27, 0]
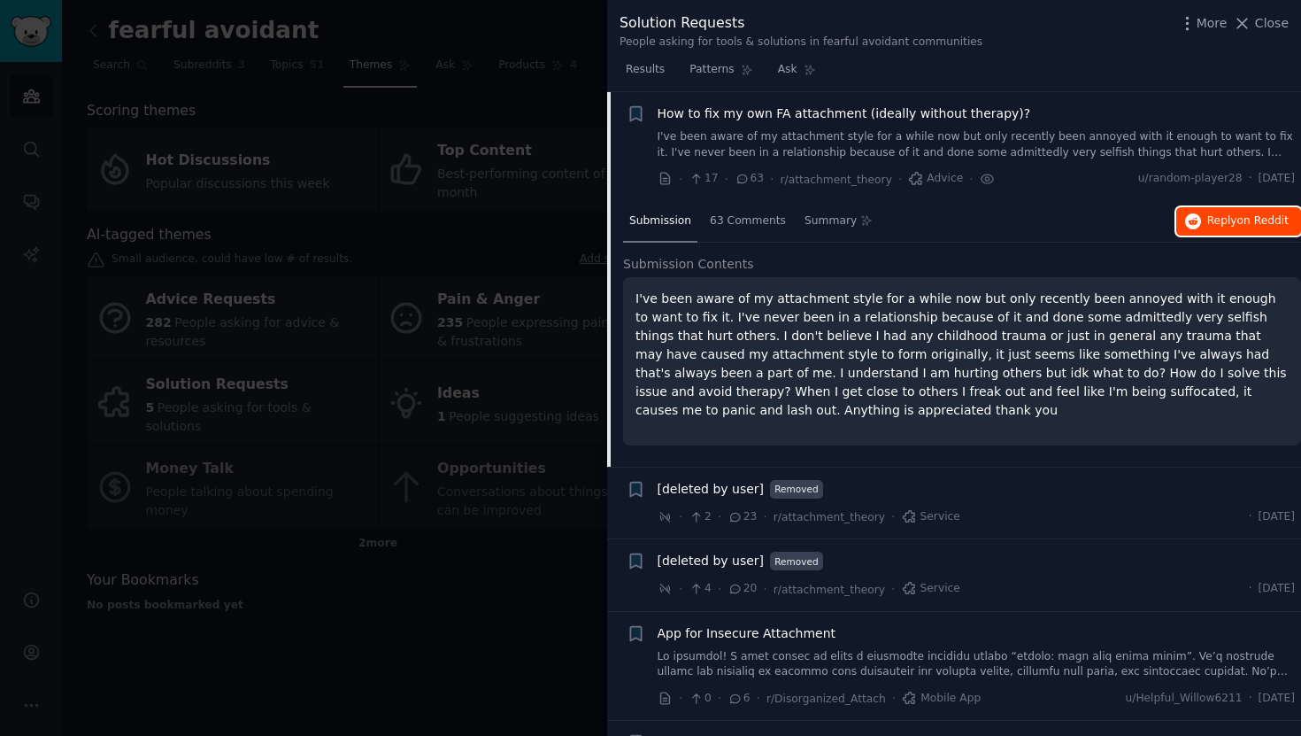
click at [1200, 227] on button "Reply on Reddit" at bounding box center [1239, 221] width 125 height 28
